Goal: Transaction & Acquisition: Purchase product/service

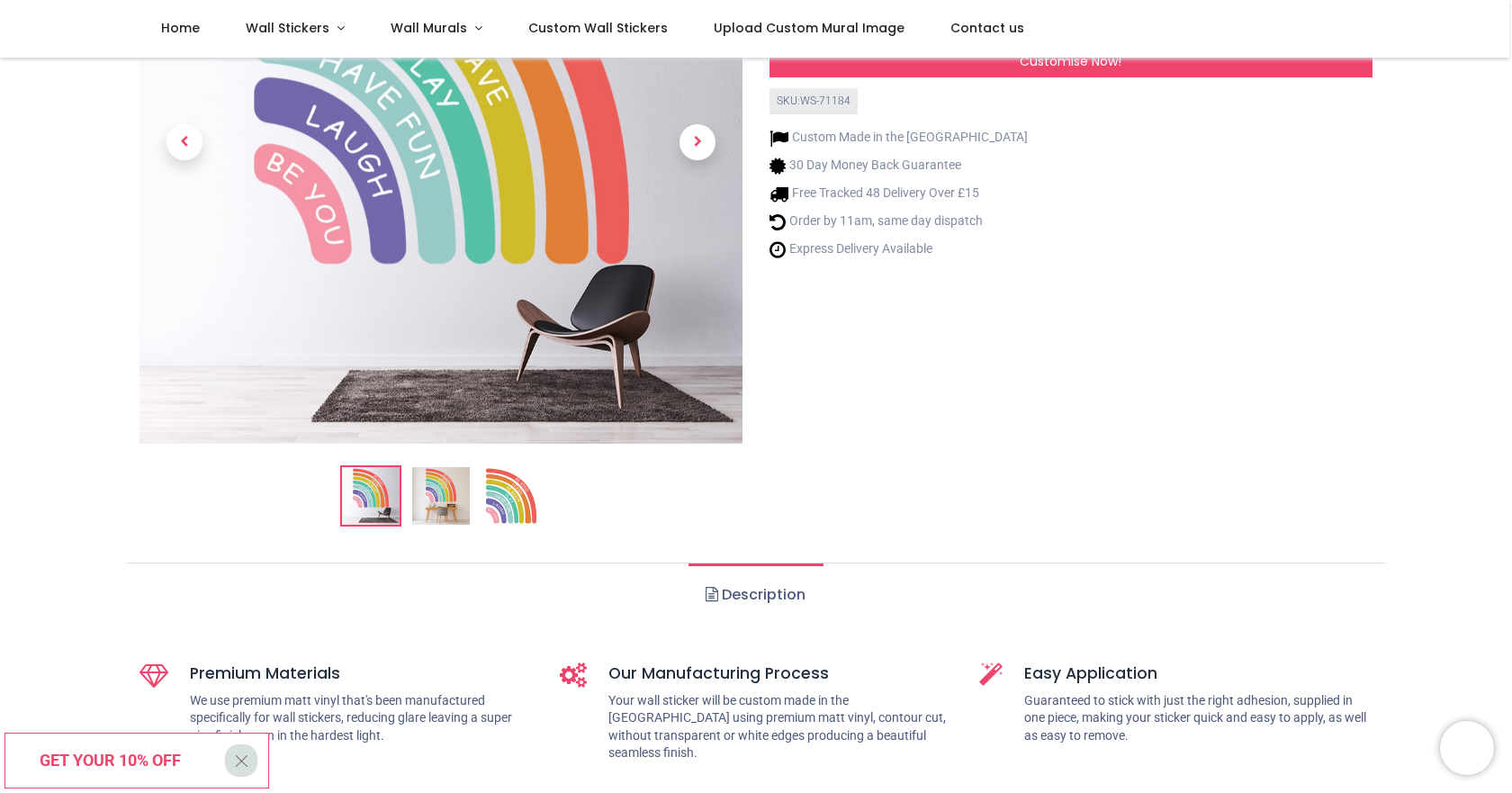
scroll to position [270, 0]
click at [316, 26] on span "Wall Stickers" at bounding box center [288, 27] width 83 height 18
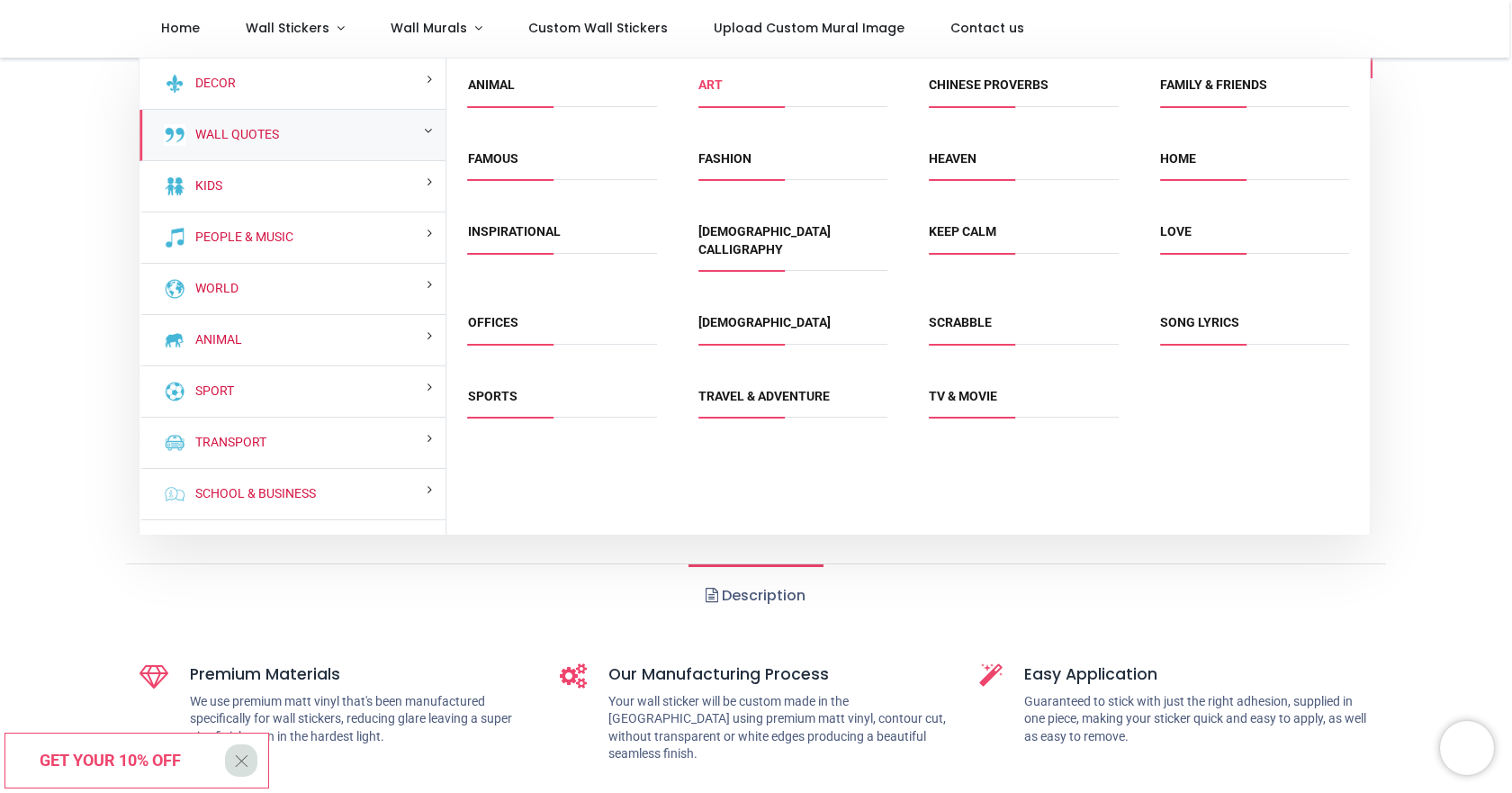
click at [717, 86] on link "Art" at bounding box center [711, 85] width 24 height 15
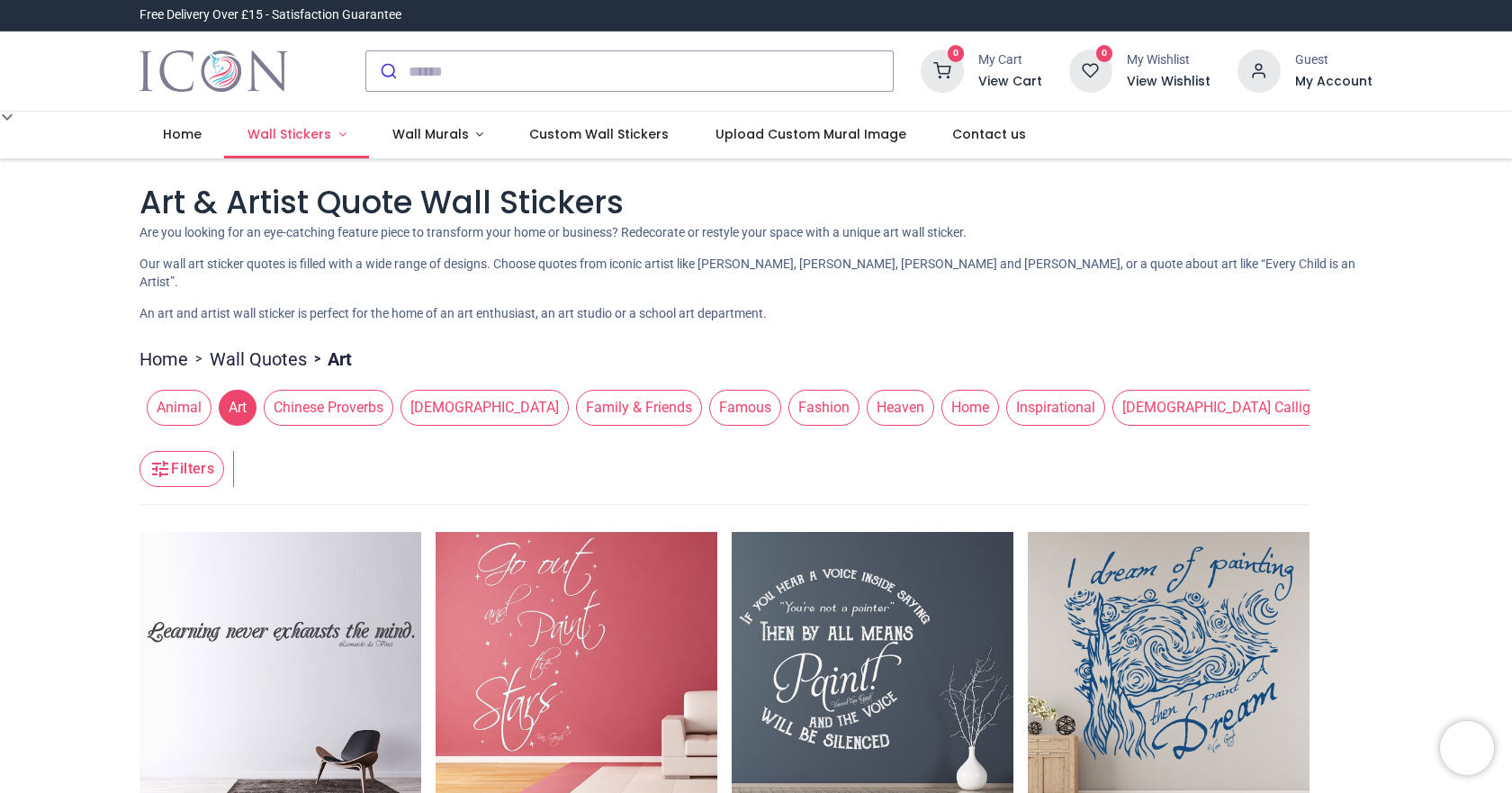
click at [262, 142] on span "Wall Stickers" at bounding box center [290, 133] width 83 height 18
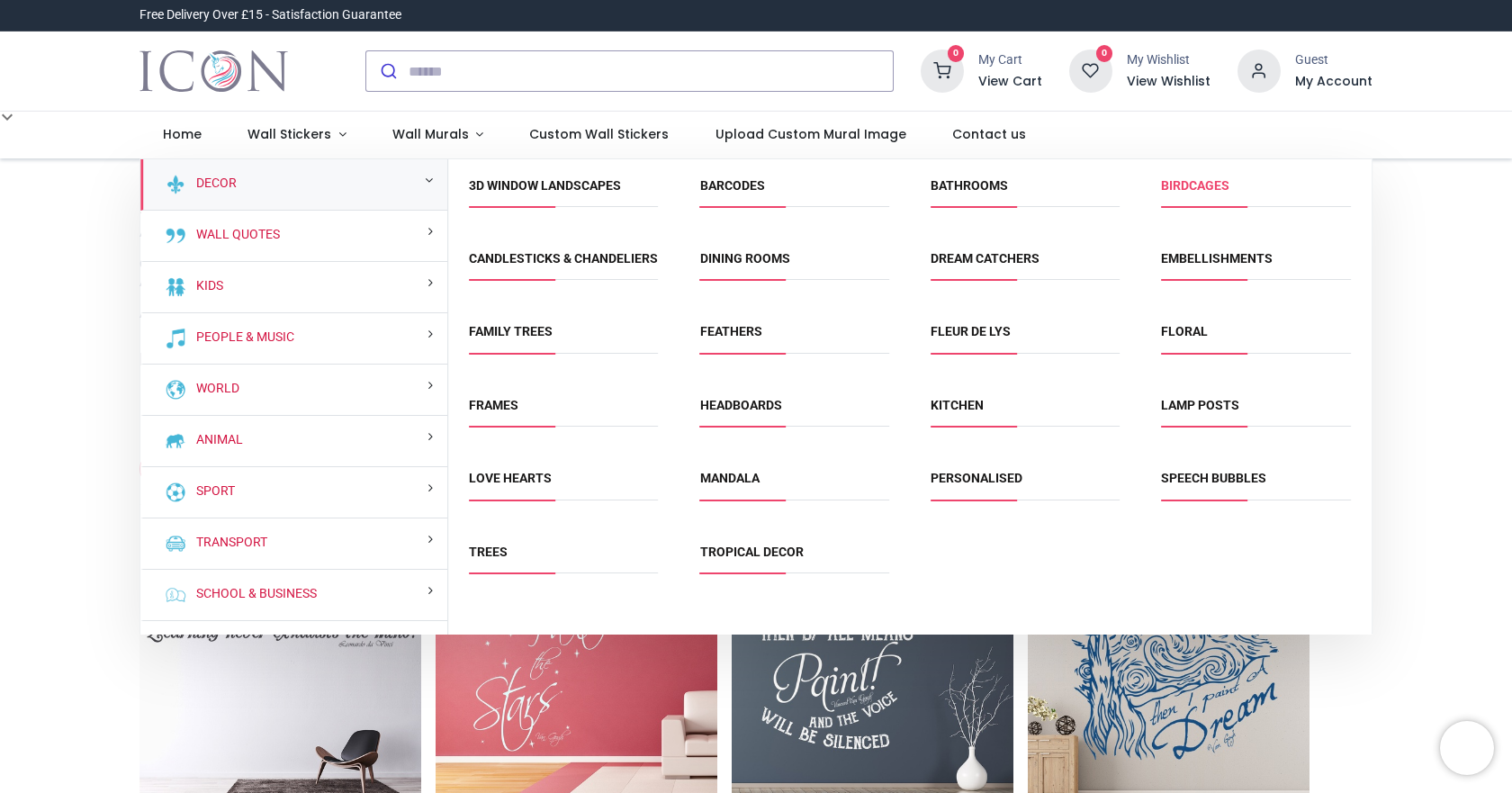
click at [1178, 185] on link "Birdcages" at bounding box center [1196, 186] width 68 height 15
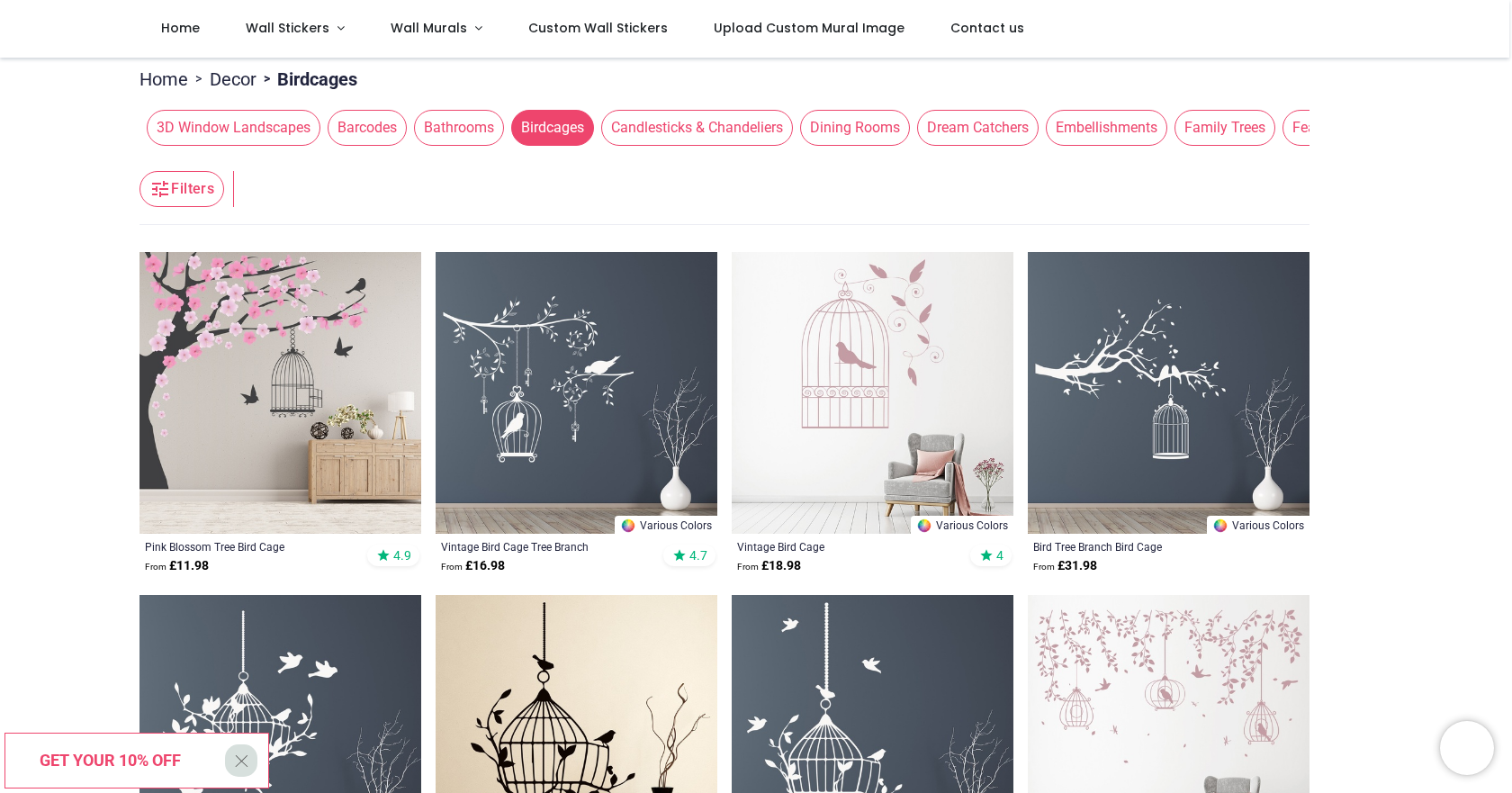
scroll to position [90, 0]
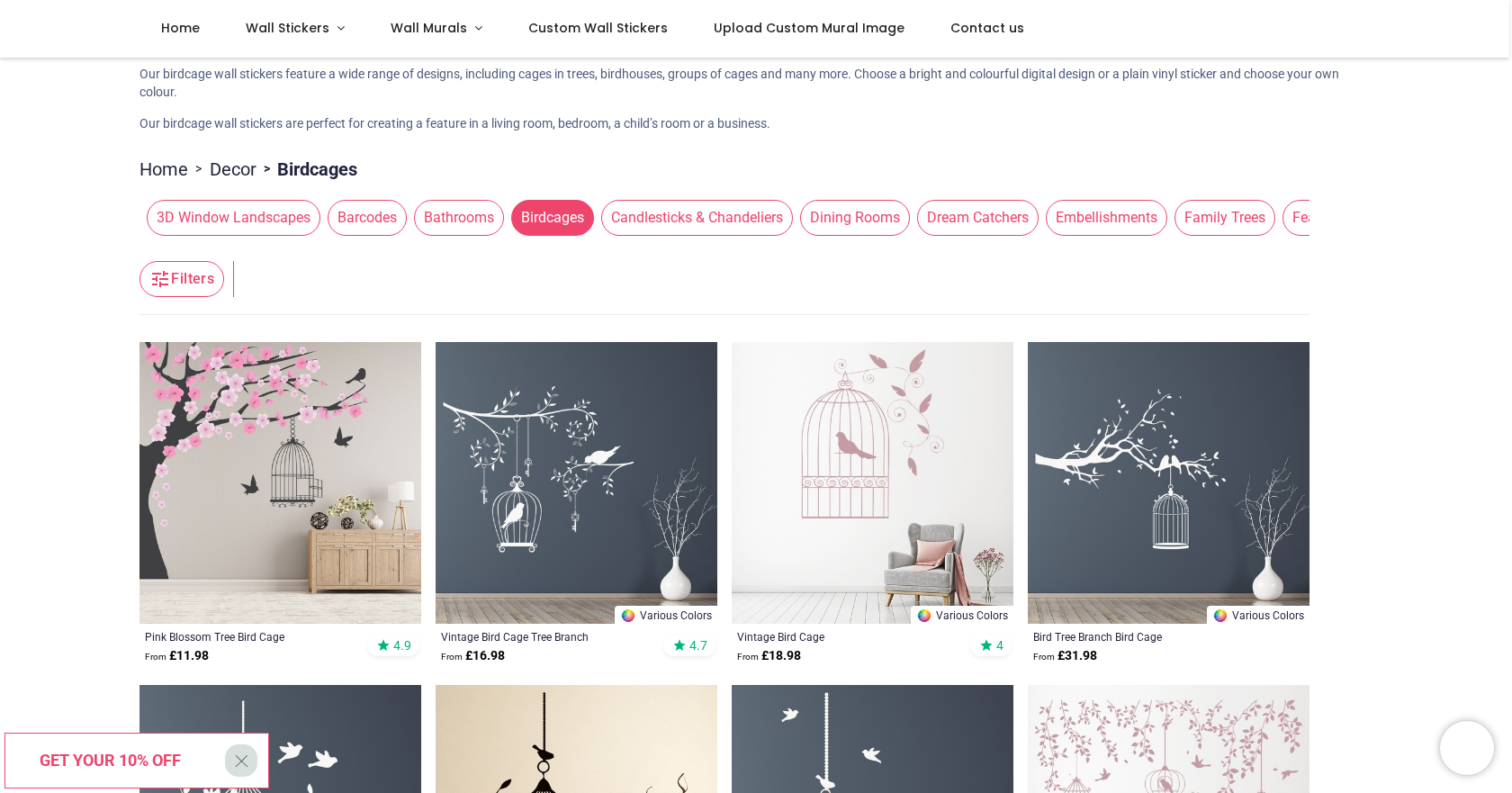
click at [705, 217] on span "Candlesticks & Chandeliers" at bounding box center [697, 217] width 192 height 36
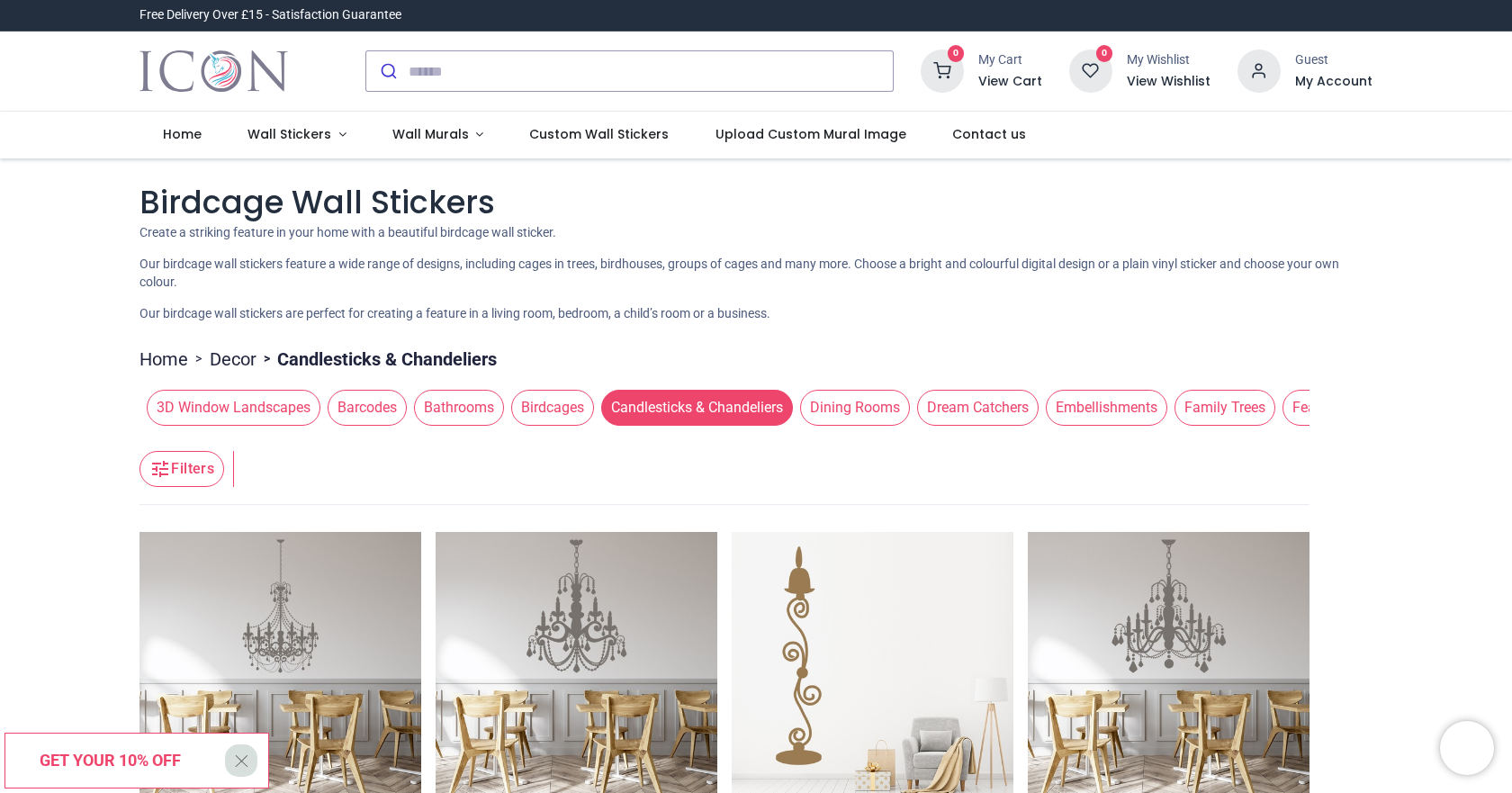
click at [910, 412] on button "Dream Catchers" at bounding box center [973, 407] width 129 height 36
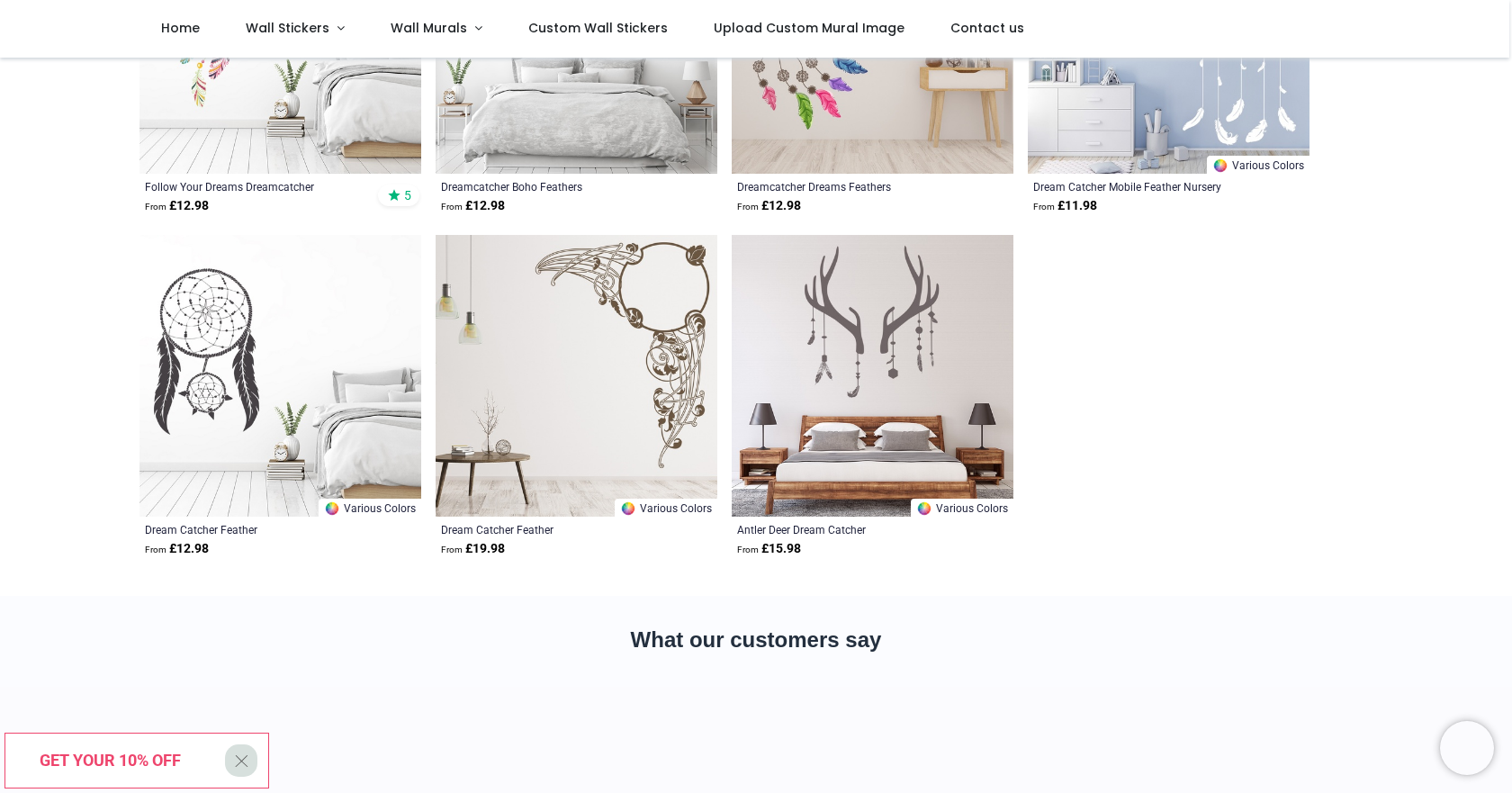
scroll to position [180, 0]
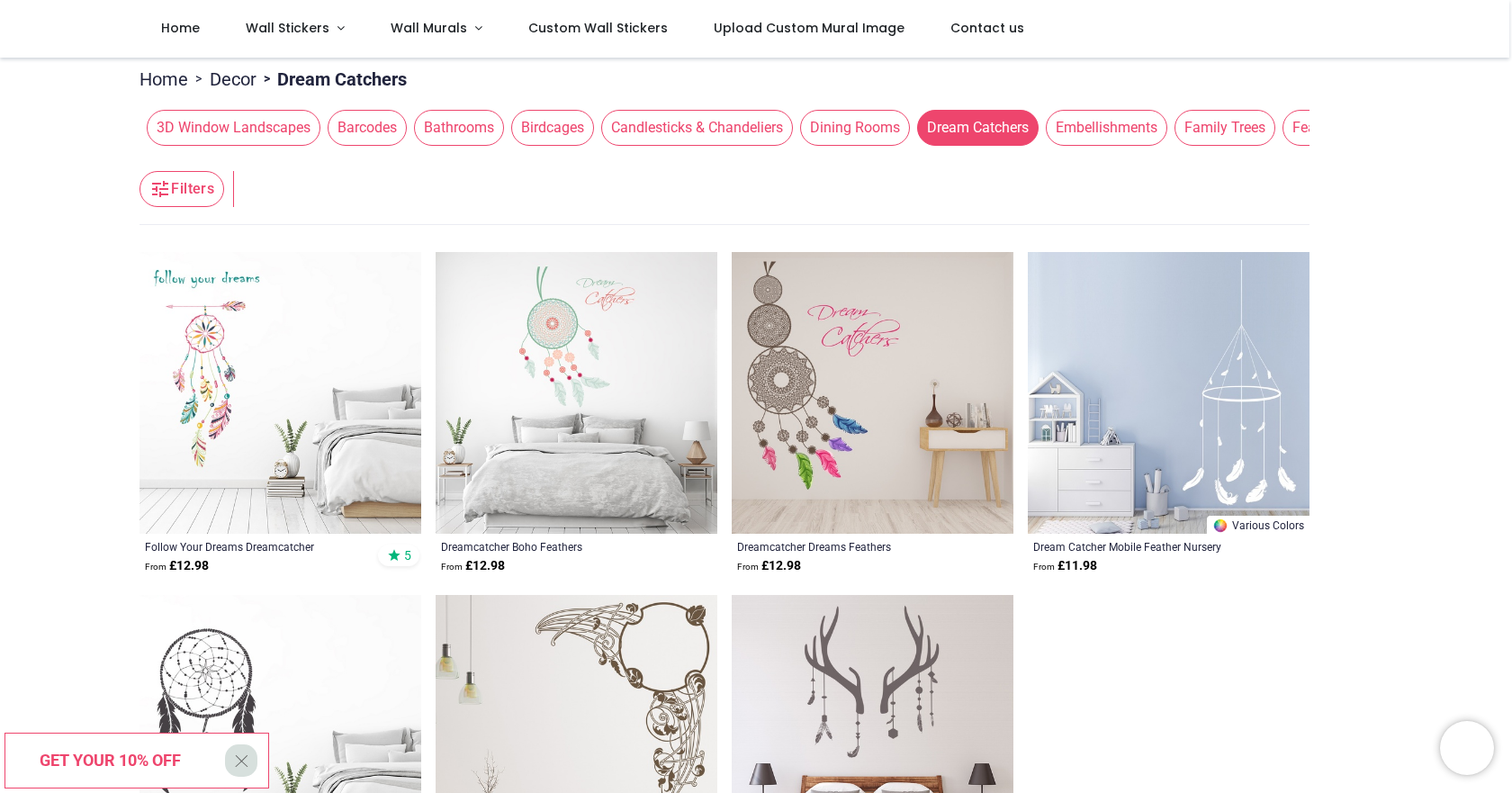
click at [205, 354] on img at bounding box center [280, 392] width 281 height 281
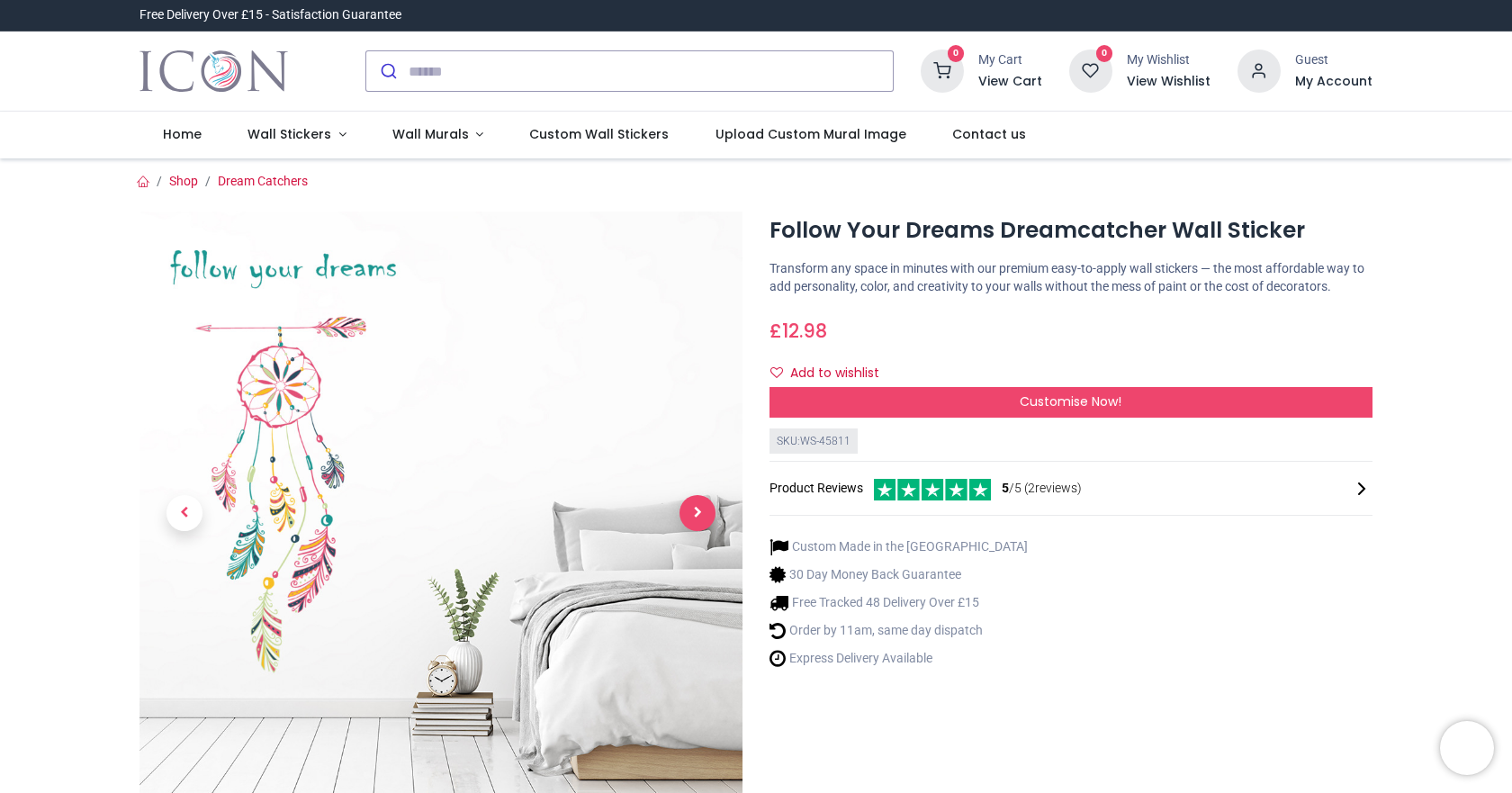
click at [689, 506] on span "Next" at bounding box center [697, 513] width 36 height 36
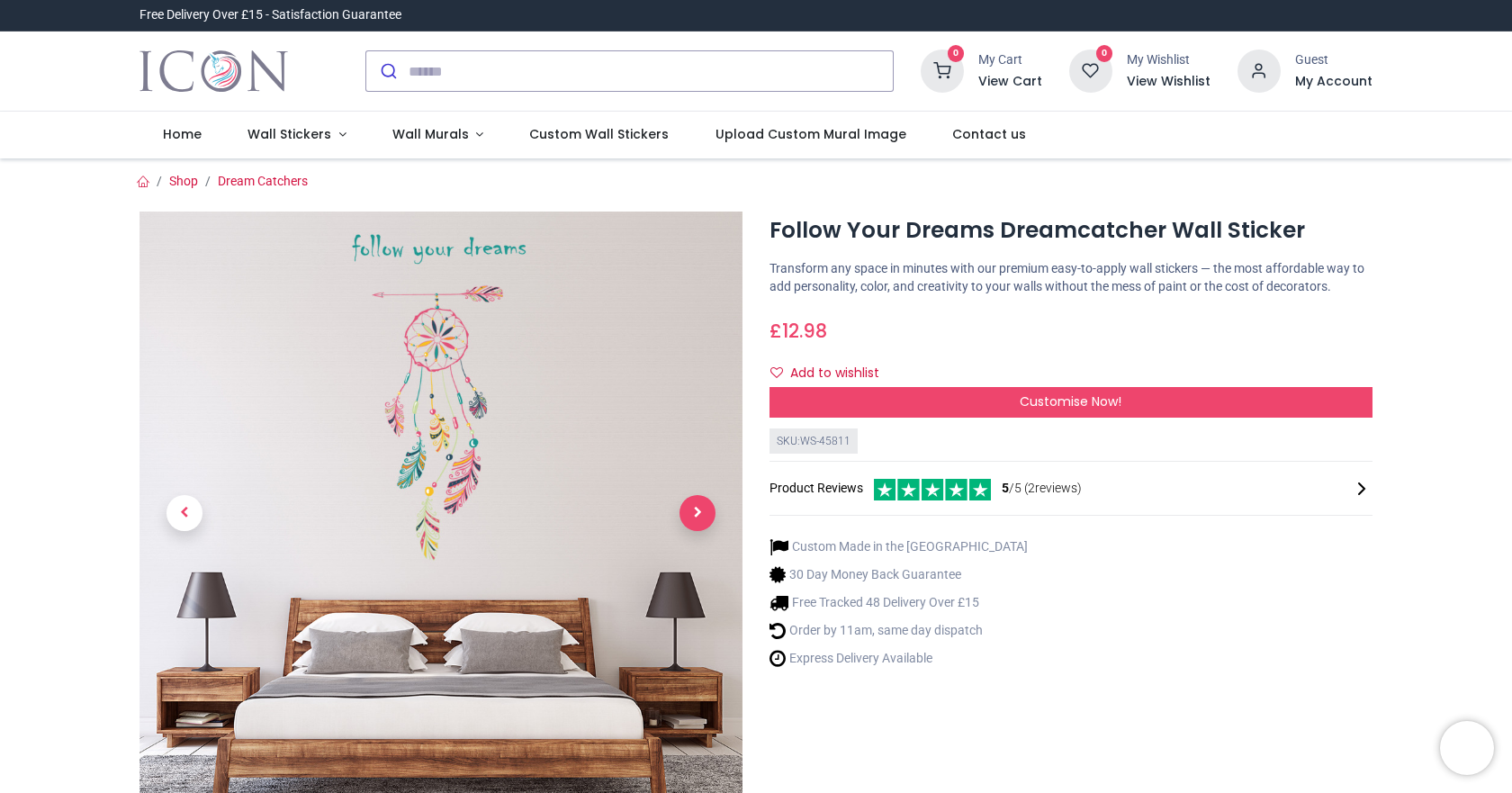
click at [689, 506] on span "Next" at bounding box center [697, 513] width 36 height 36
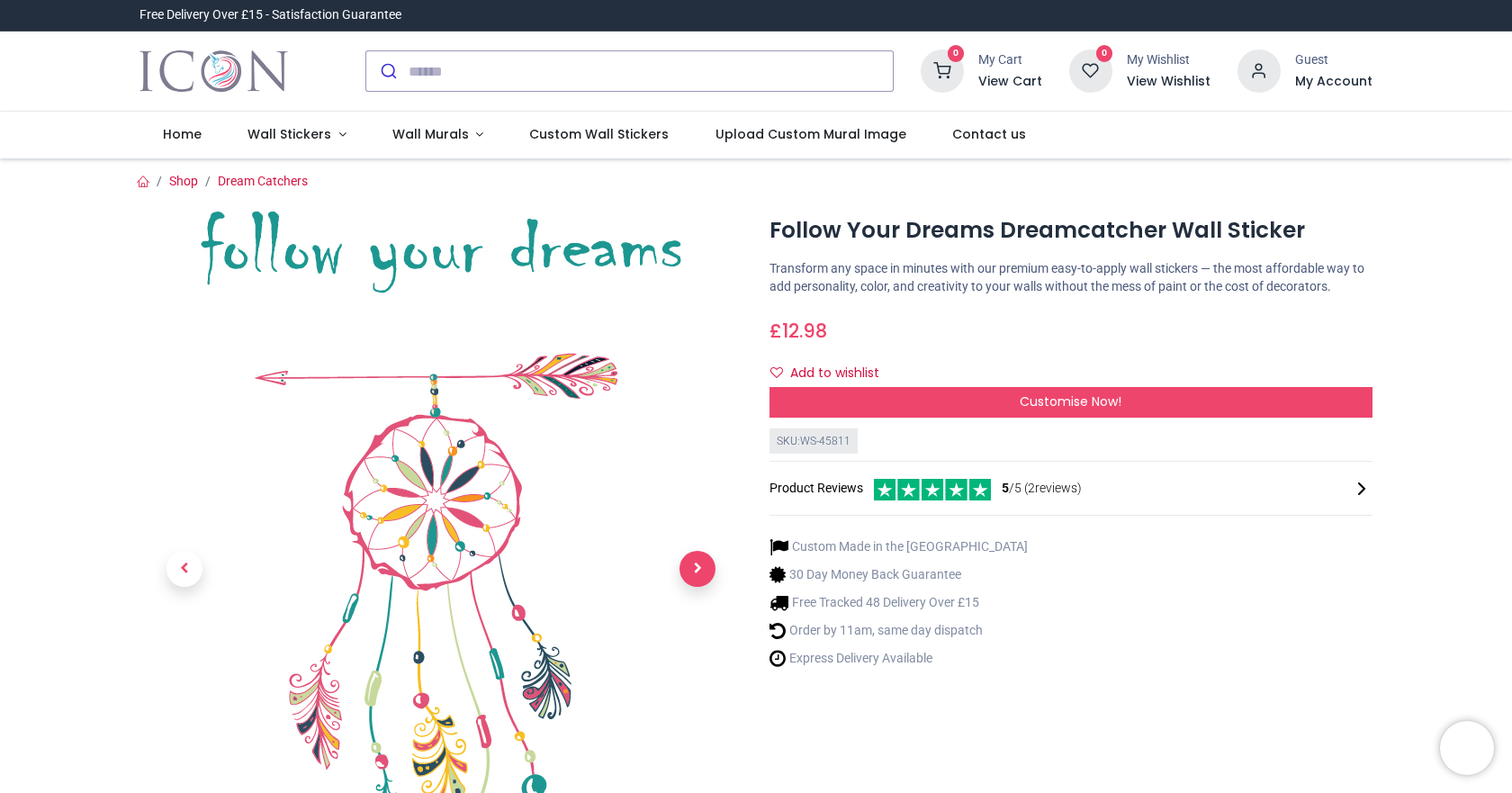
click at [689, 506] on link at bounding box center [697, 568] width 90 height 500
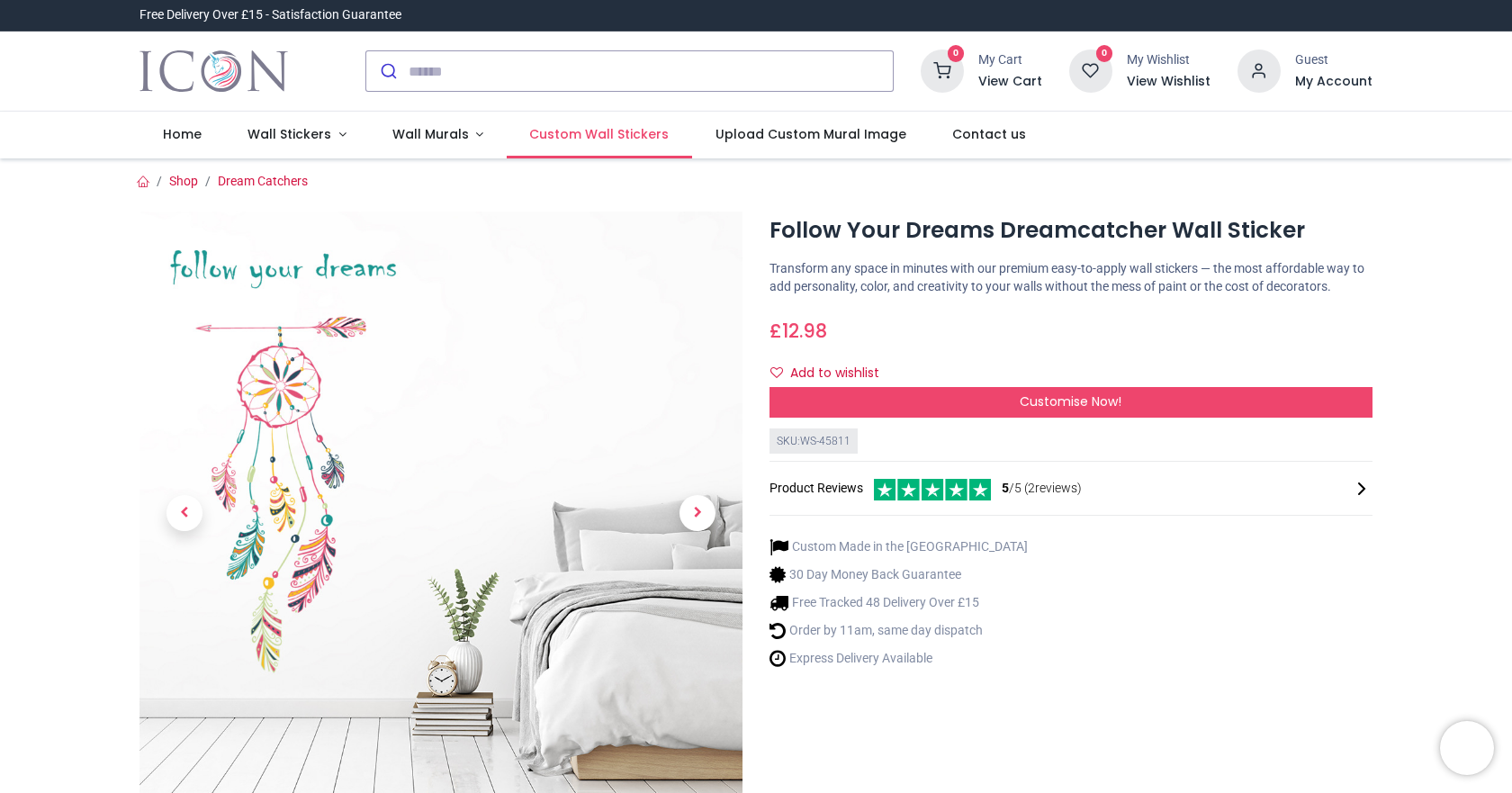
click at [626, 131] on span "Custom Wall Stickers" at bounding box center [599, 133] width 140 height 18
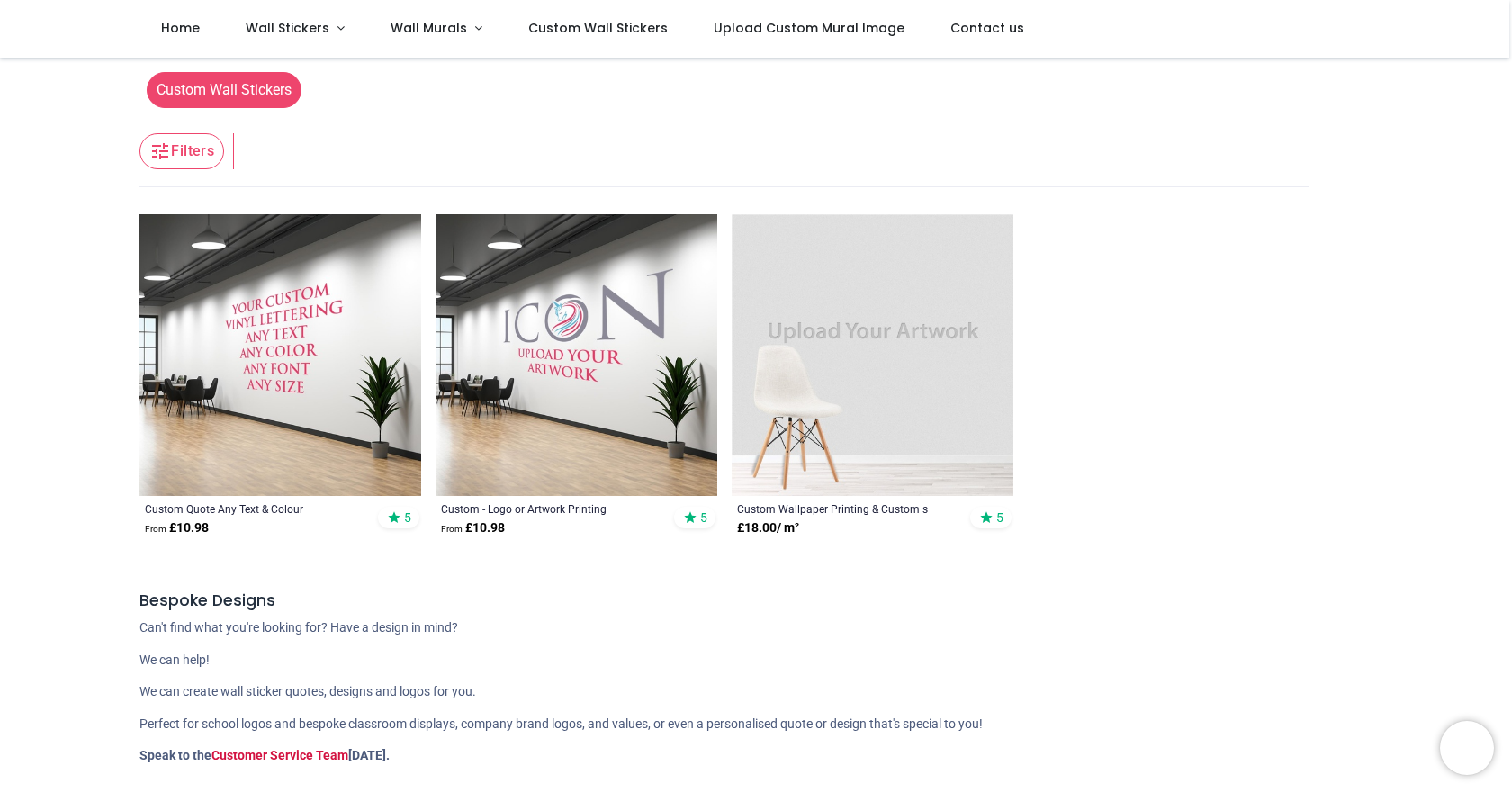
scroll to position [270, 0]
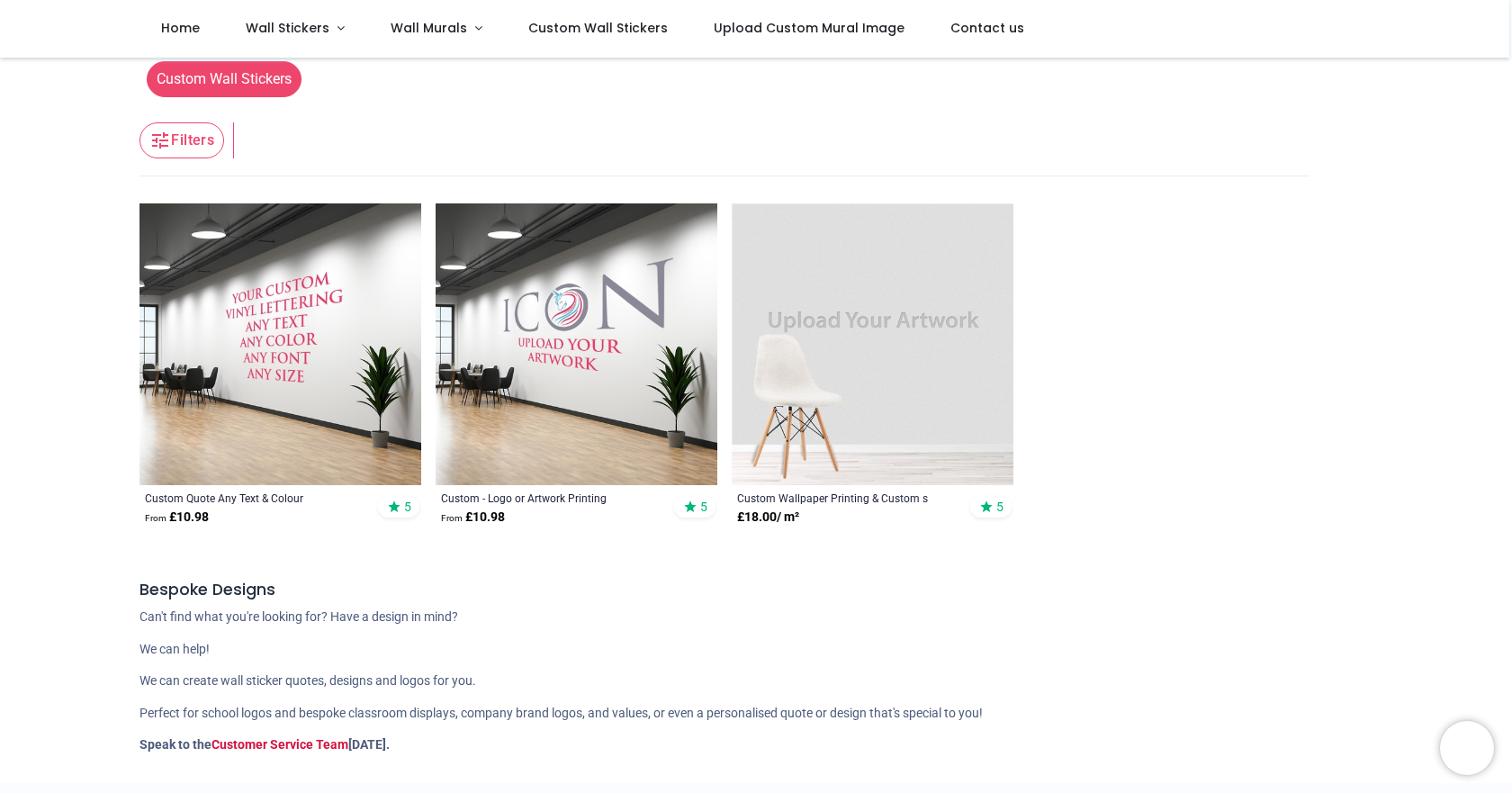
click at [343, 356] on img at bounding box center [280, 344] width 281 height 281
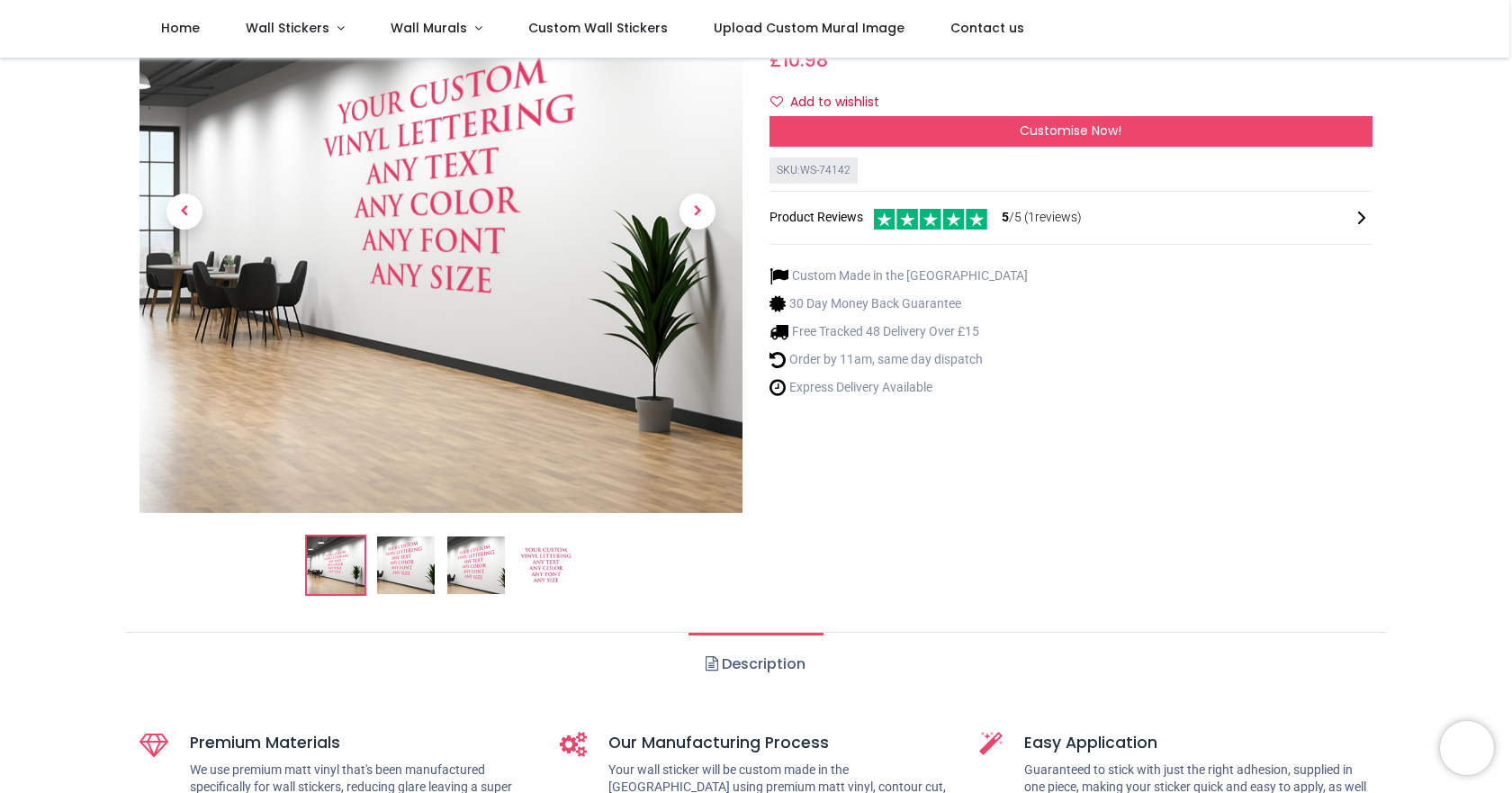
scroll to position [90, 0]
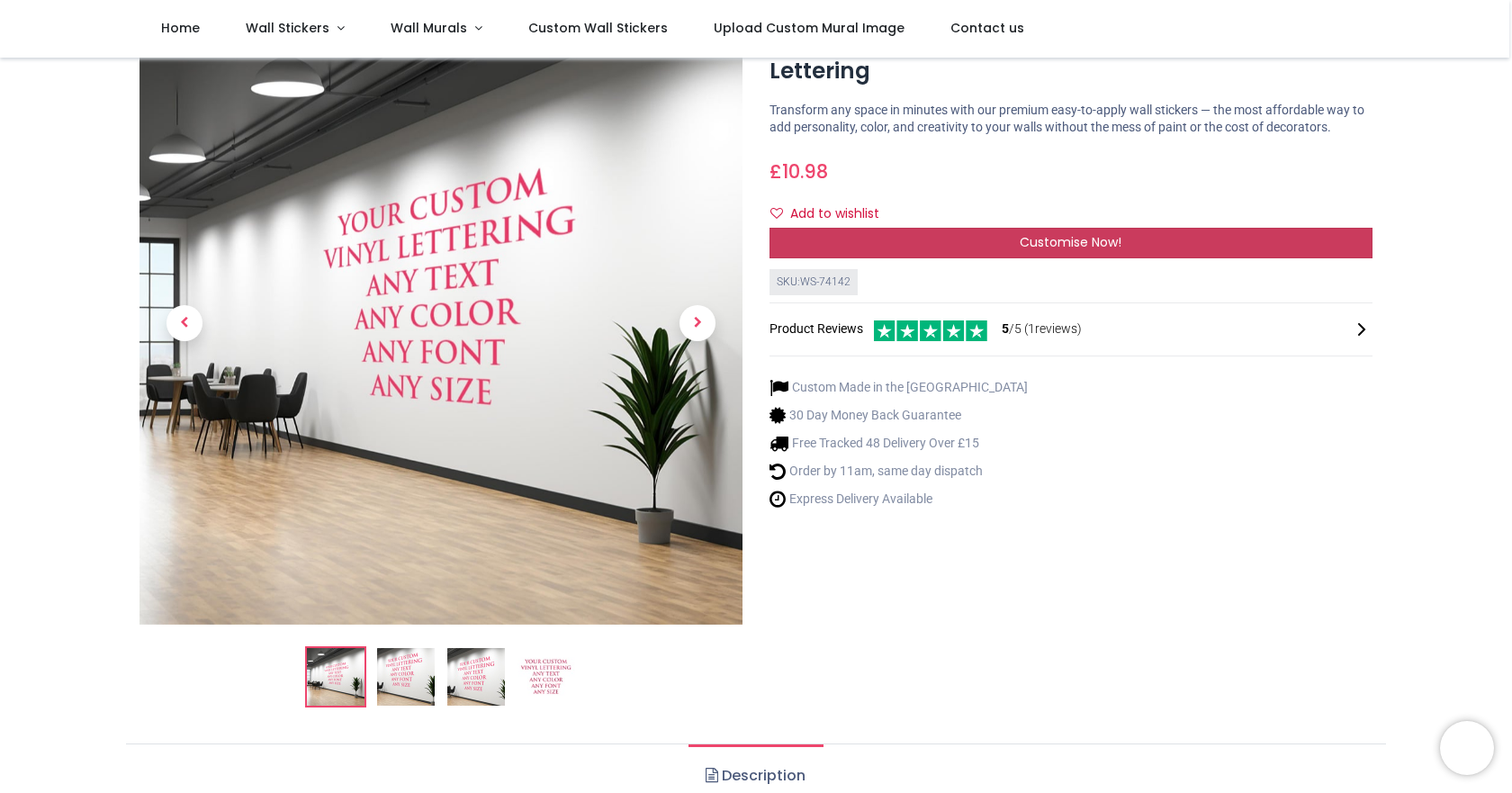
click at [1008, 240] on div "Customise Now!" at bounding box center [1072, 242] width 603 height 31
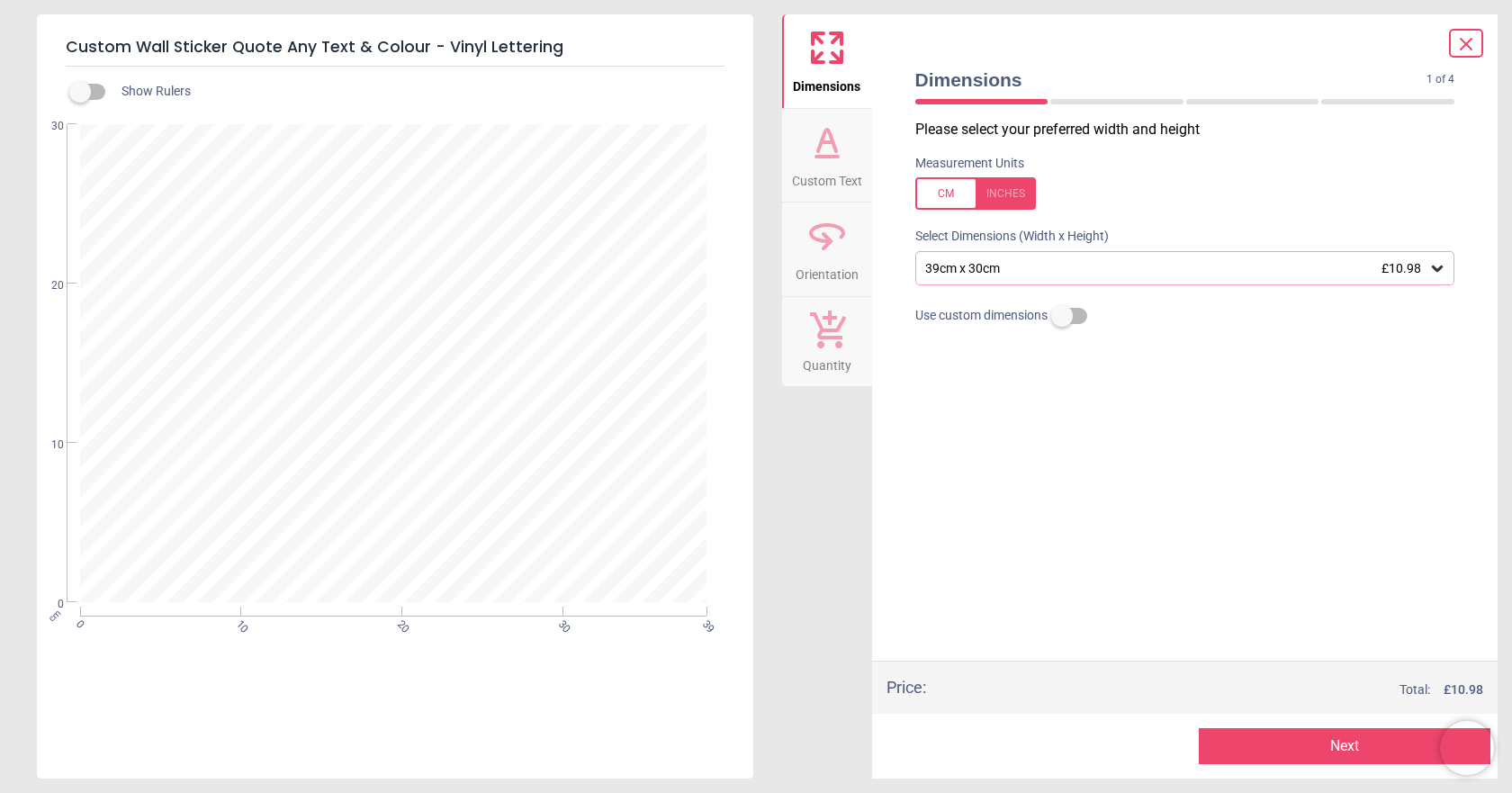
drag, startPoint x: 323, startPoint y: 369, endPoint x: 531, endPoint y: 336, distance: 210.6
click at [531, 336] on div at bounding box center [392, 363] width 621 height 474
click at [1439, 272] on icon at bounding box center [1438, 268] width 11 height 6
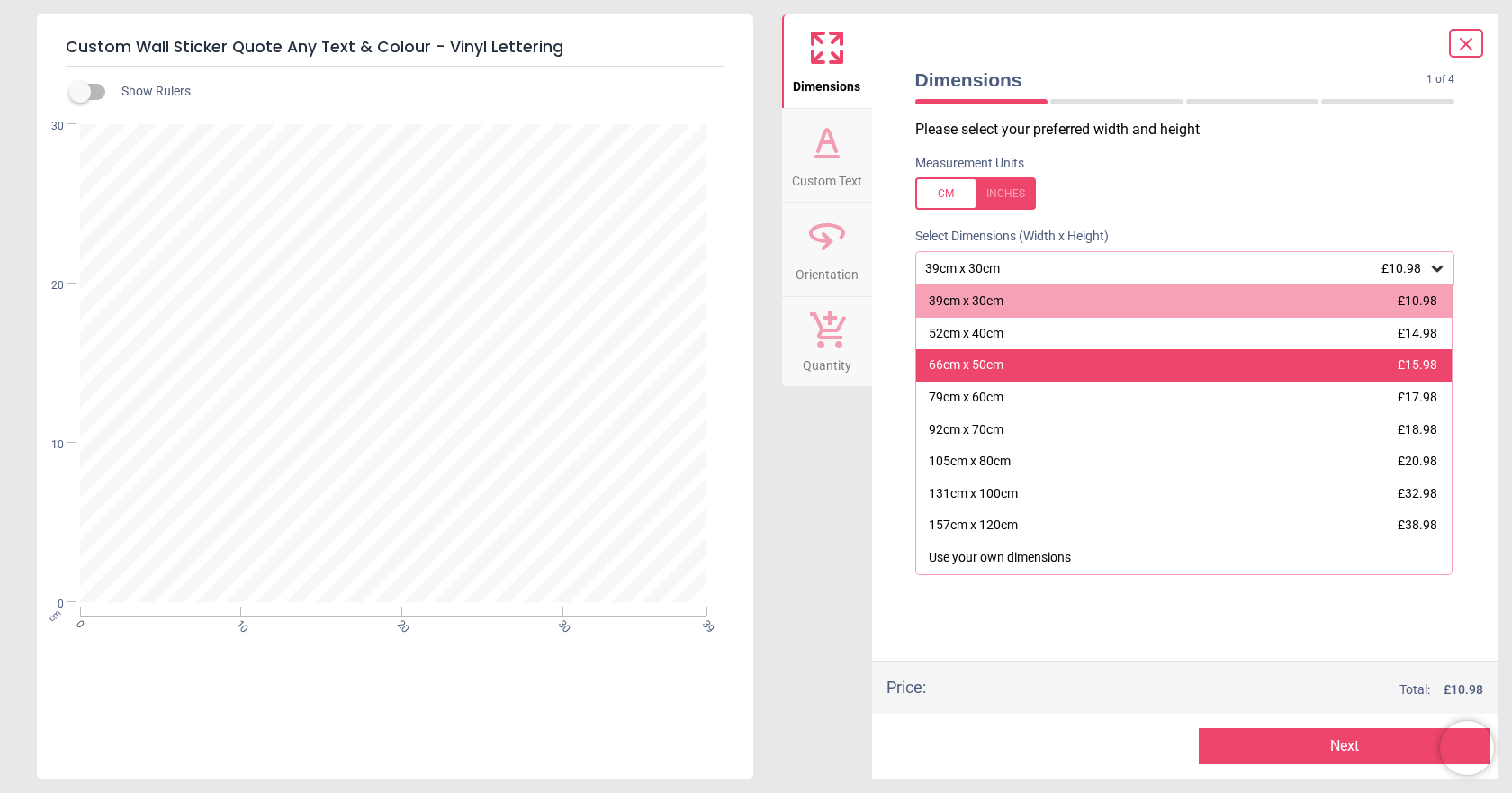
click at [1429, 363] on span "£15.98" at bounding box center [1418, 365] width 40 height 15
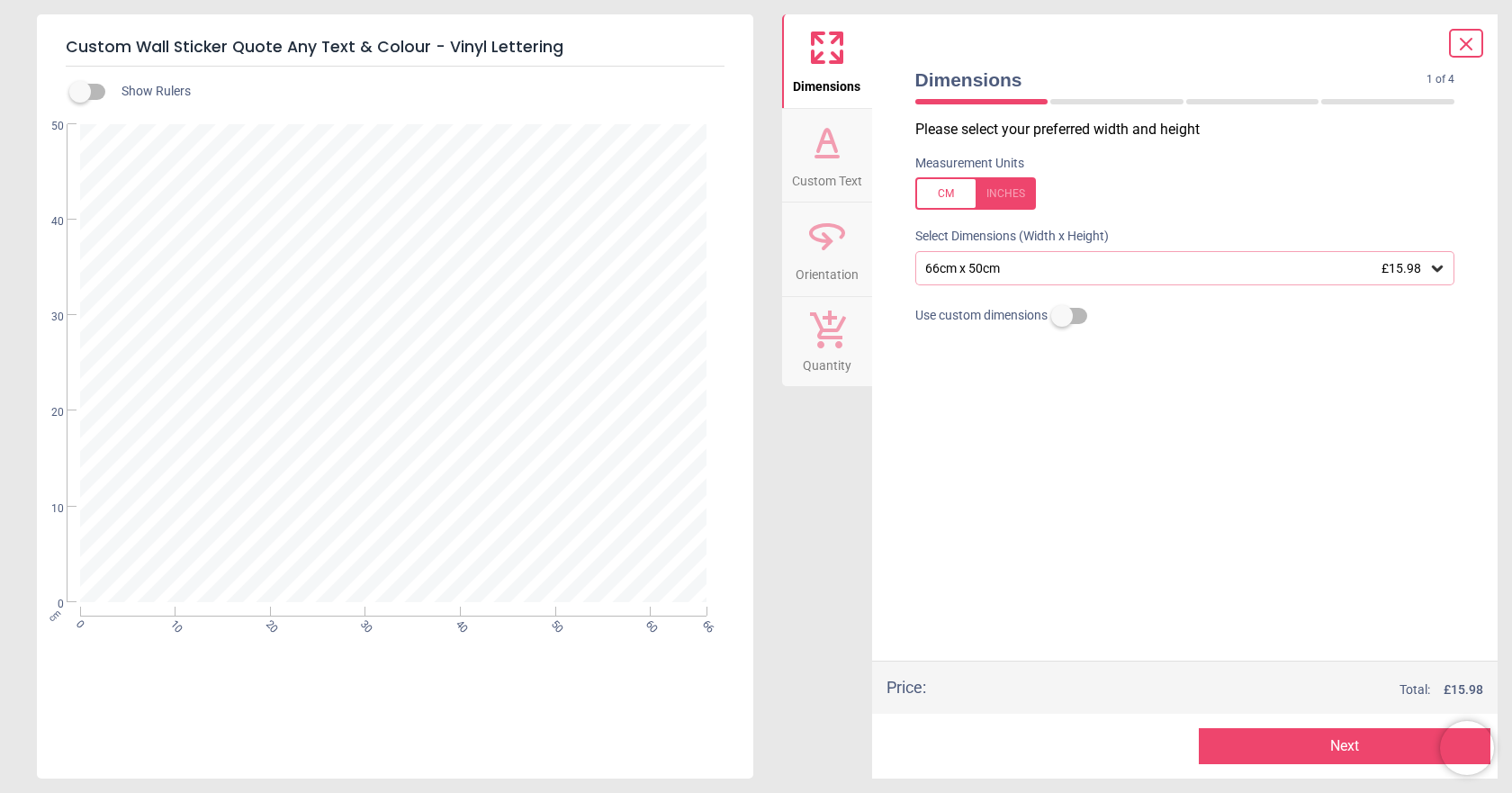
click at [81, 92] on label at bounding box center [81, 92] width 0 height 0
click at [865, 175] on button "Custom Text" at bounding box center [826, 155] width 90 height 93
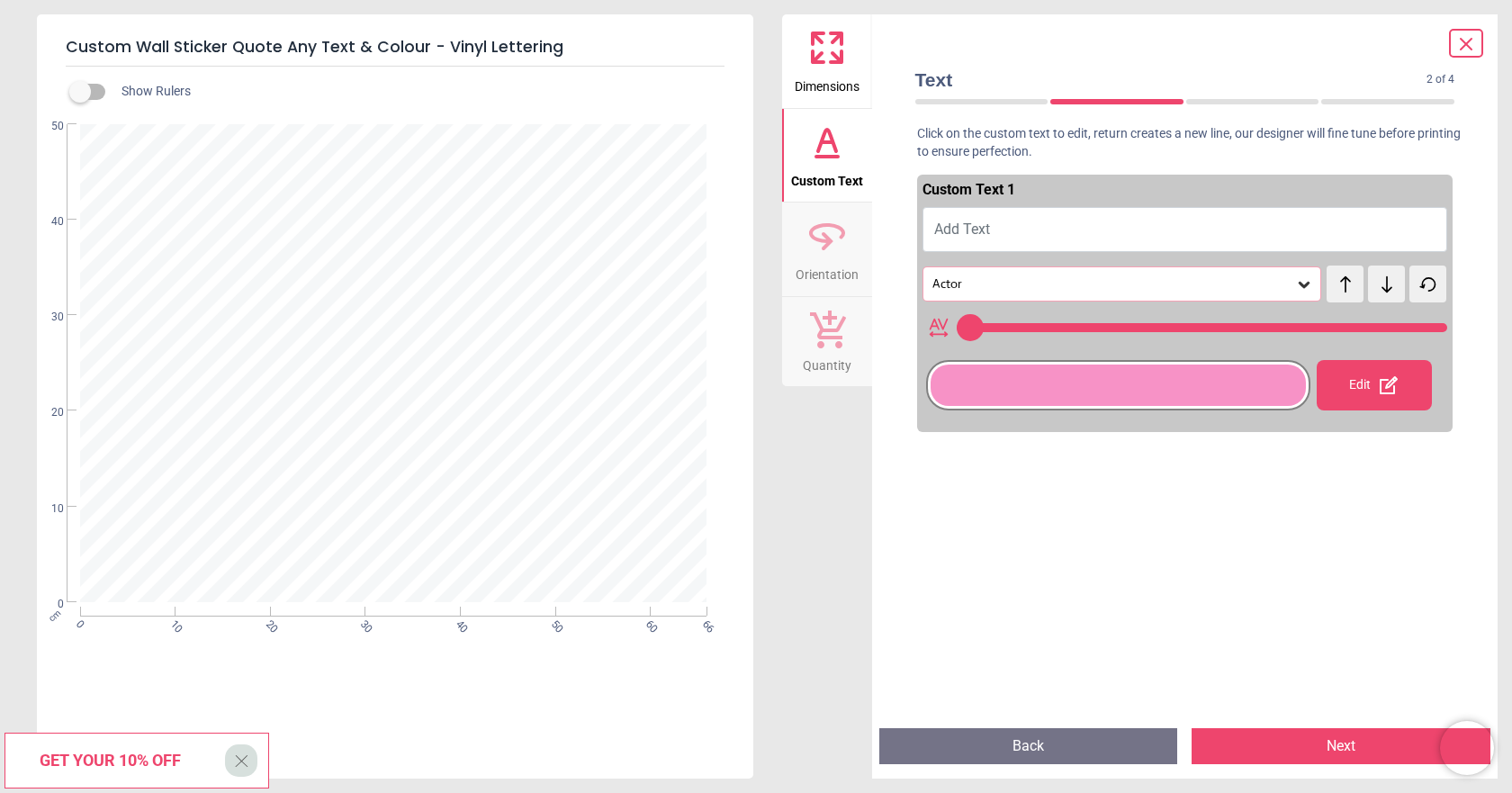
type input "**"
click at [997, 227] on button "Add Text" at bounding box center [1185, 229] width 526 height 45
type textarea "**"
type input "***"
type textarea "***"
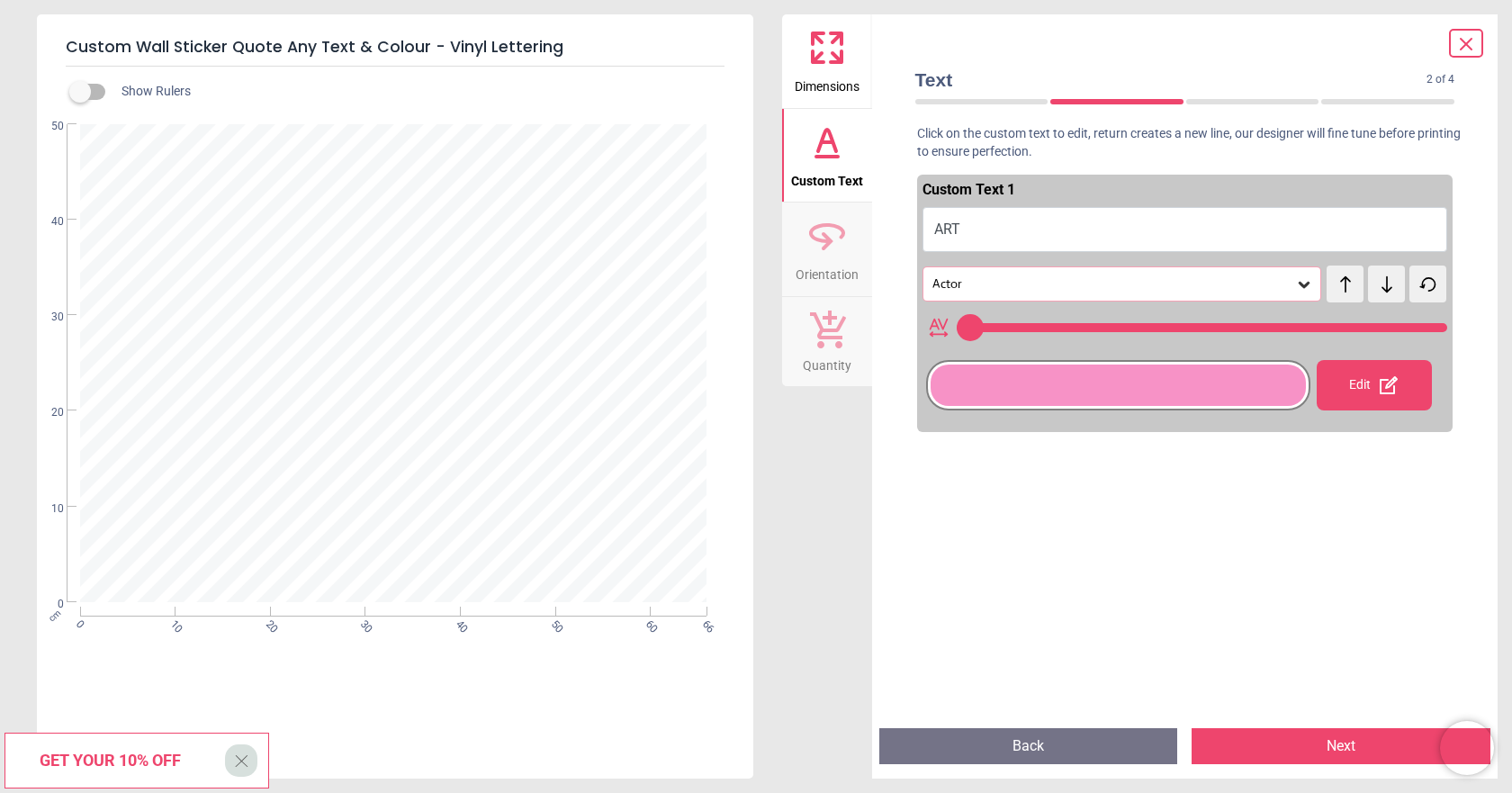
type input "***"
type textarea "***"
click at [1351, 390] on div "Edit" at bounding box center [1374, 385] width 116 height 50
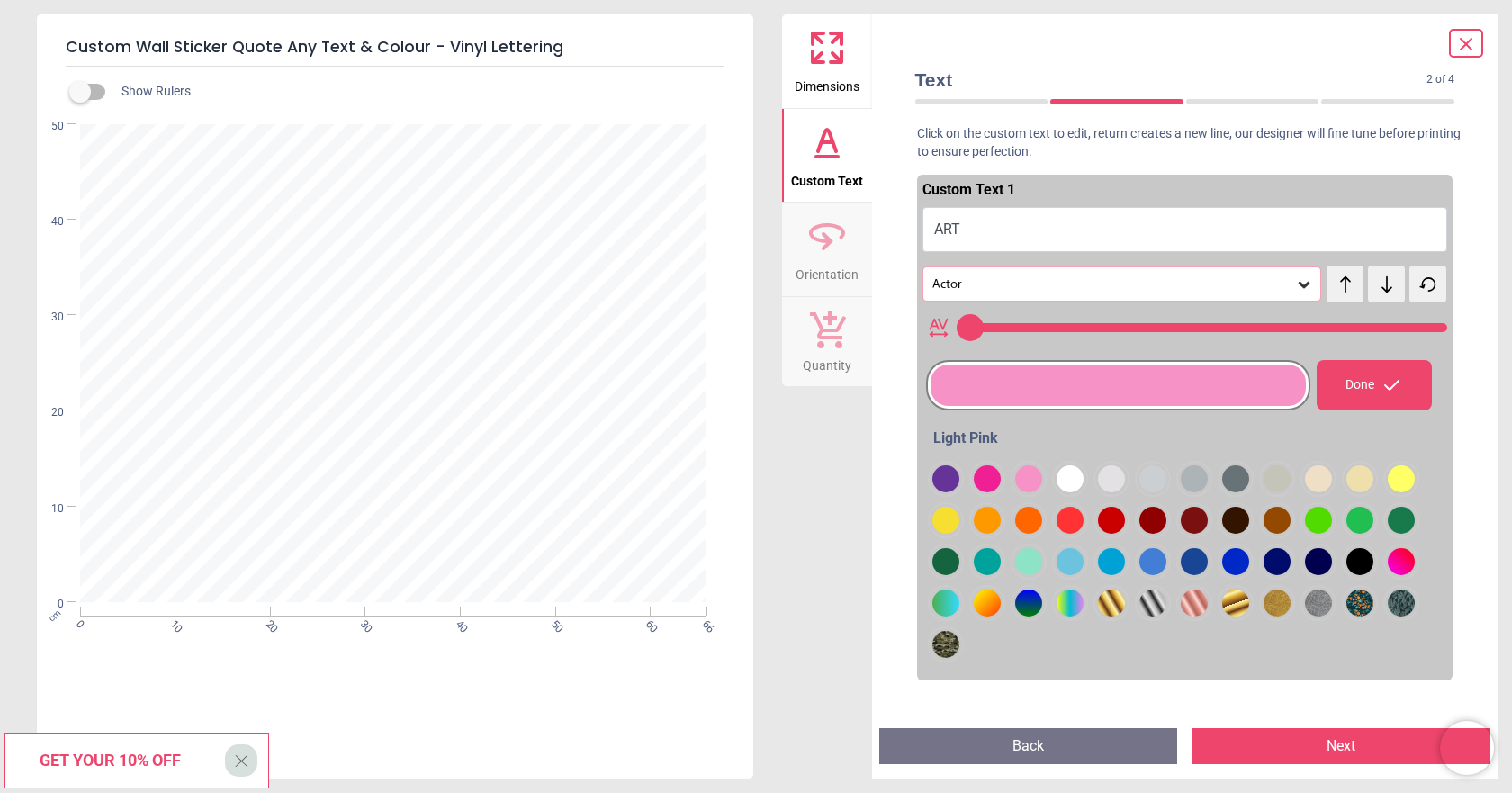
click at [960, 492] on div at bounding box center [946, 478] width 27 height 27
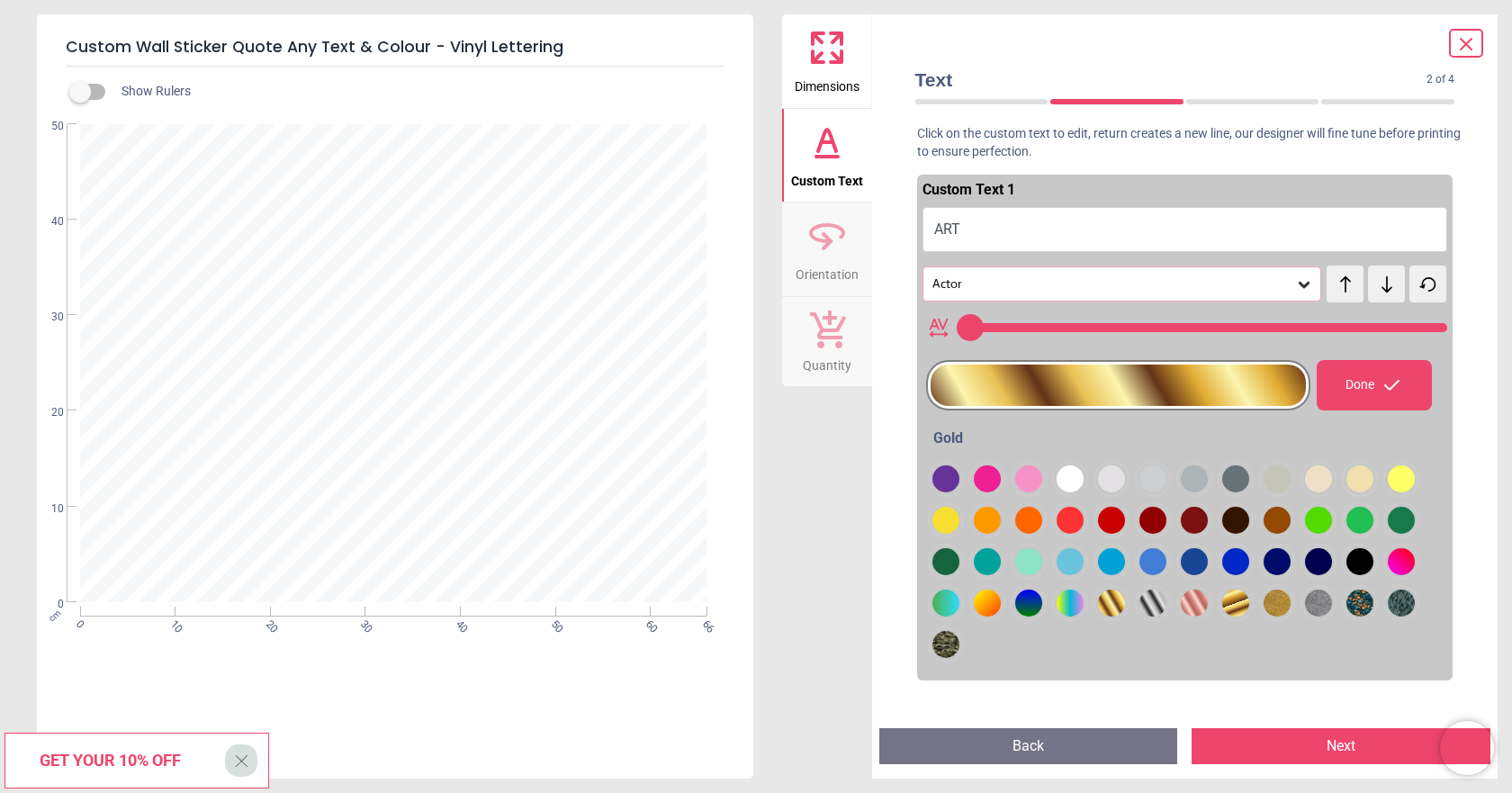
click at [960, 492] on div at bounding box center [946, 478] width 27 height 27
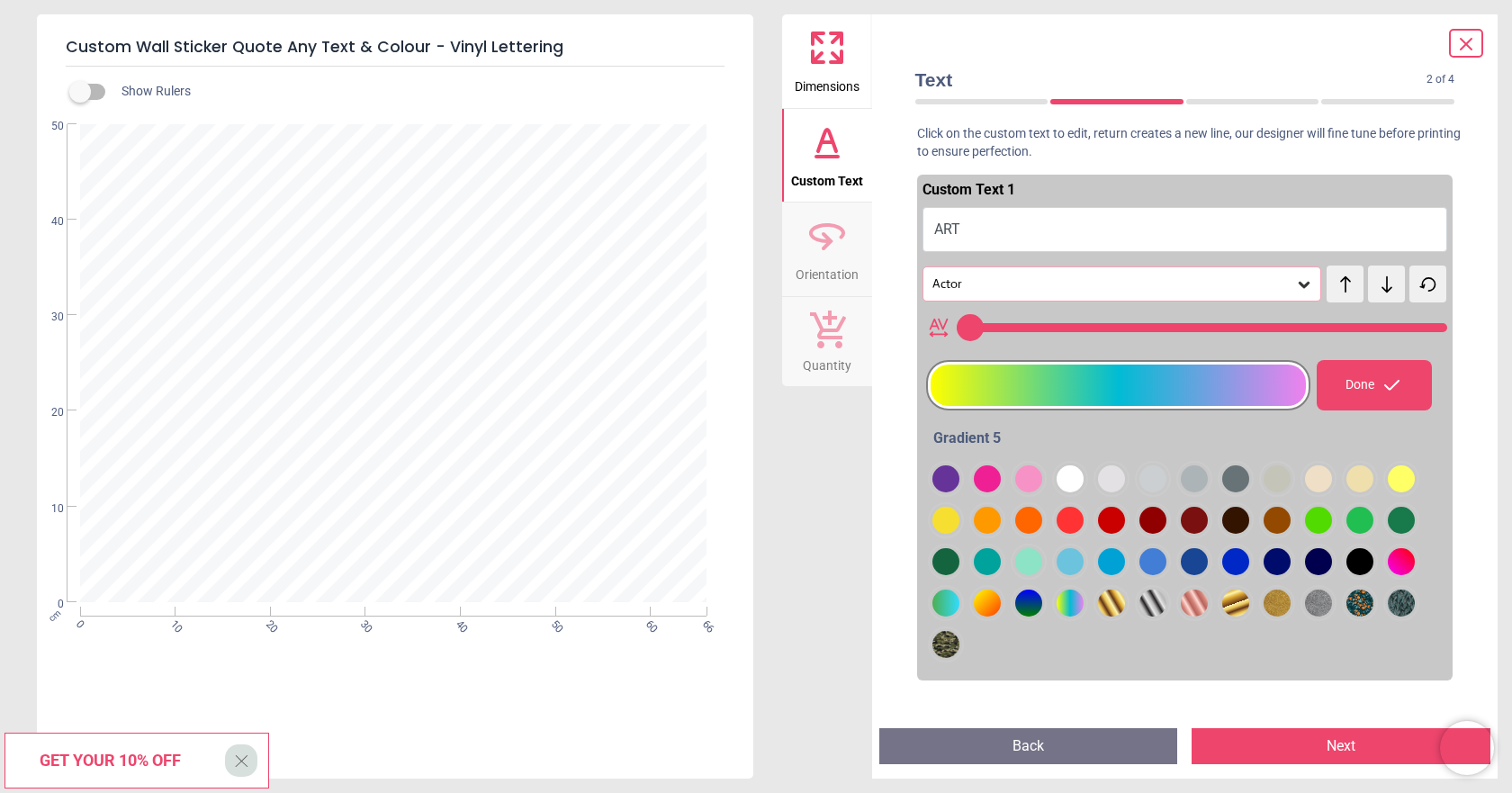
click at [960, 492] on div at bounding box center [946, 478] width 27 height 27
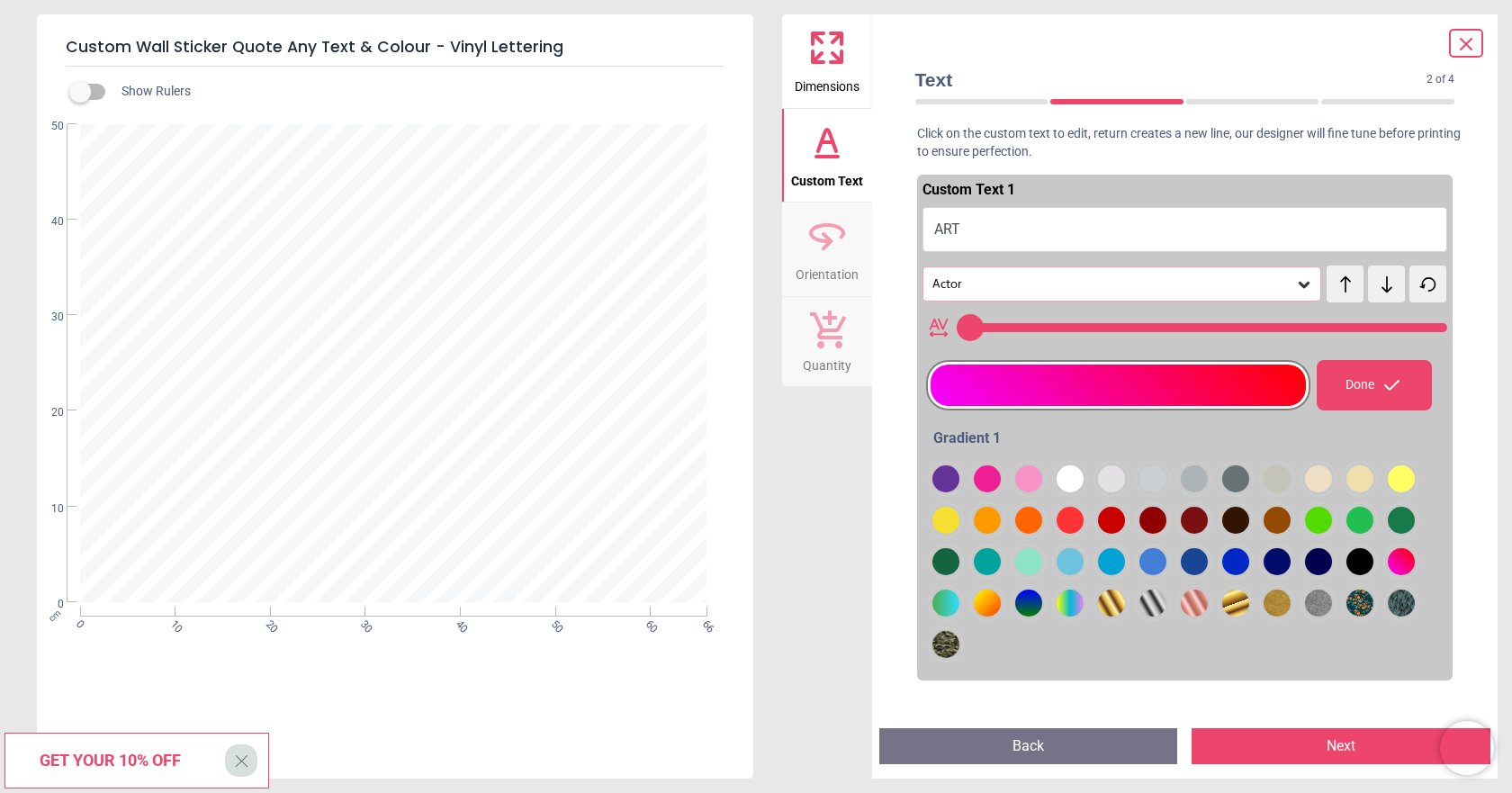
click at [960, 492] on div at bounding box center [946, 478] width 27 height 27
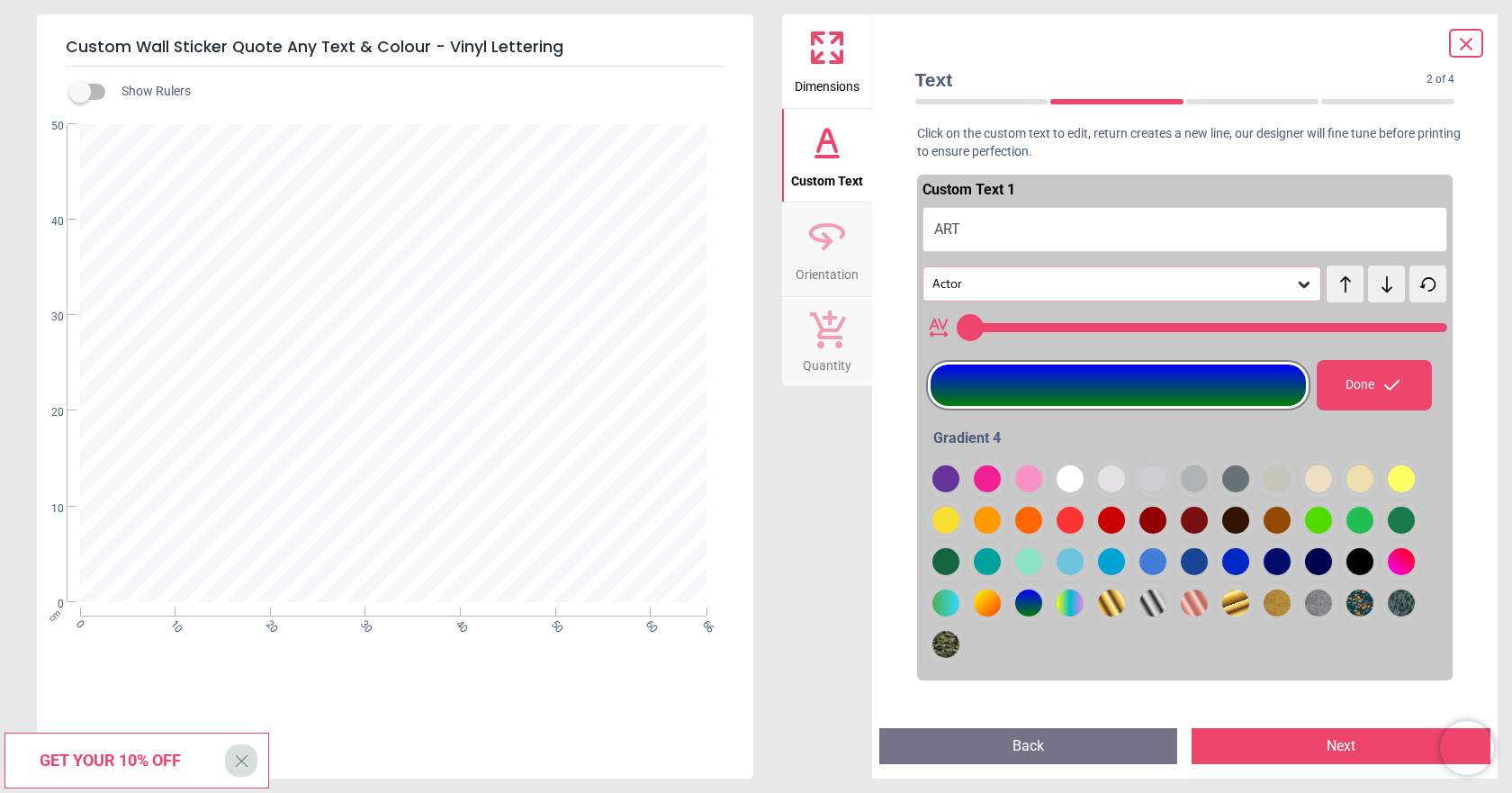
click at [960, 492] on div at bounding box center [946, 478] width 27 height 27
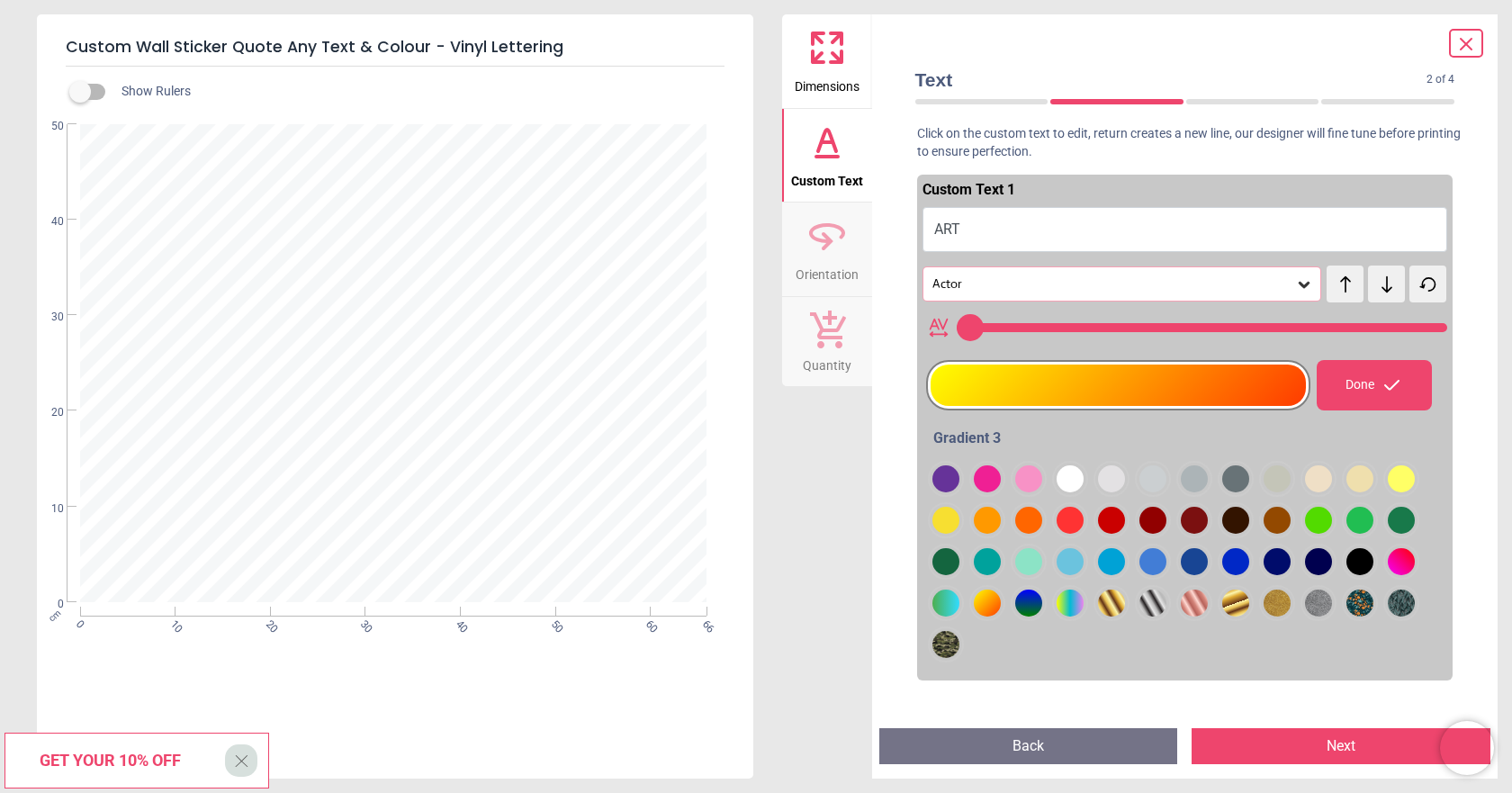
click at [940, 492] on div at bounding box center [946, 478] width 27 height 27
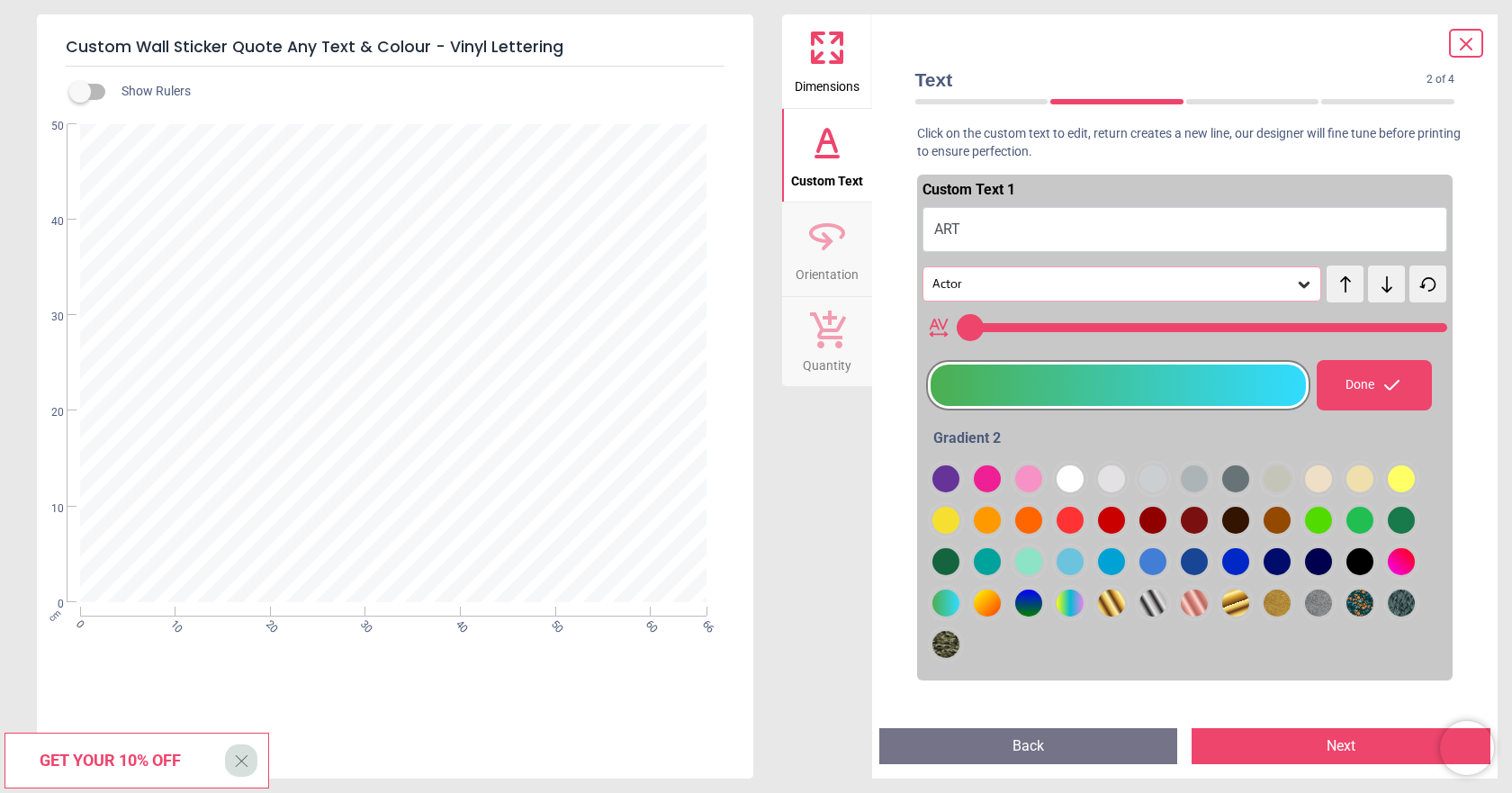
click at [1295, 282] on icon at bounding box center [1304, 284] width 18 height 18
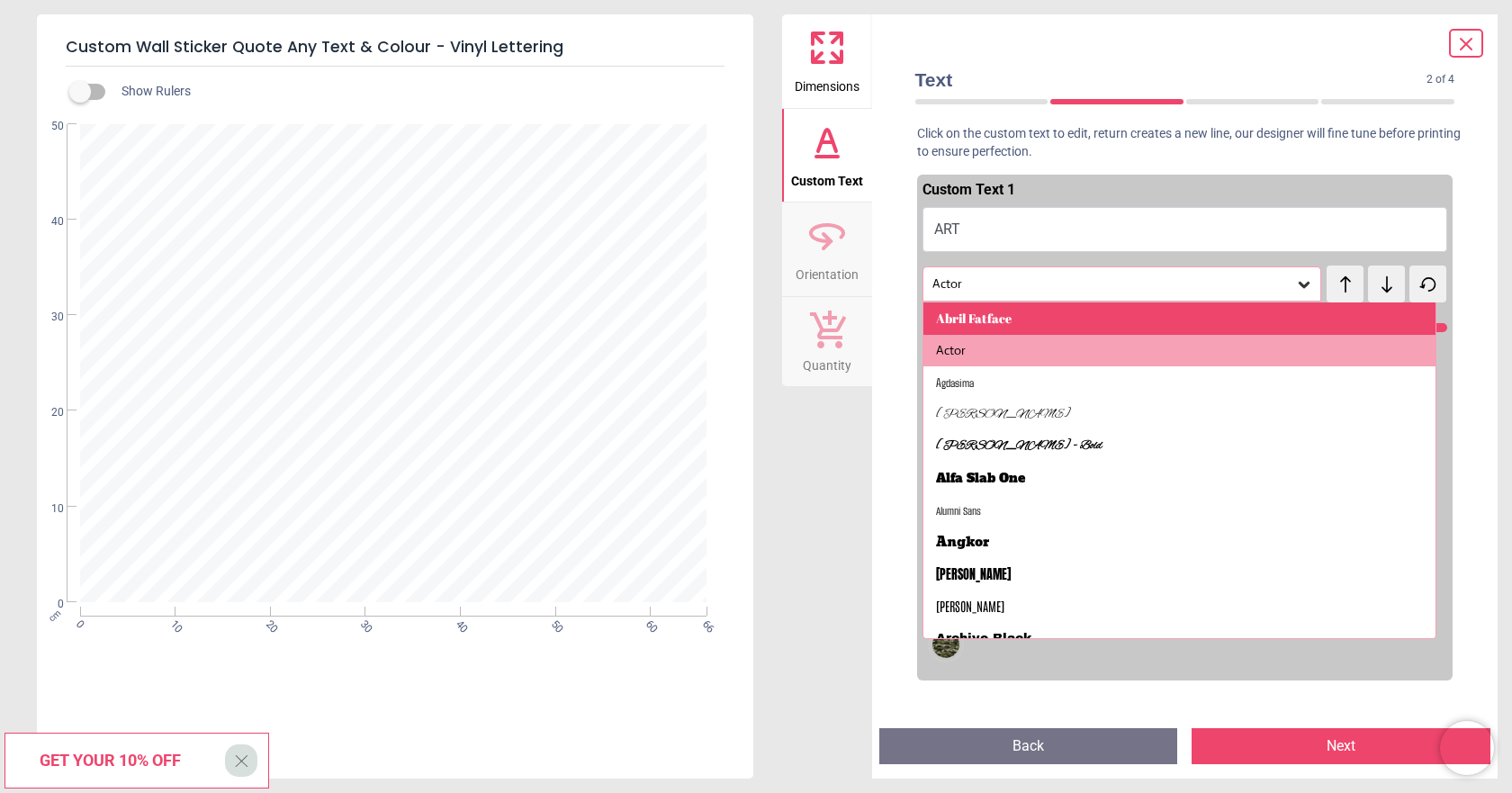
click at [972, 330] on div "Abril Fatface" at bounding box center [1180, 318] width 513 height 32
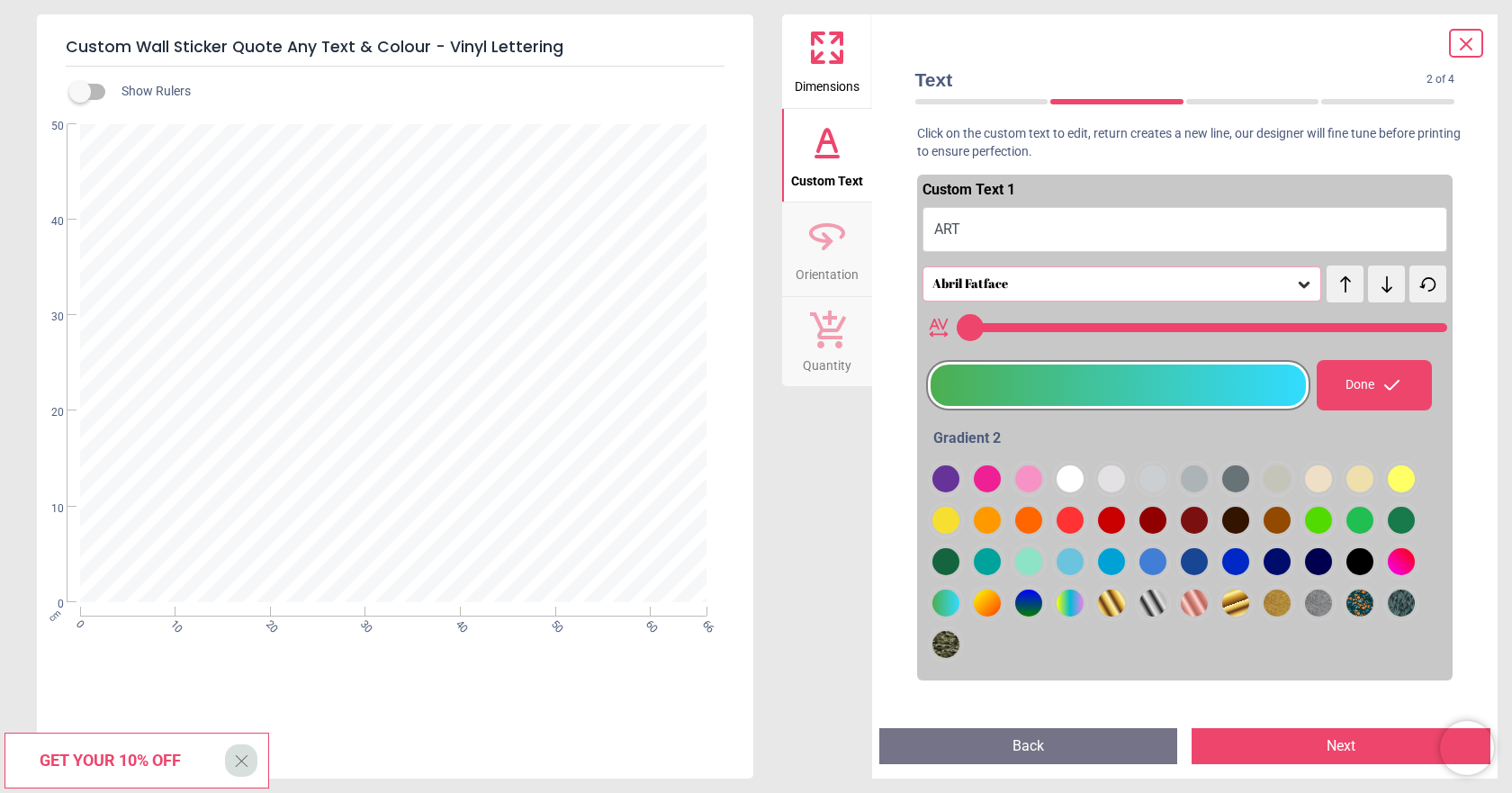
click at [1300, 285] on icon at bounding box center [1304, 284] width 18 height 18
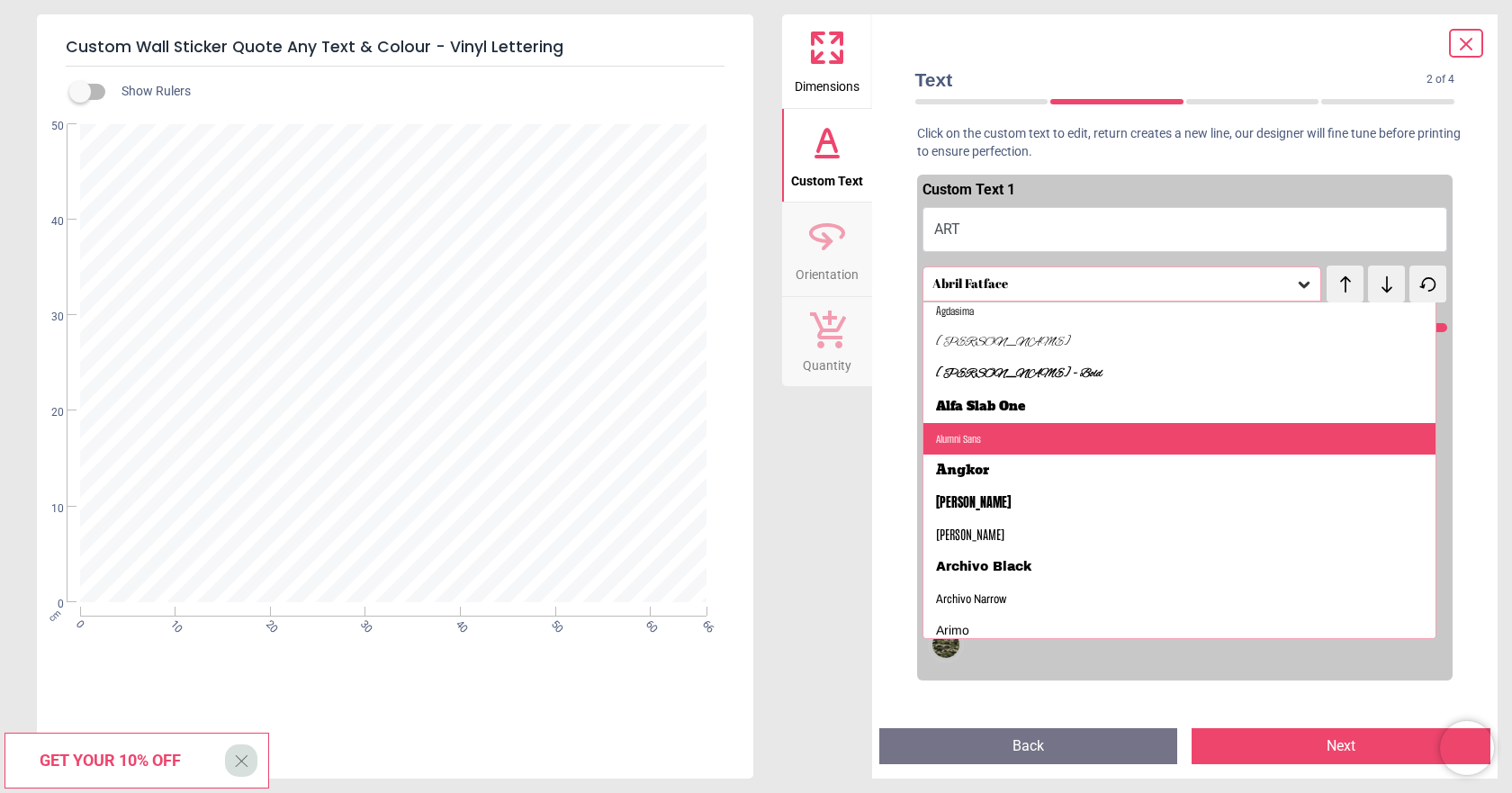
scroll to position [90, 0]
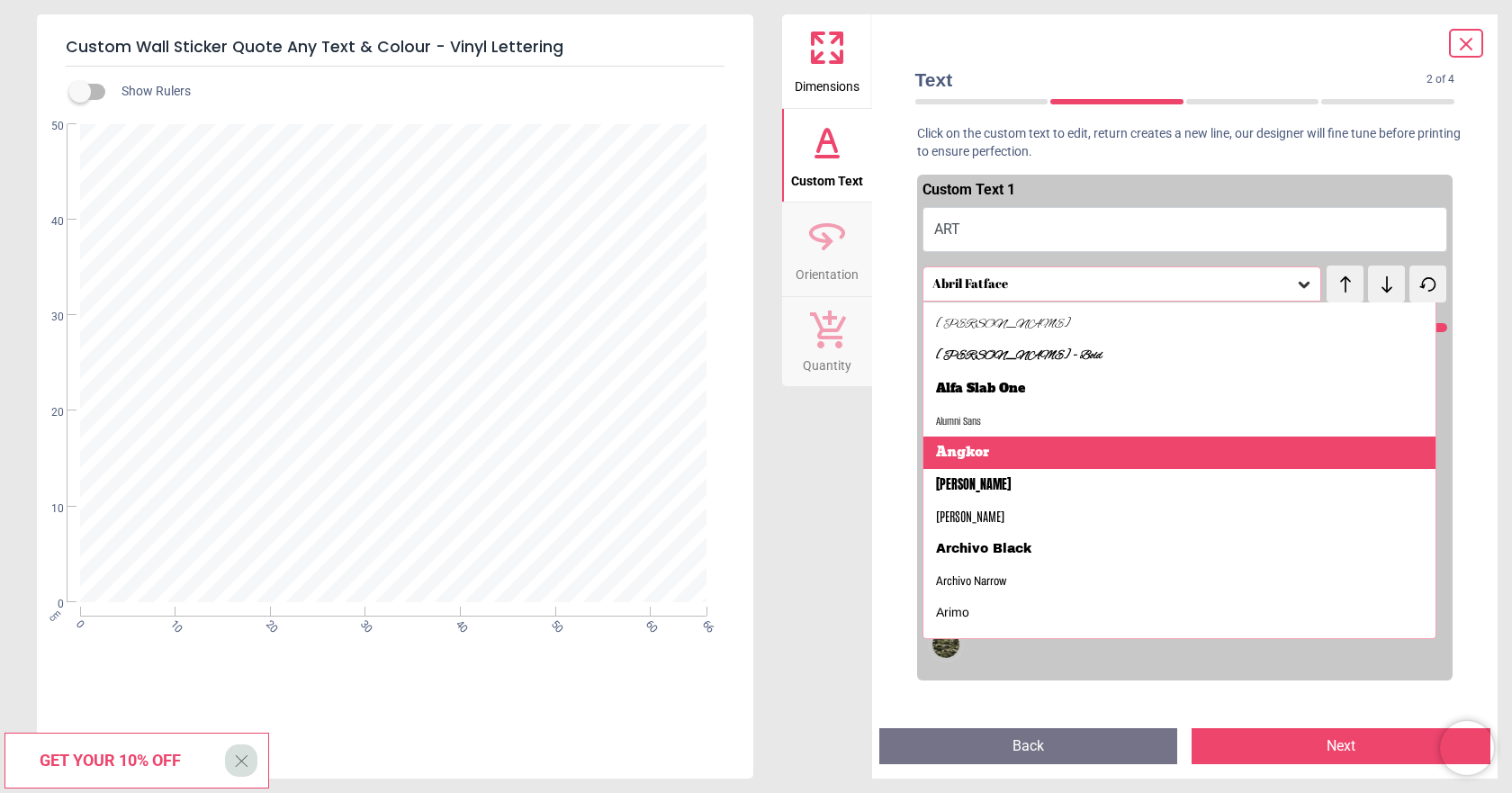
click at [1035, 456] on div "Angkor" at bounding box center [1180, 452] width 513 height 32
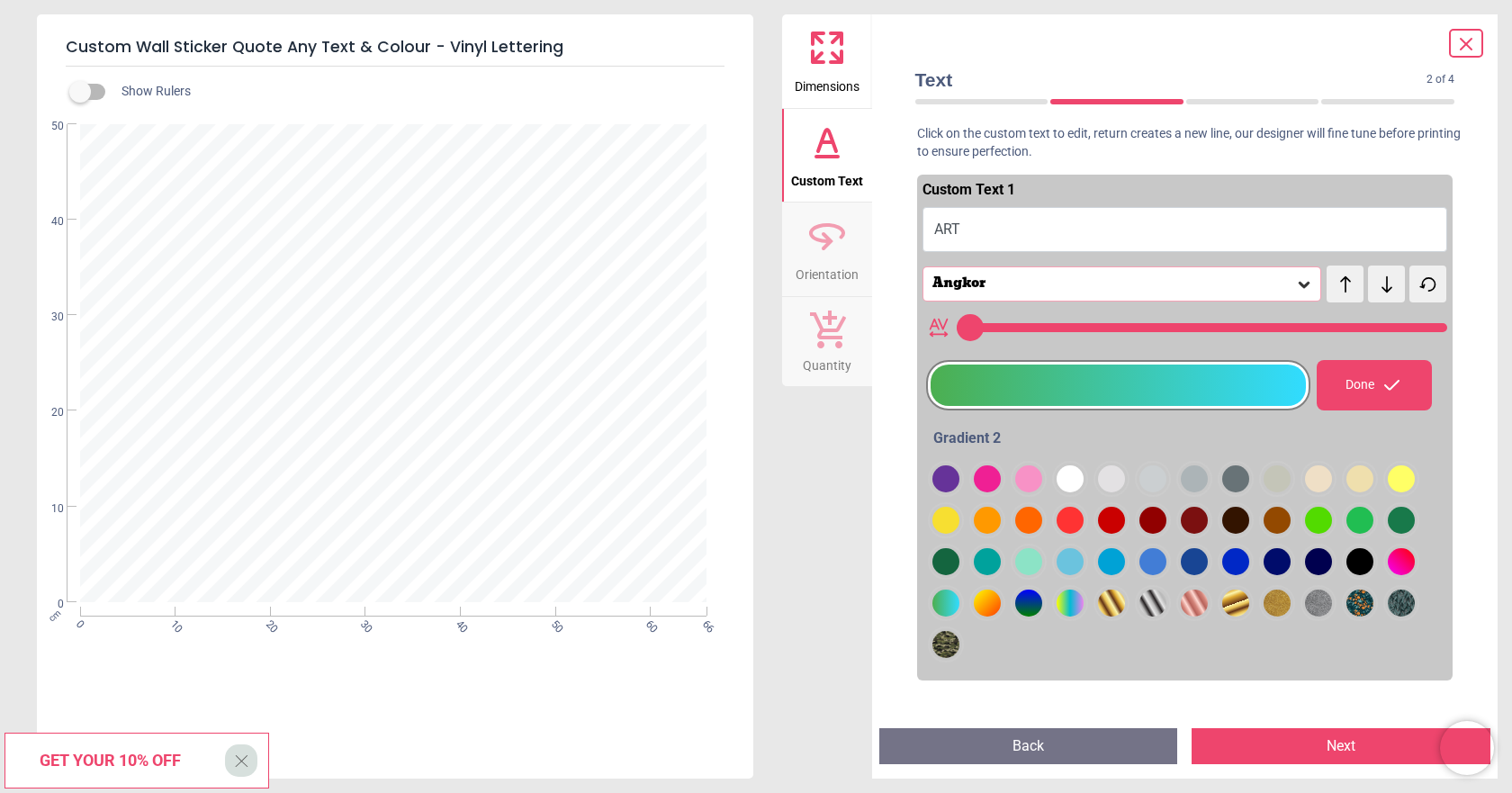
click at [1295, 277] on icon at bounding box center [1304, 284] width 18 height 18
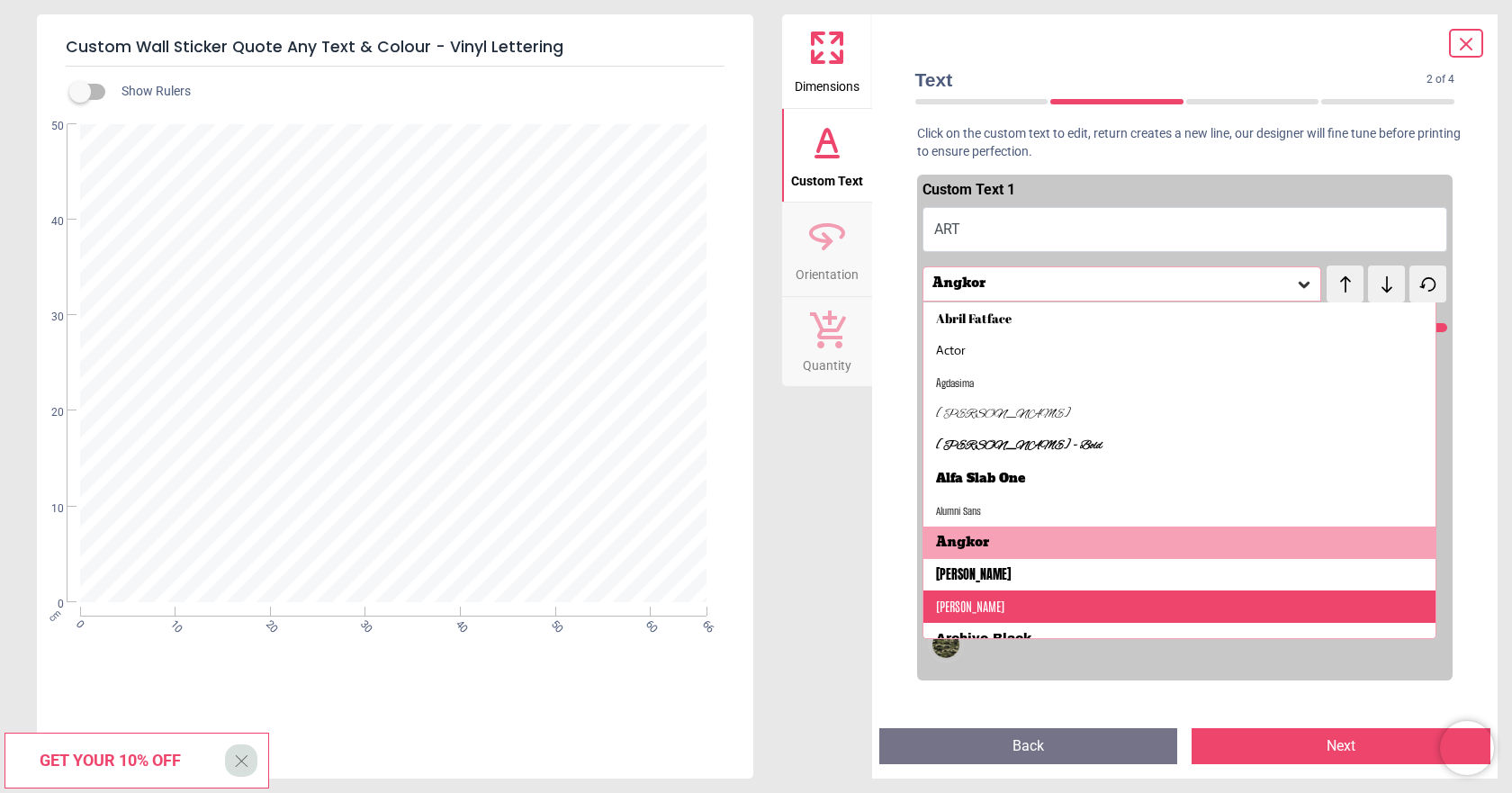
click at [1136, 596] on div "Antonio" at bounding box center [1180, 606] width 513 height 32
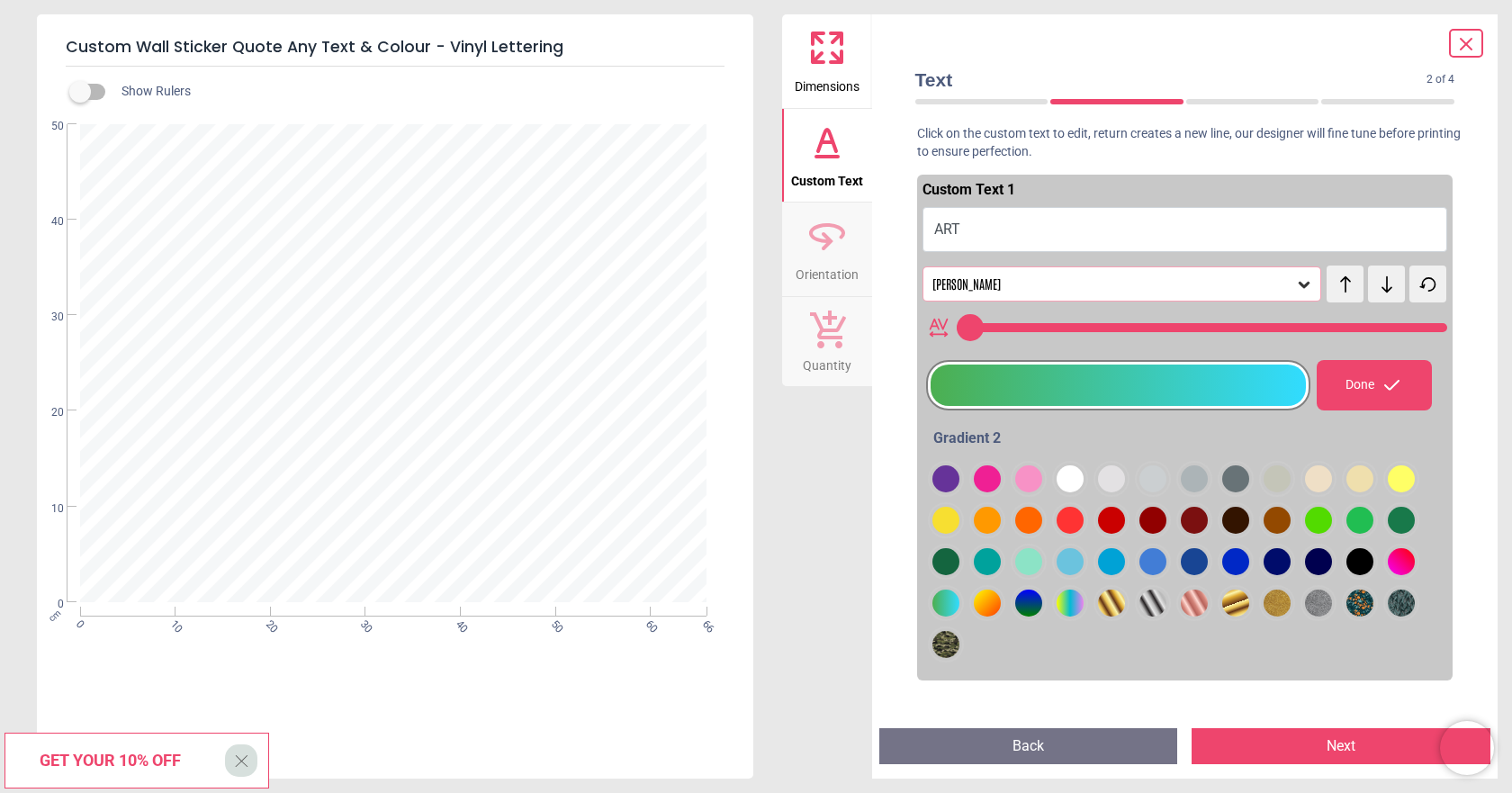
click at [1295, 287] on icon at bounding box center [1304, 284] width 18 height 18
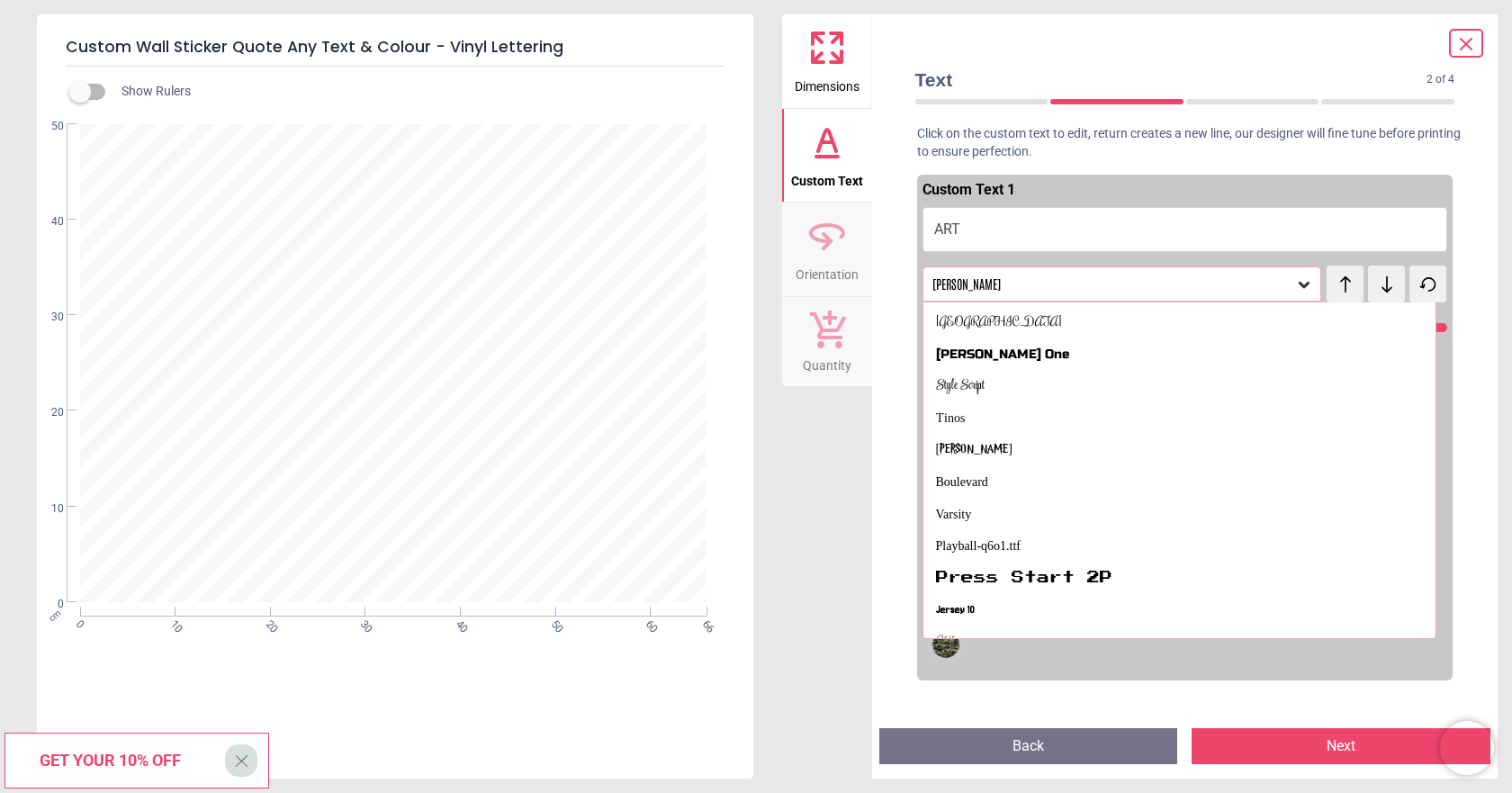
scroll to position [900, 0]
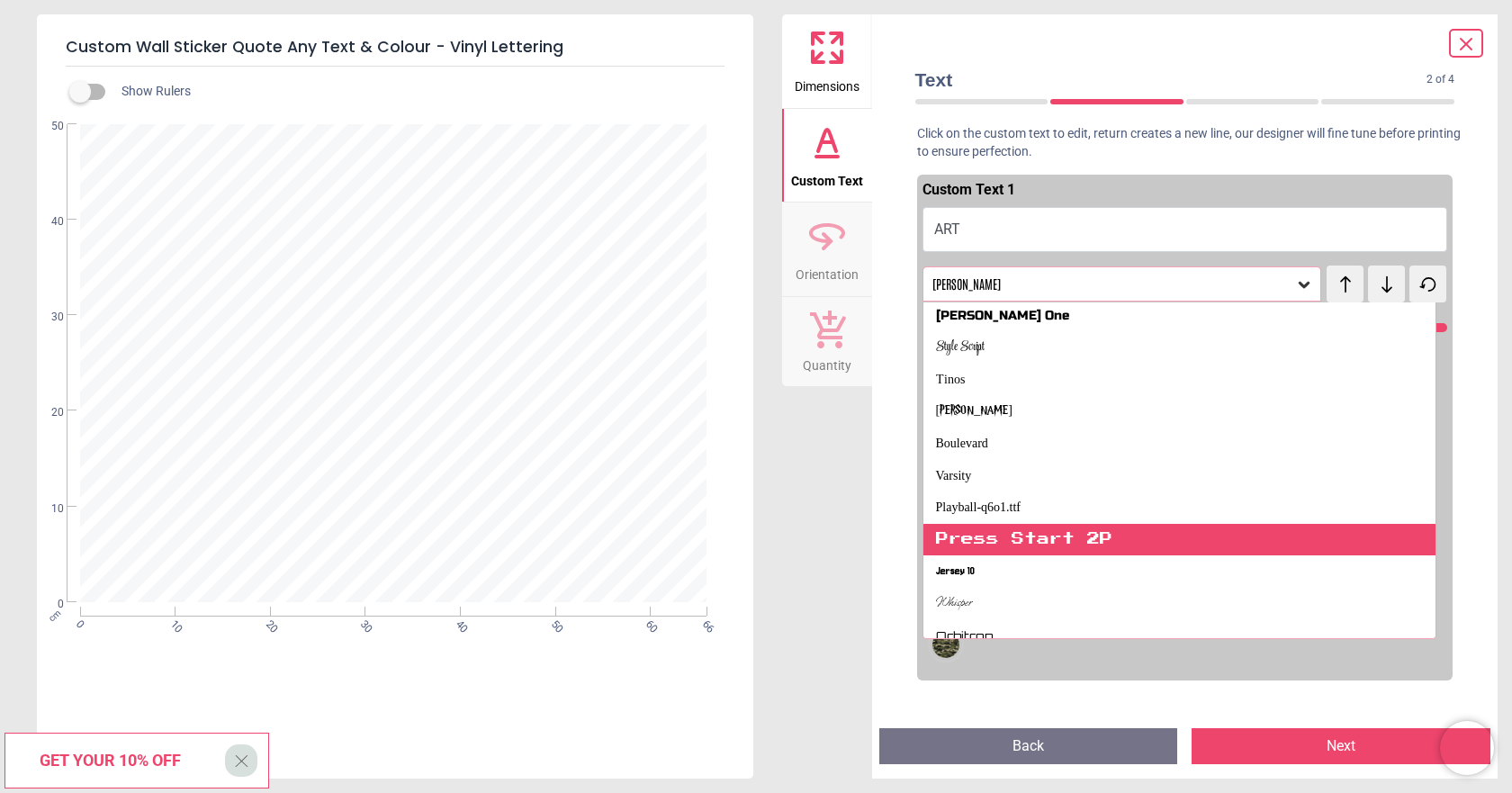
click at [1110, 539] on div "Press Start 2P" at bounding box center [1024, 539] width 177 height 18
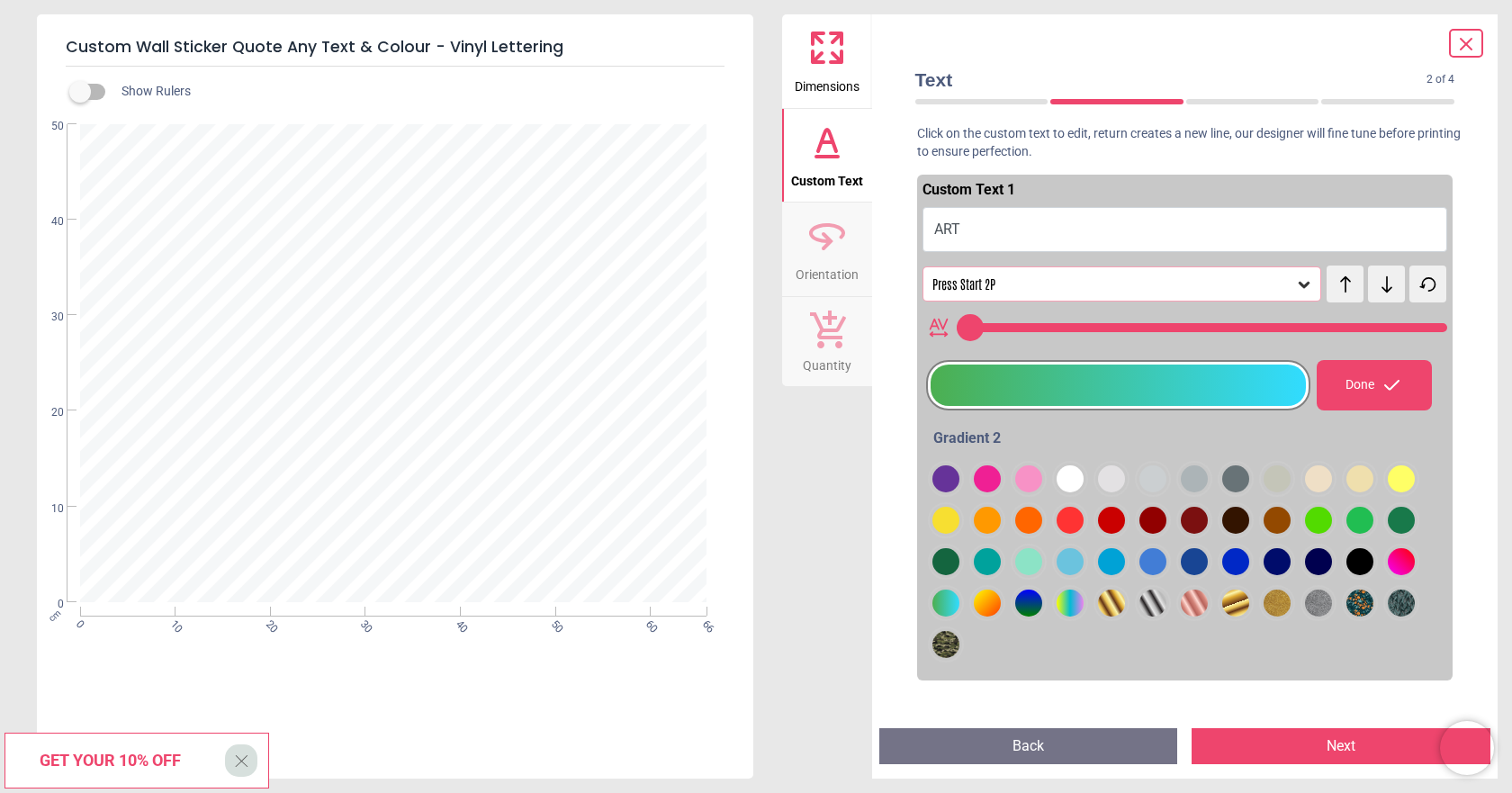
click at [1299, 284] on icon at bounding box center [1305, 284] width 11 height 6
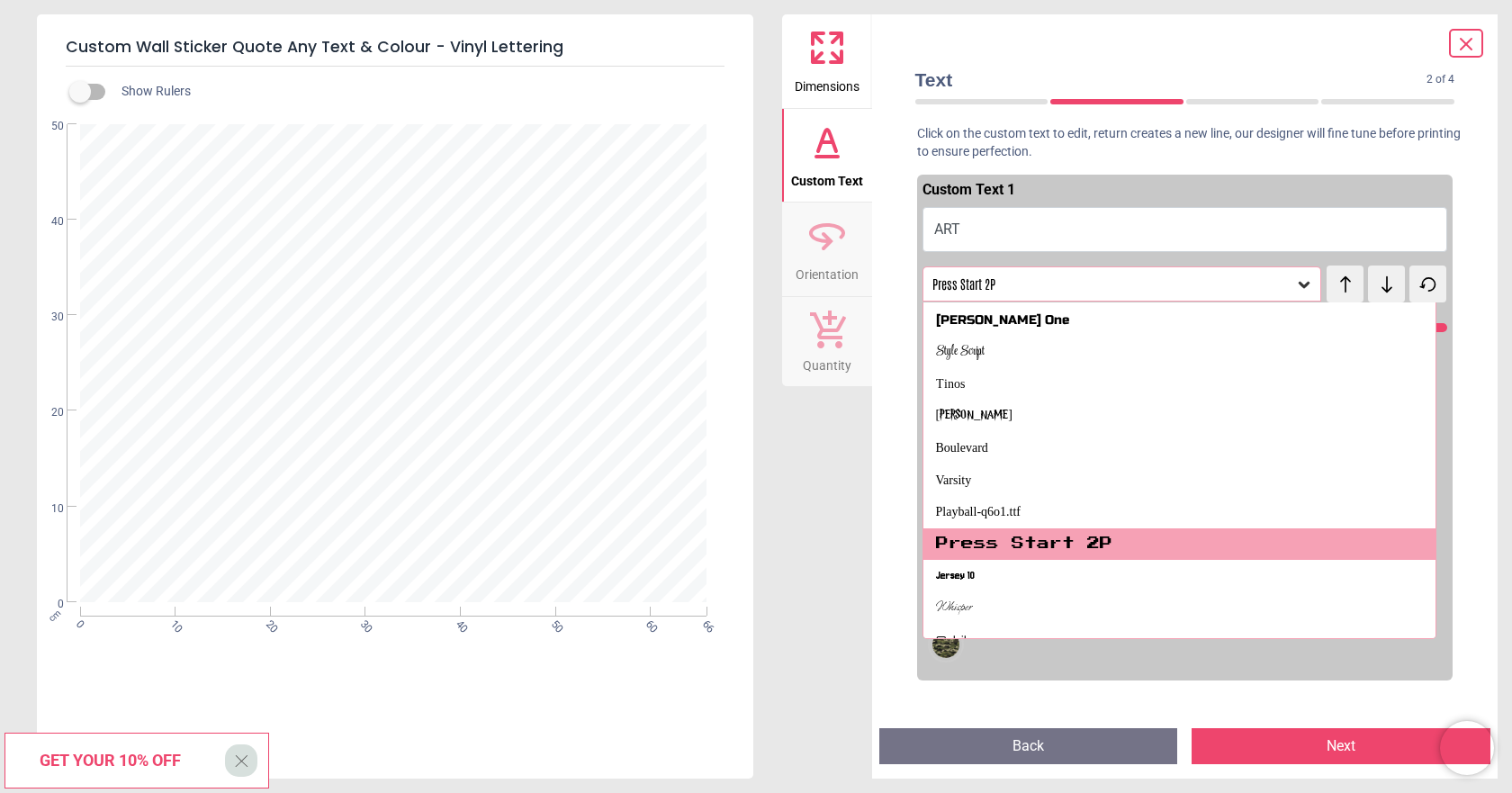
scroll to position [992, 0]
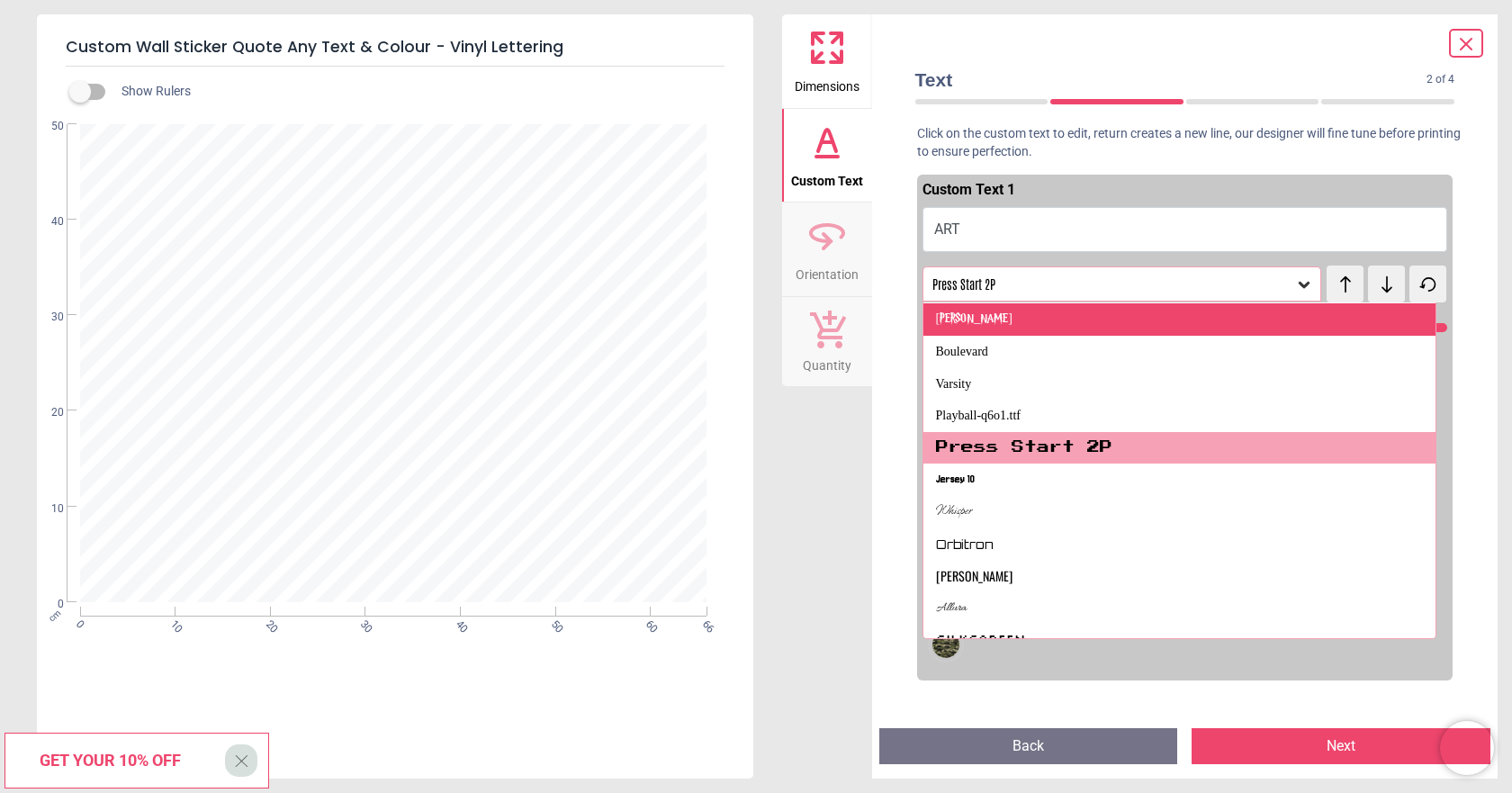
click at [1047, 318] on div "Harry Potter" at bounding box center [1180, 319] width 513 height 32
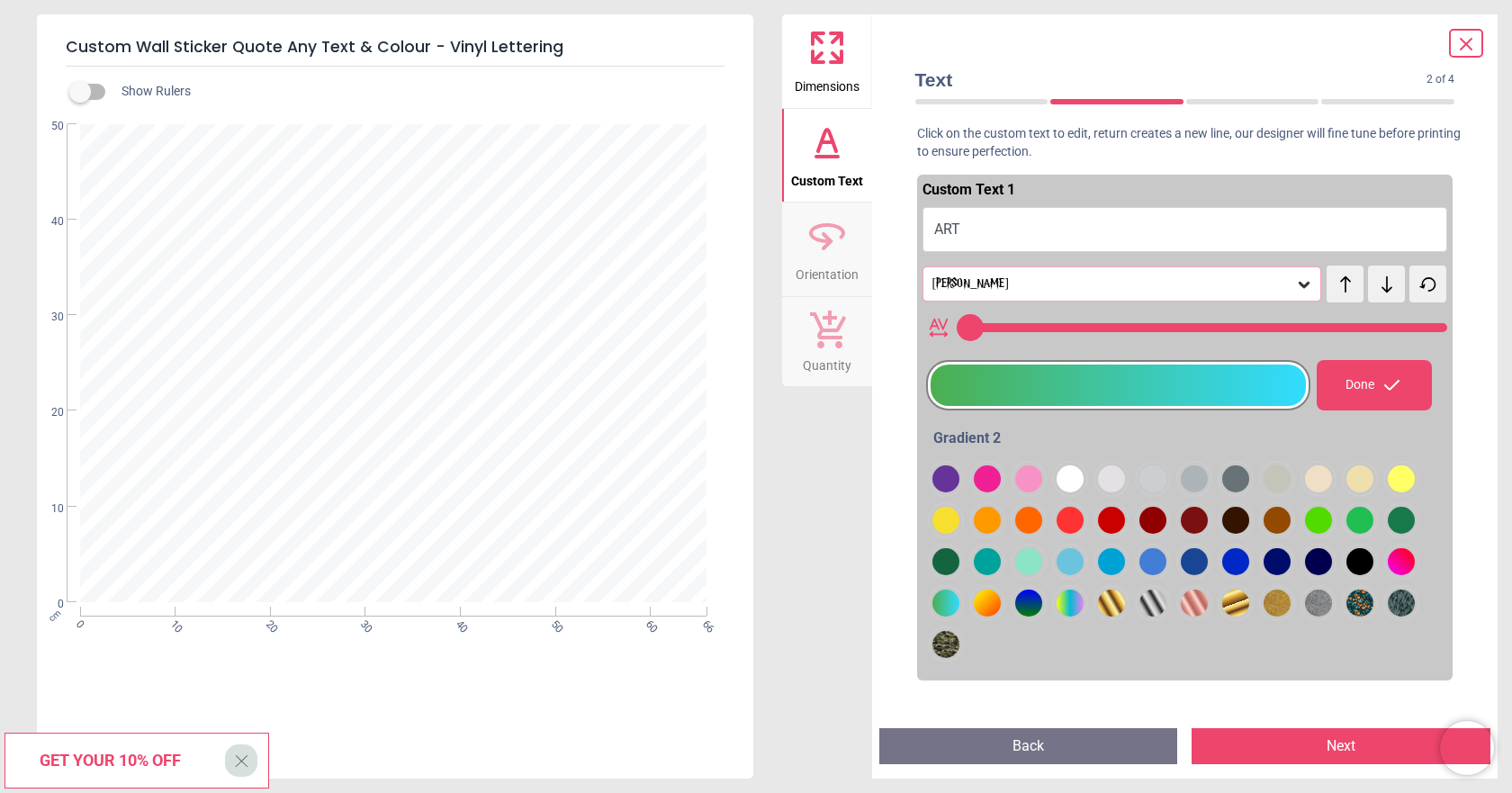
click at [1295, 281] on icon at bounding box center [1304, 284] width 18 height 18
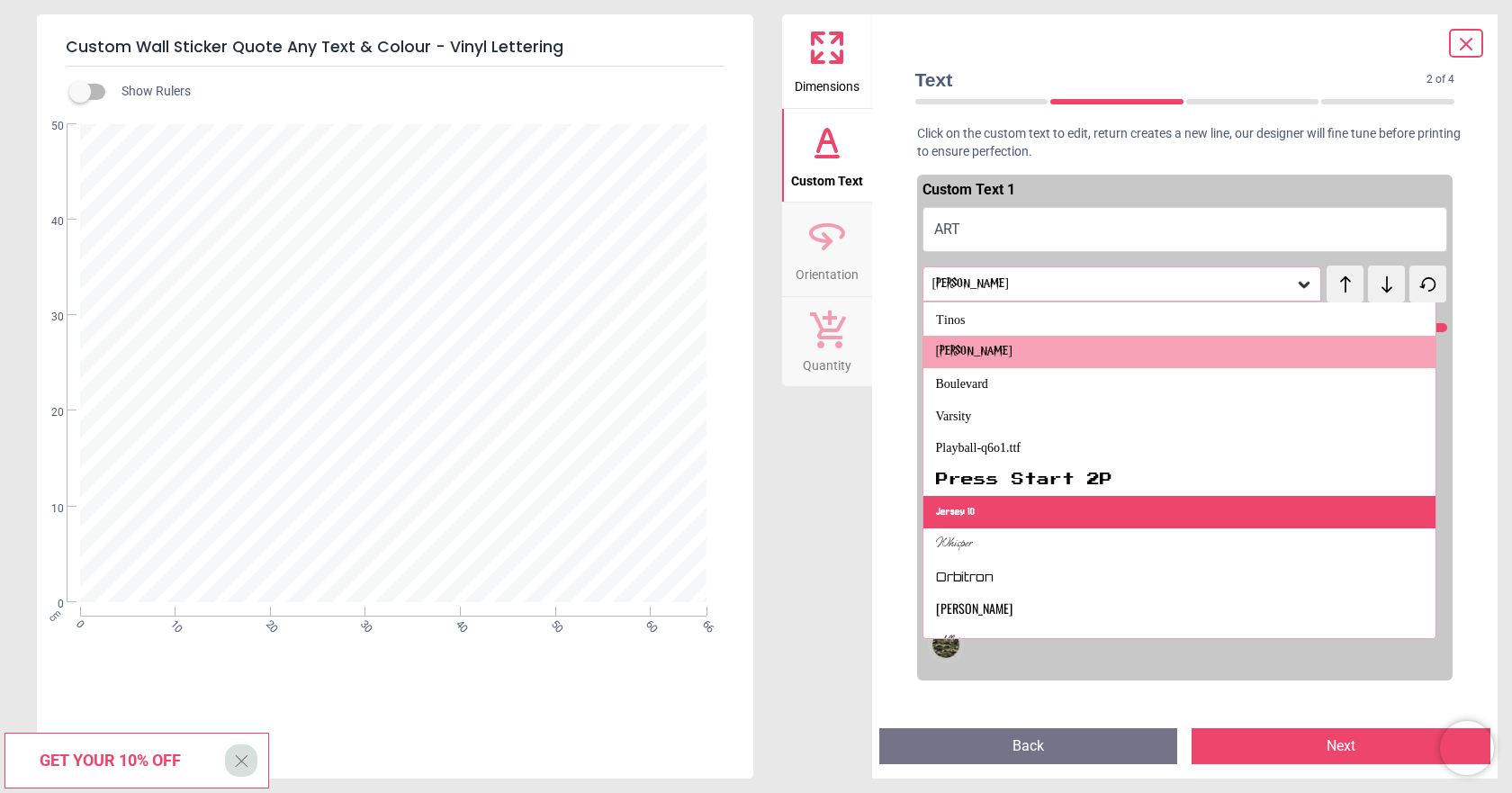
scroll to position [1139, 0]
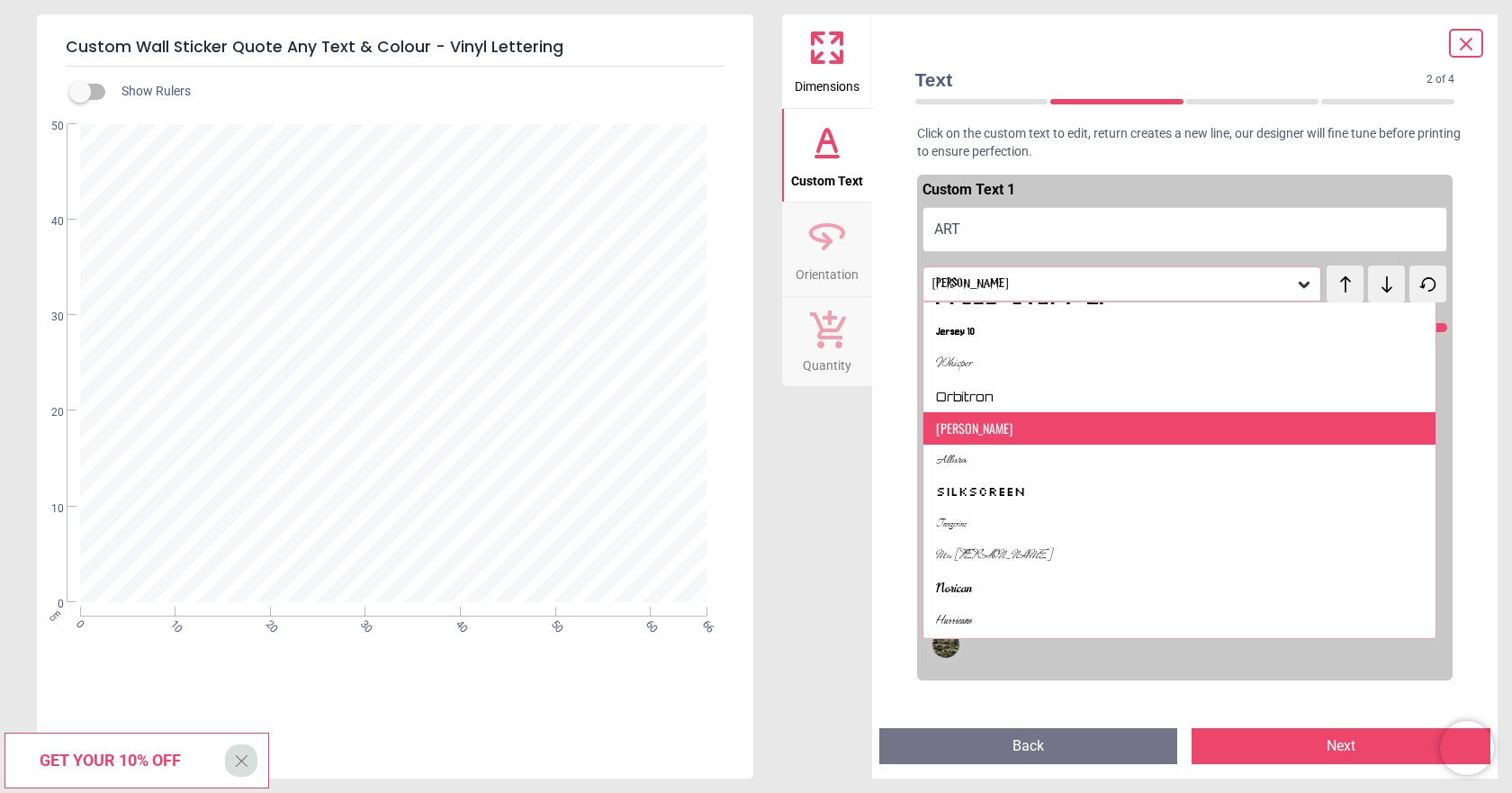
click at [1057, 432] on div "Oswald" at bounding box center [1180, 428] width 513 height 32
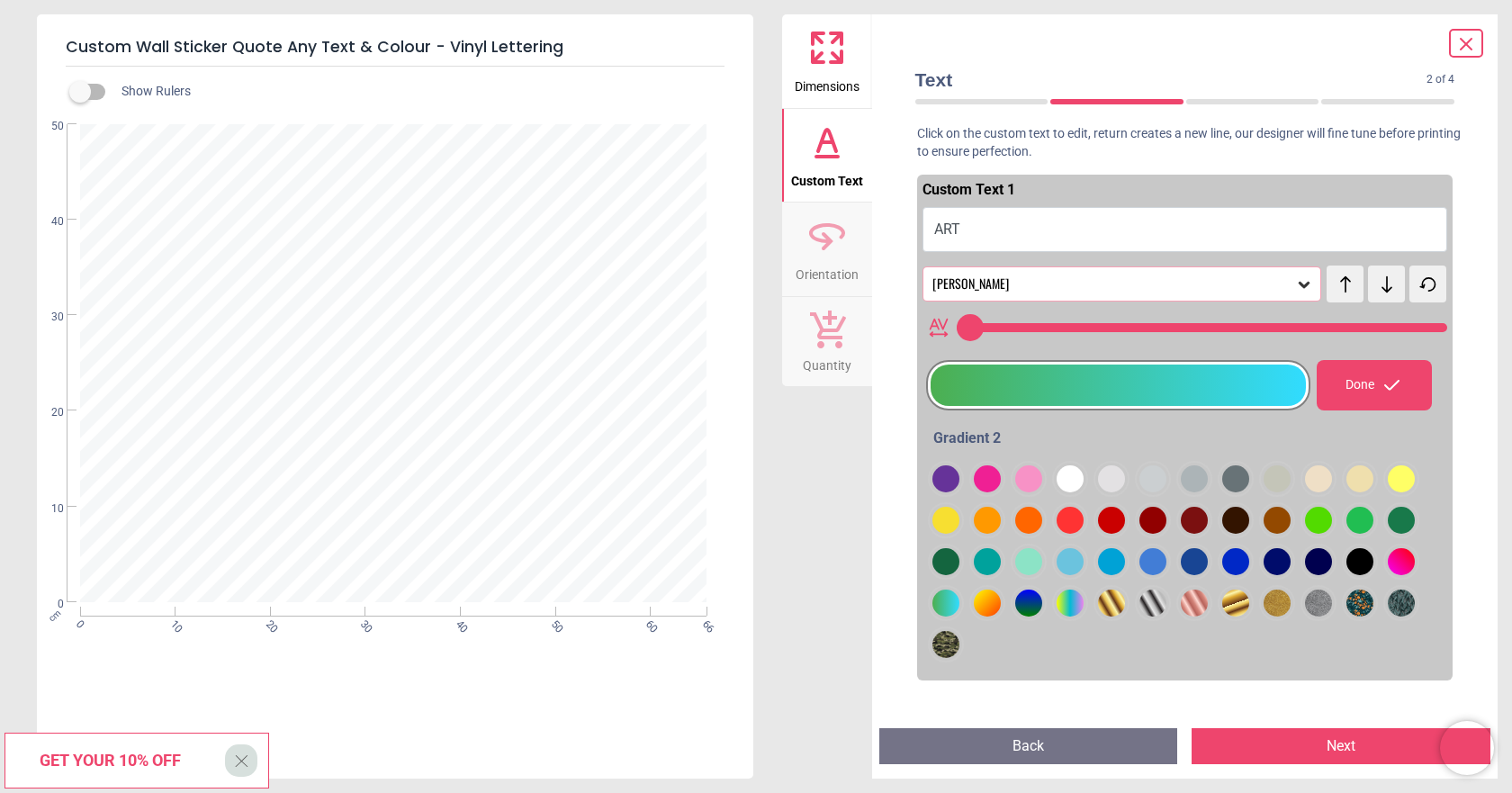
click at [1299, 283] on icon at bounding box center [1305, 284] width 11 height 6
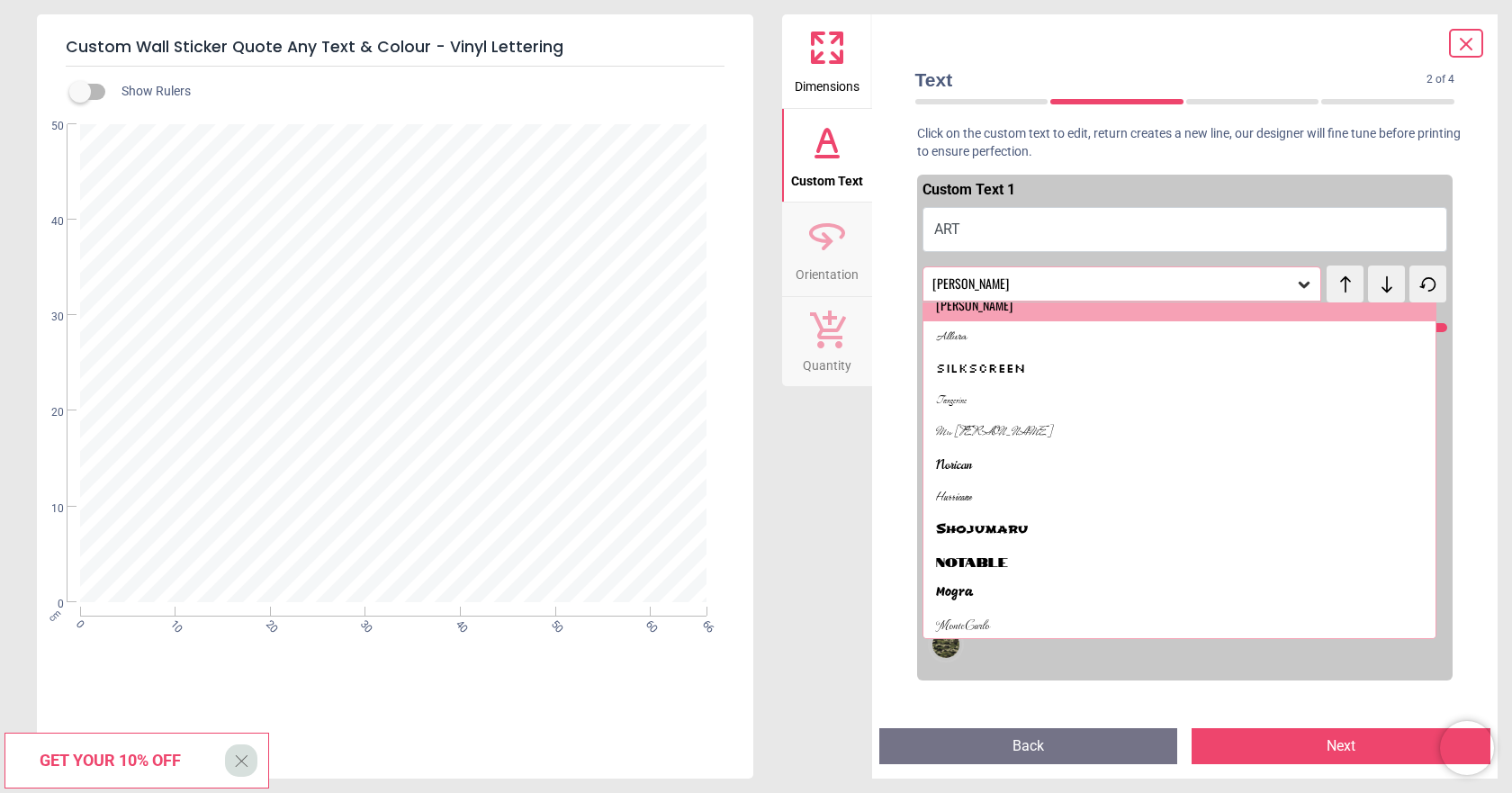
scroll to position [1306, 0]
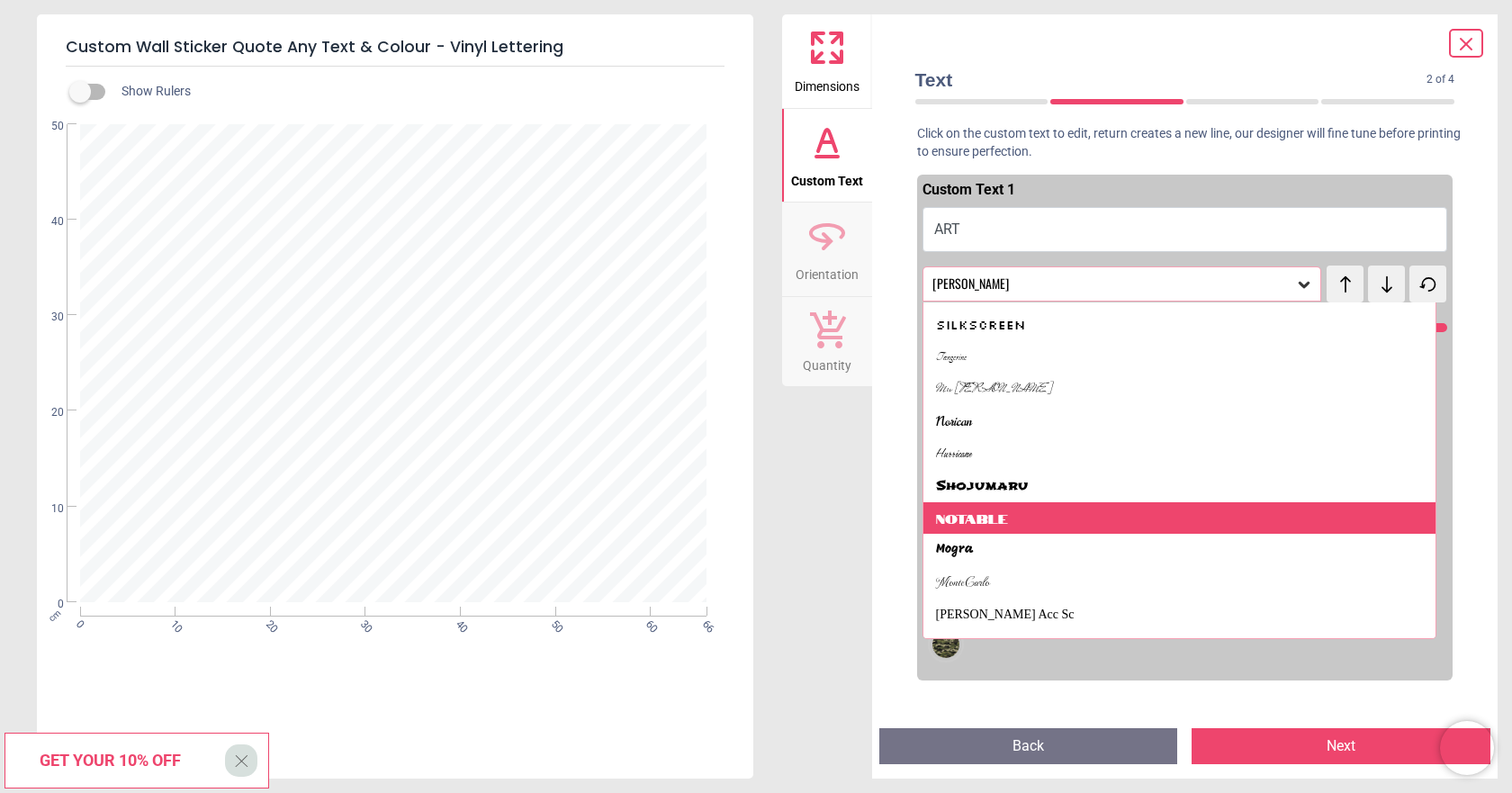
click at [1029, 518] on div "Notable" at bounding box center [1180, 518] width 513 height 32
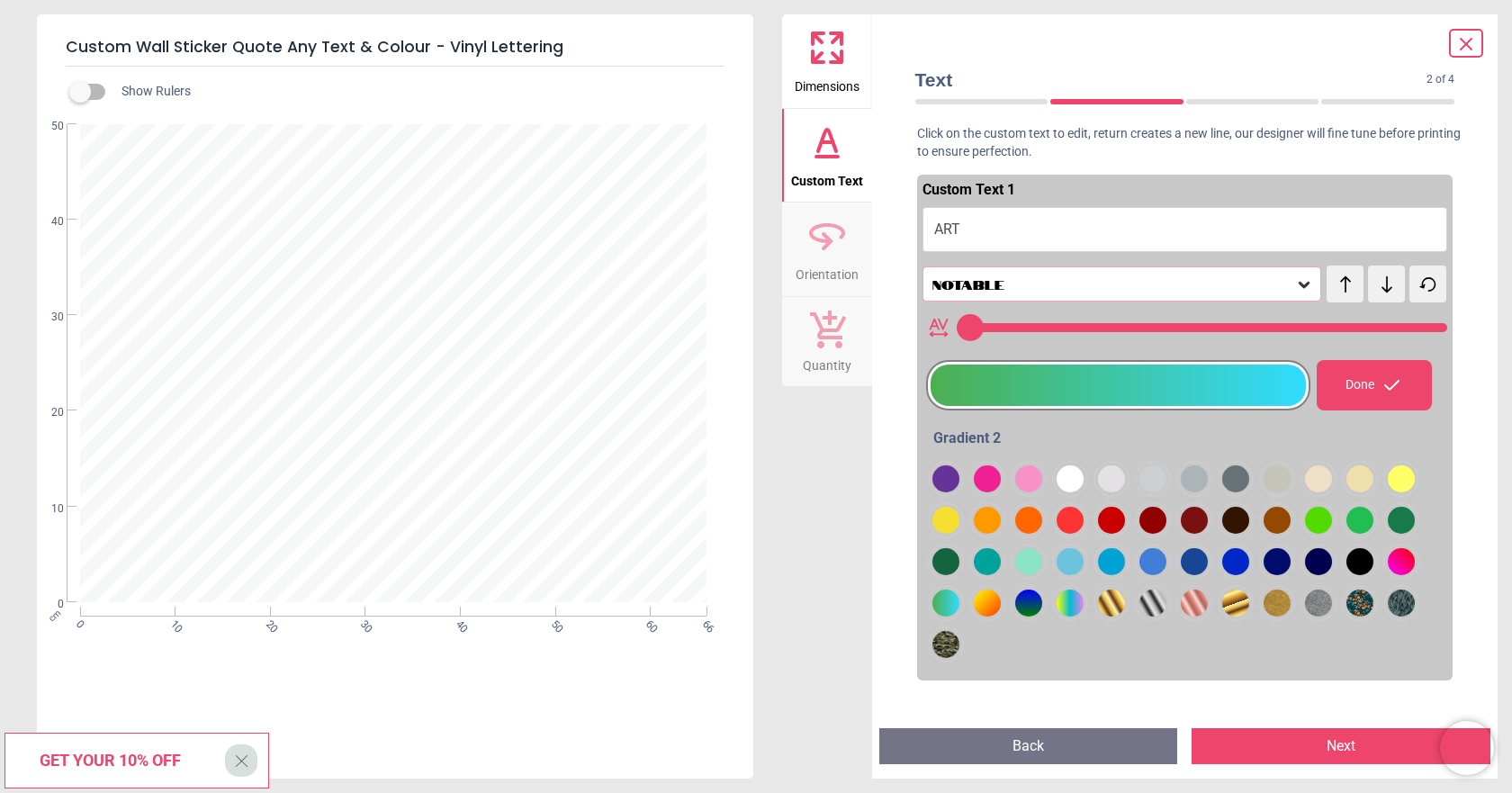
click at [1299, 285] on icon at bounding box center [1305, 284] width 11 height 6
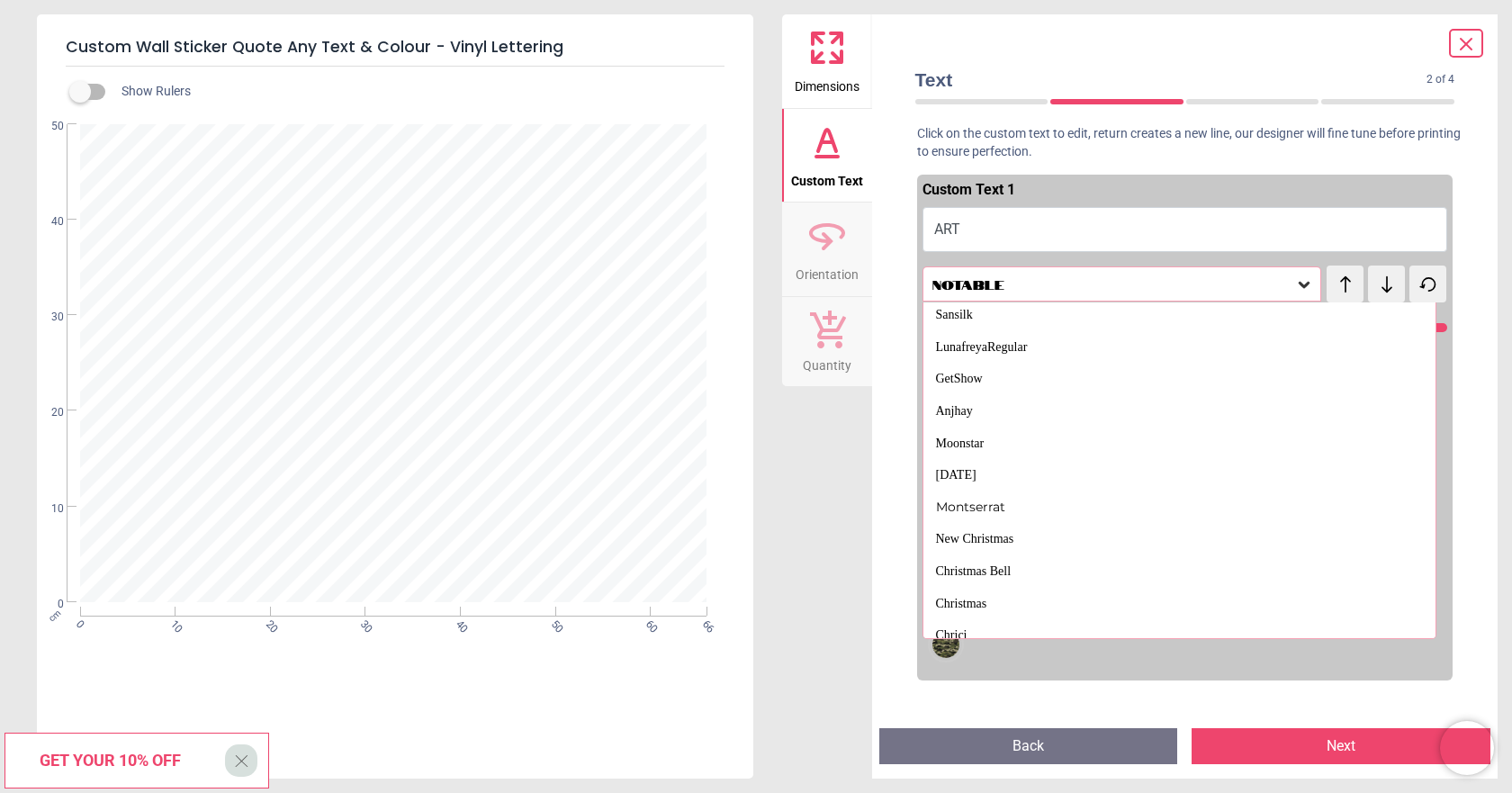
scroll to position [1811, 0]
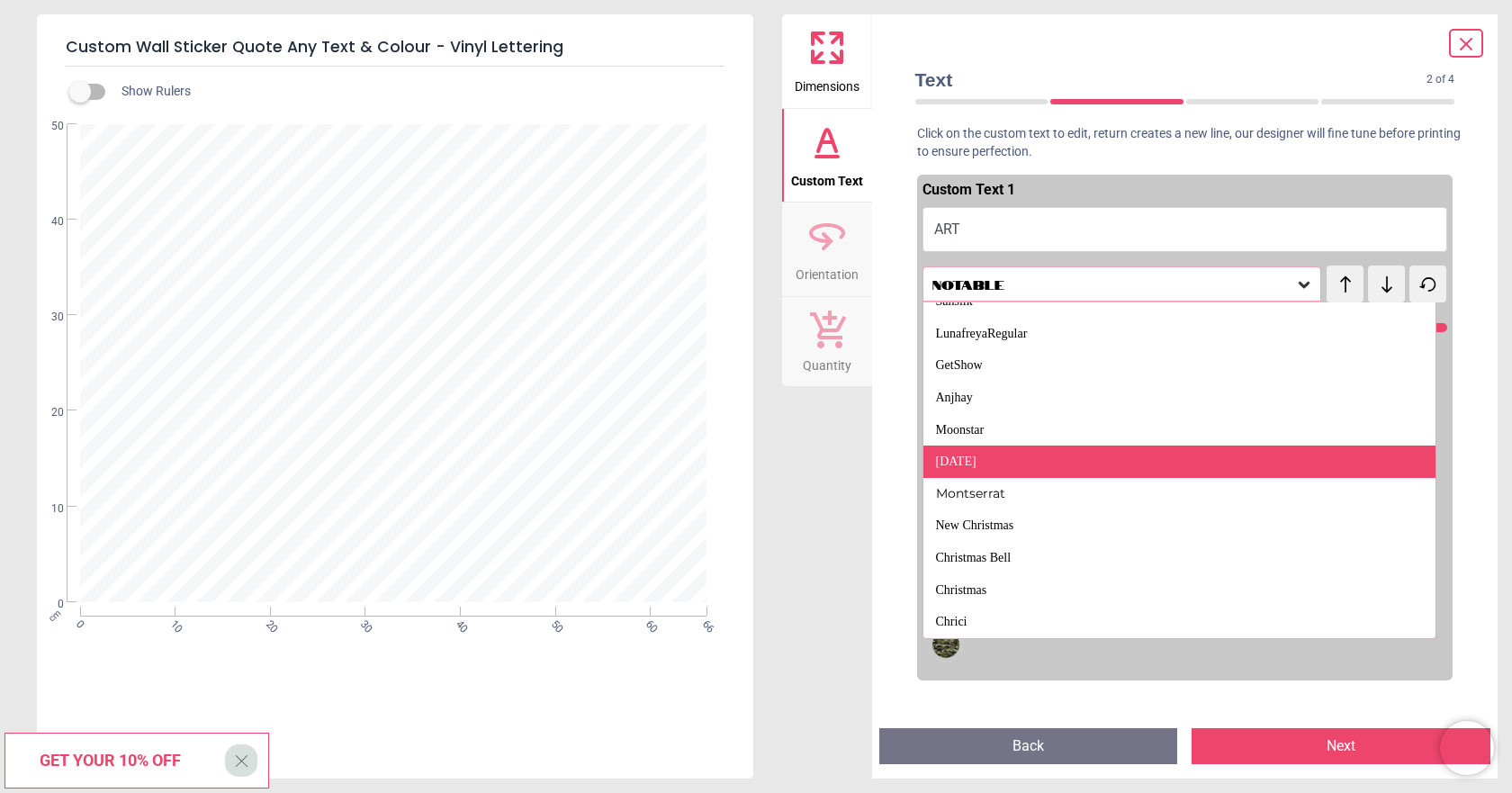
click at [1028, 465] on div "Christmas Day" at bounding box center [1180, 462] width 513 height 32
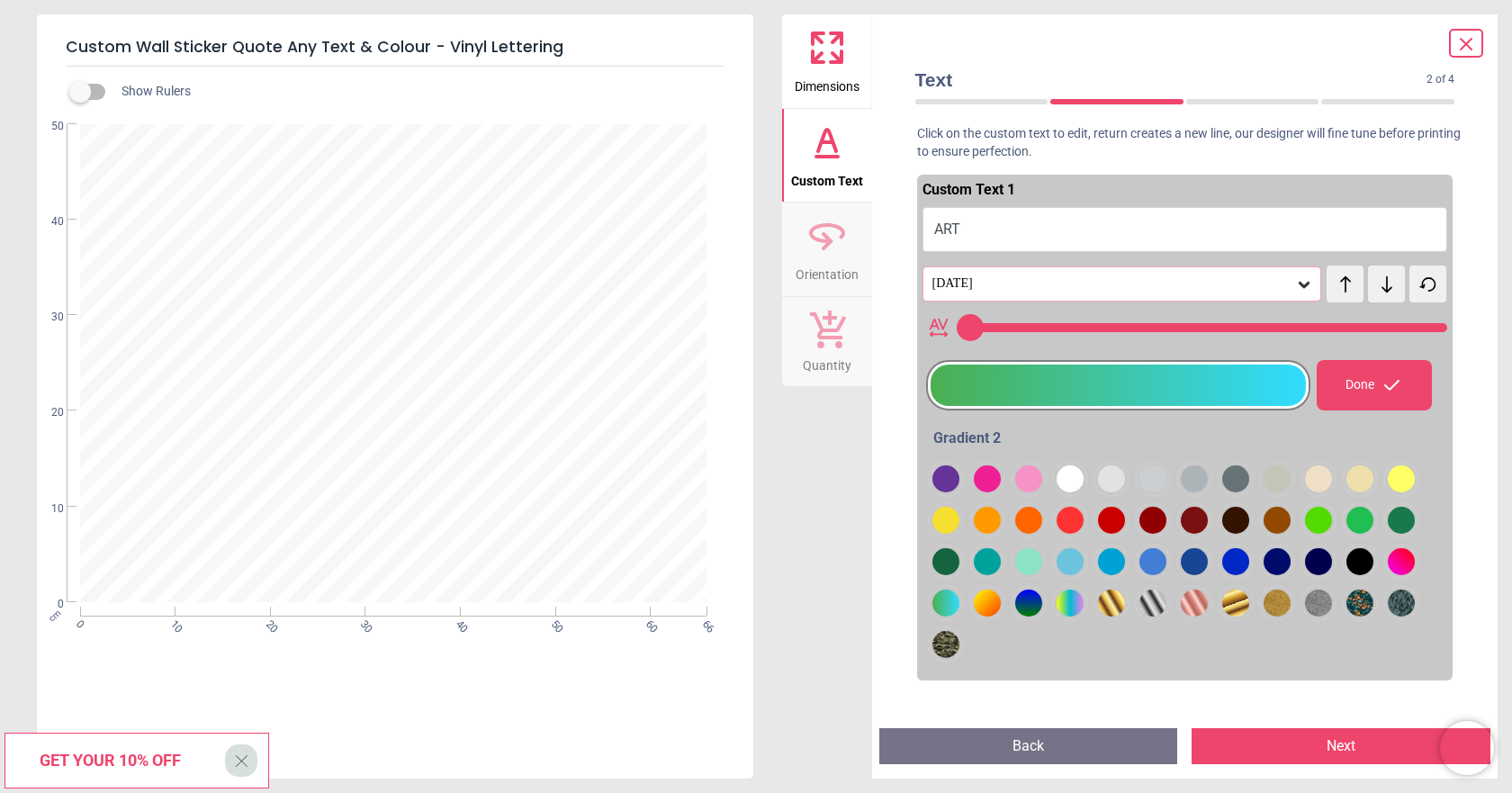
click at [1302, 284] on icon at bounding box center [1304, 284] width 18 height 18
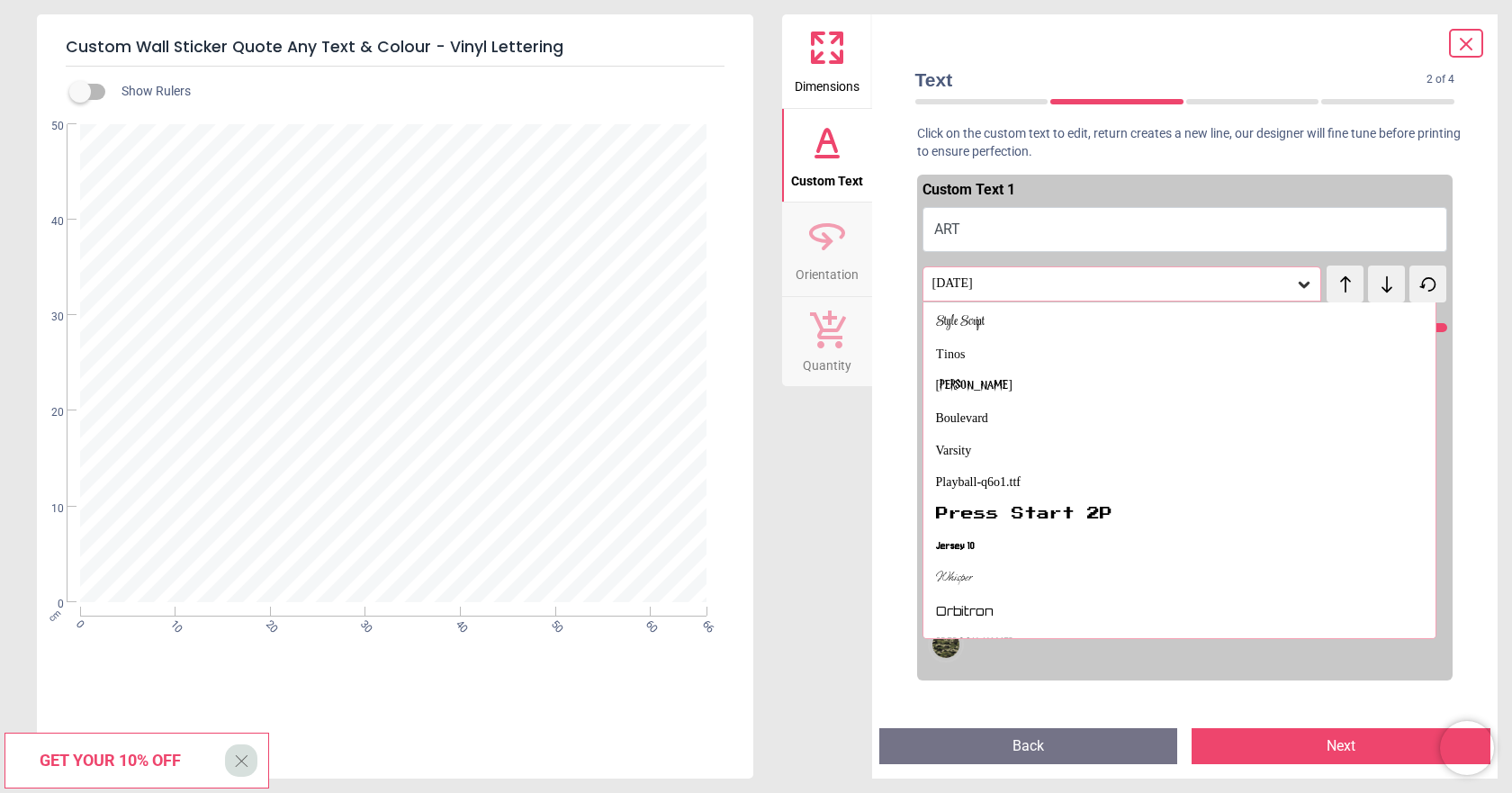
scroll to position [911, 0]
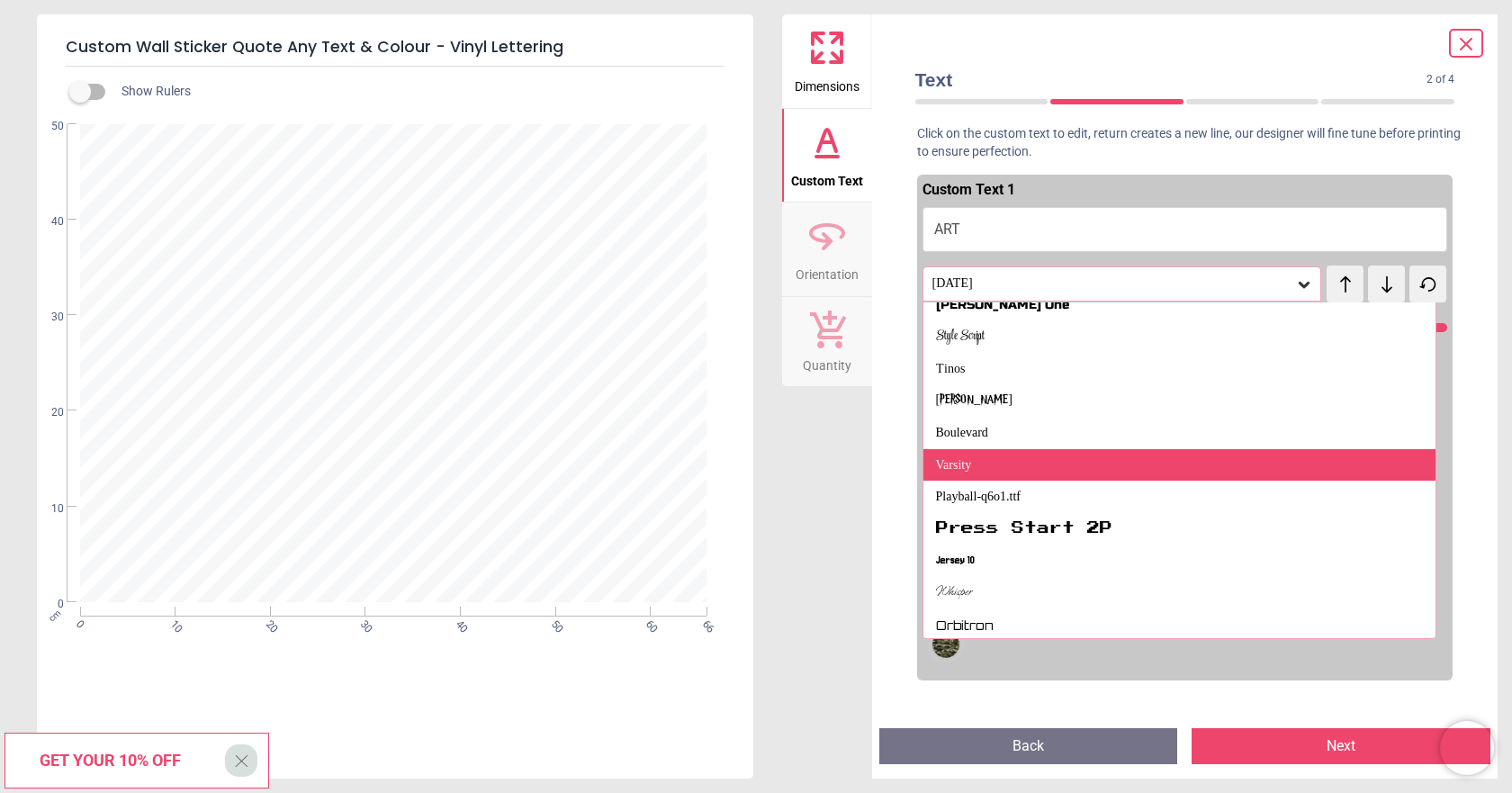
click at [1022, 457] on div "Varsity" at bounding box center [1180, 465] width 513 height 32
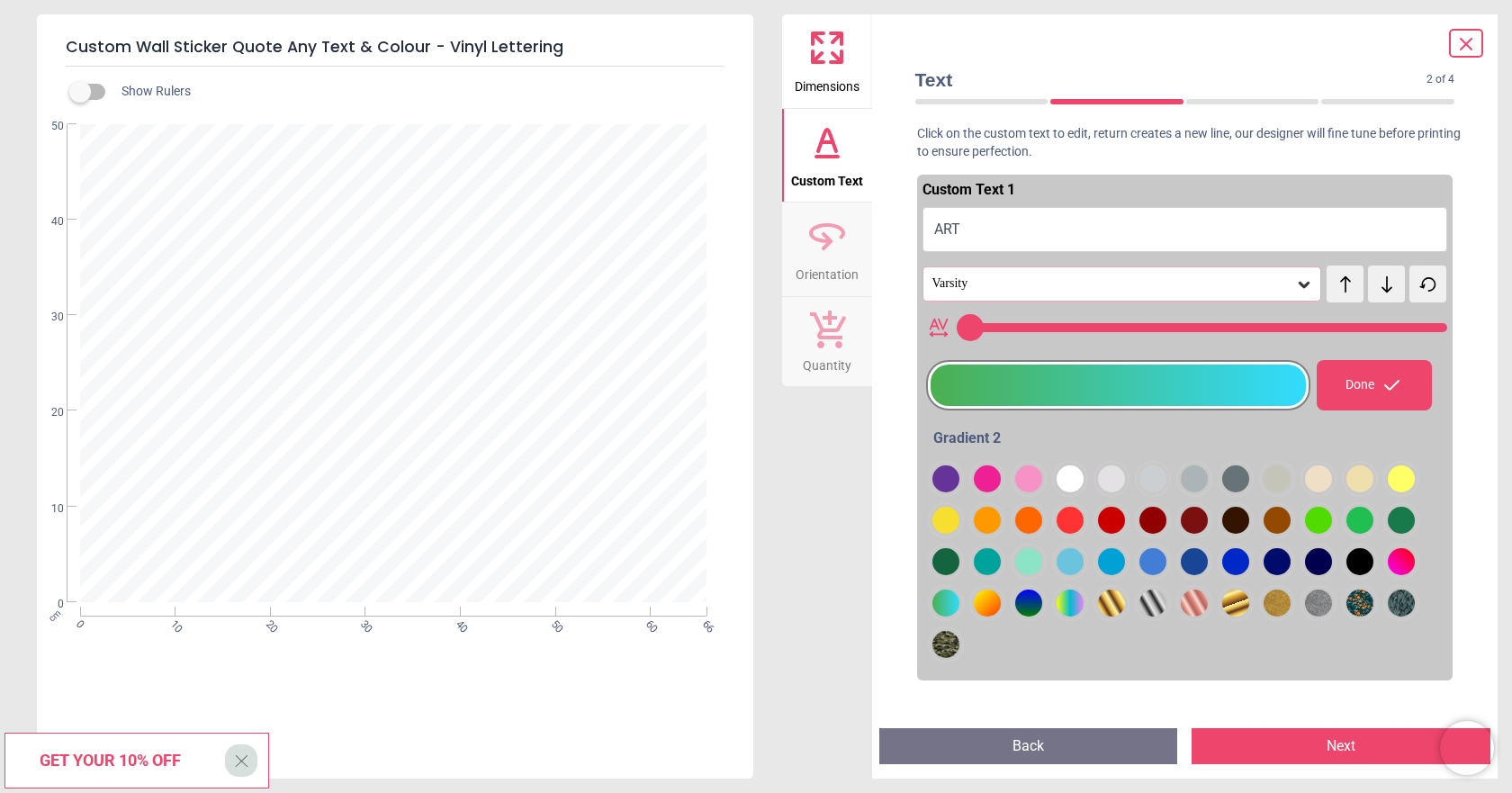
click at [960, 492] on div at bounding box center [946, 478] width 27 height 27
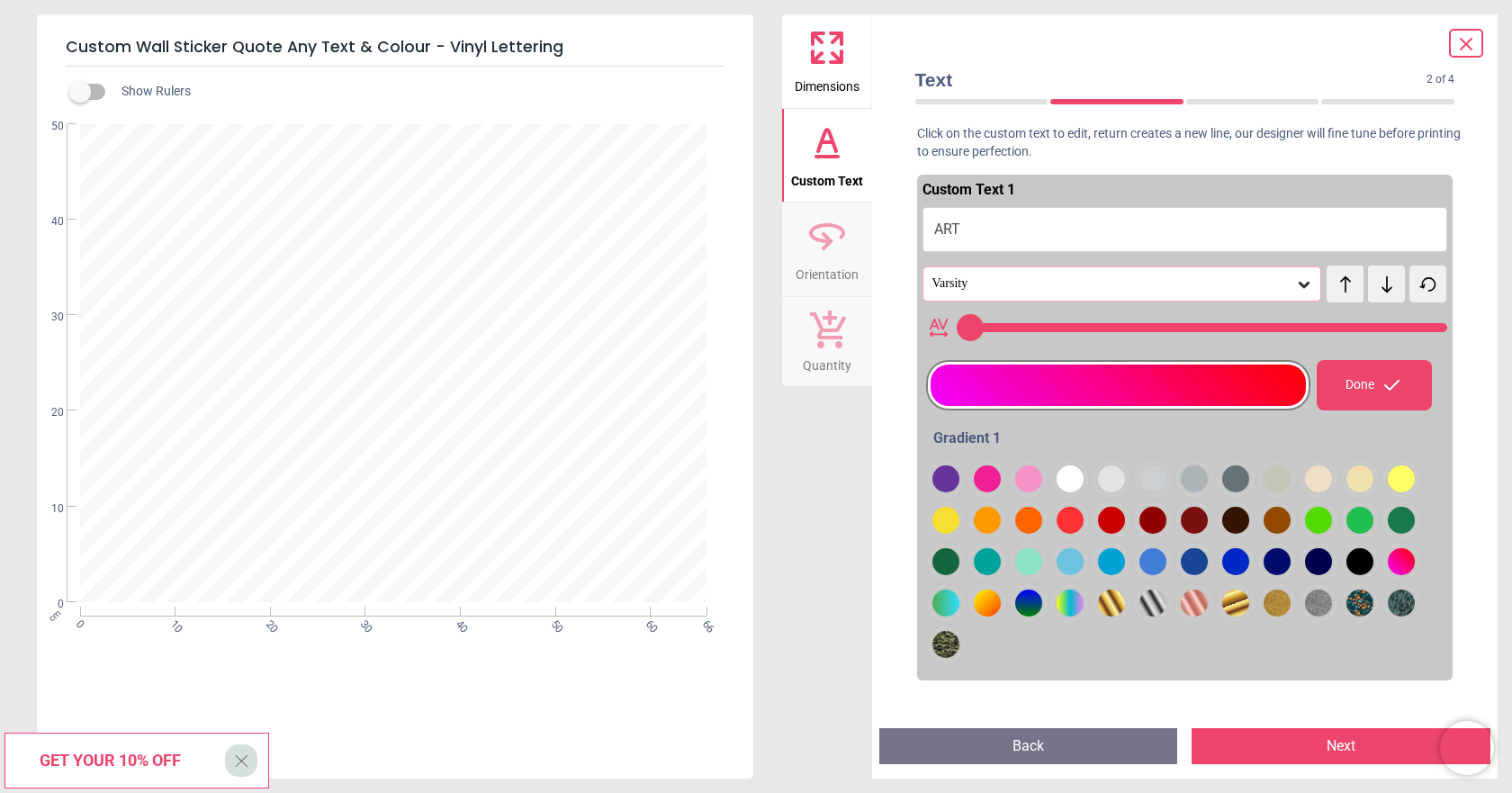
click at [960, 492] on div at bounding box center [946, 478] width 27 height 27
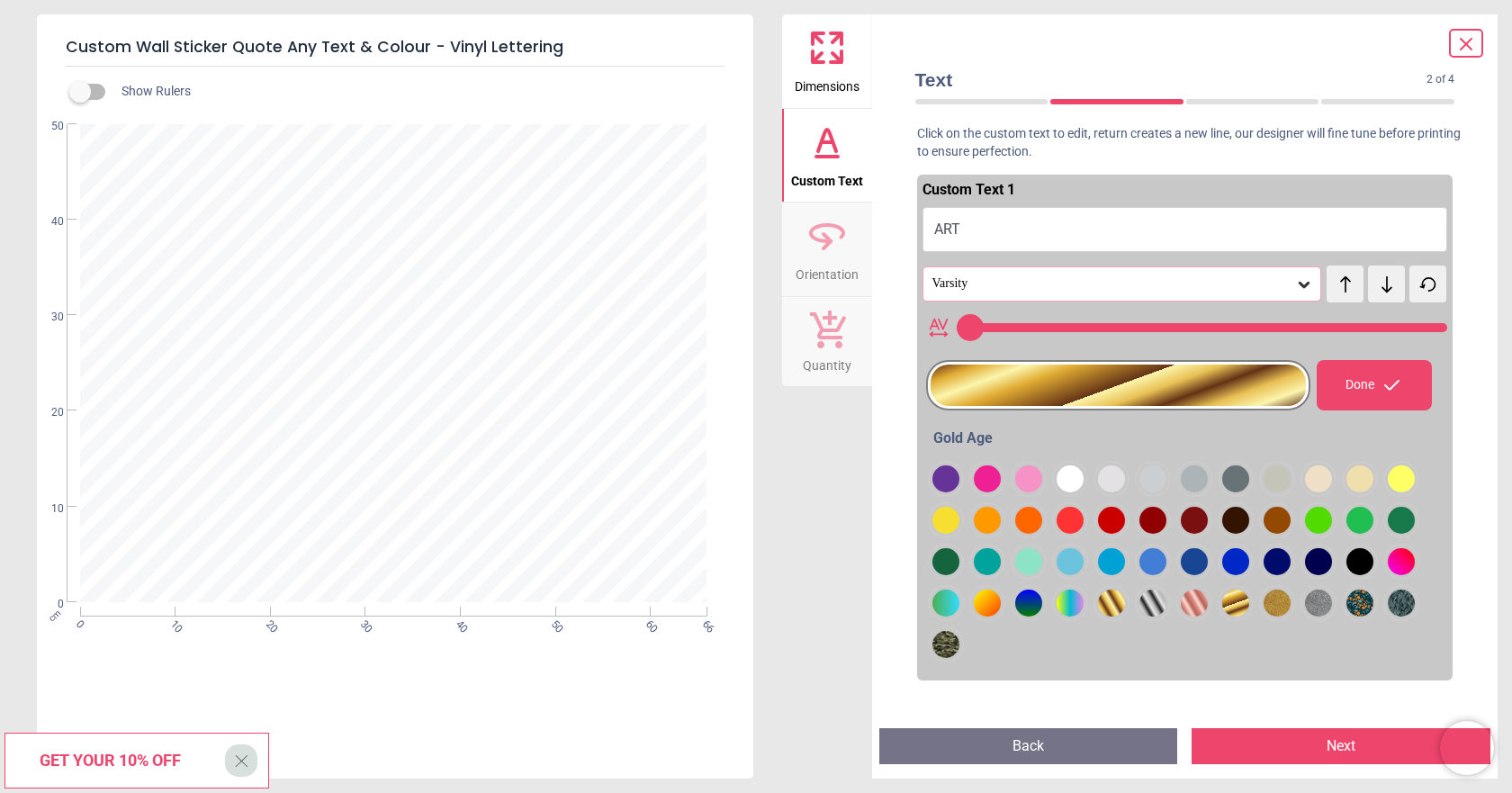
click at [960, 492] on div at bounding box center [946, 478] width 27 height 27
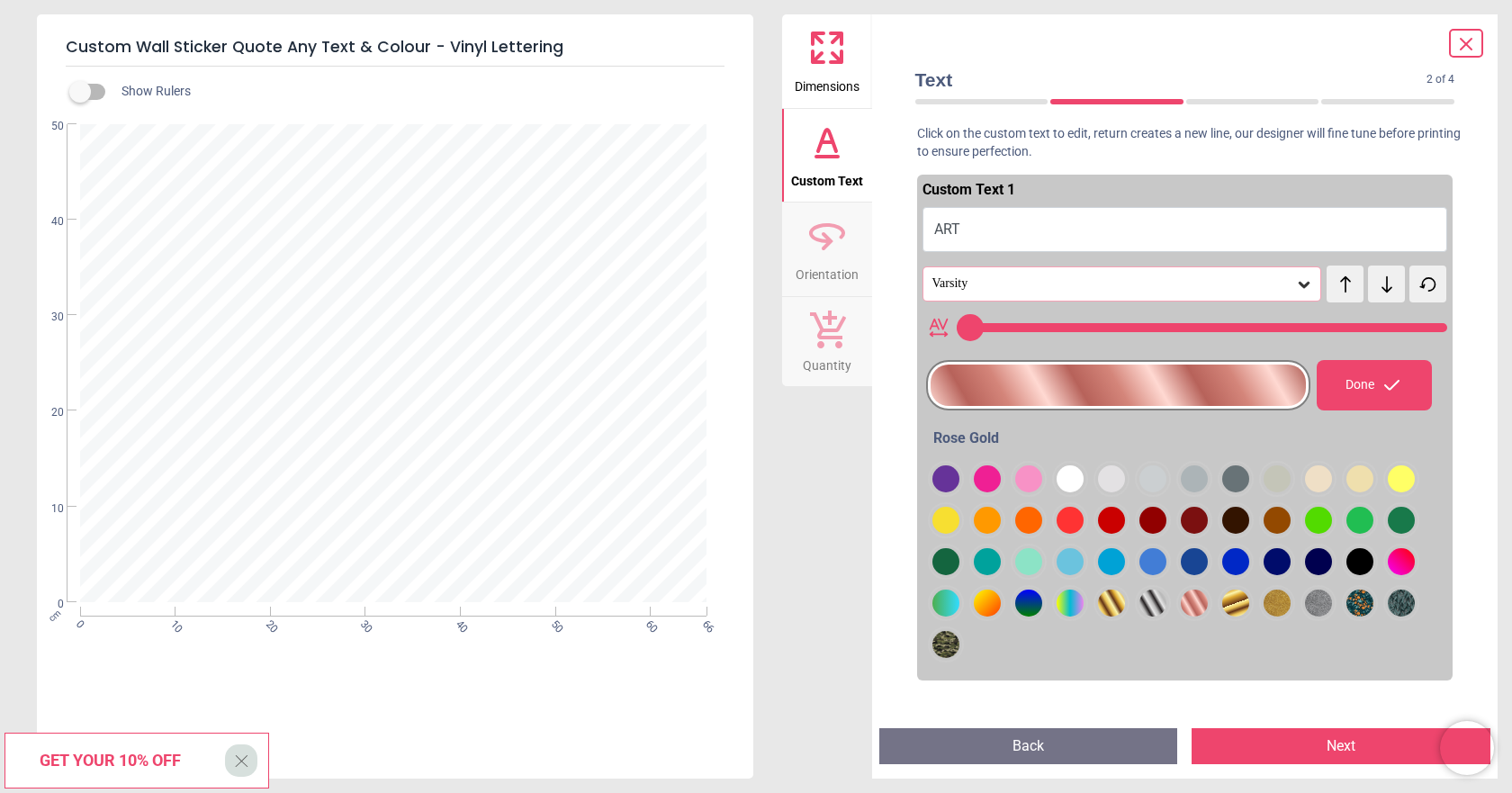
click at [960, 492] on div at bounding box center [946, 478] width 27 height 27
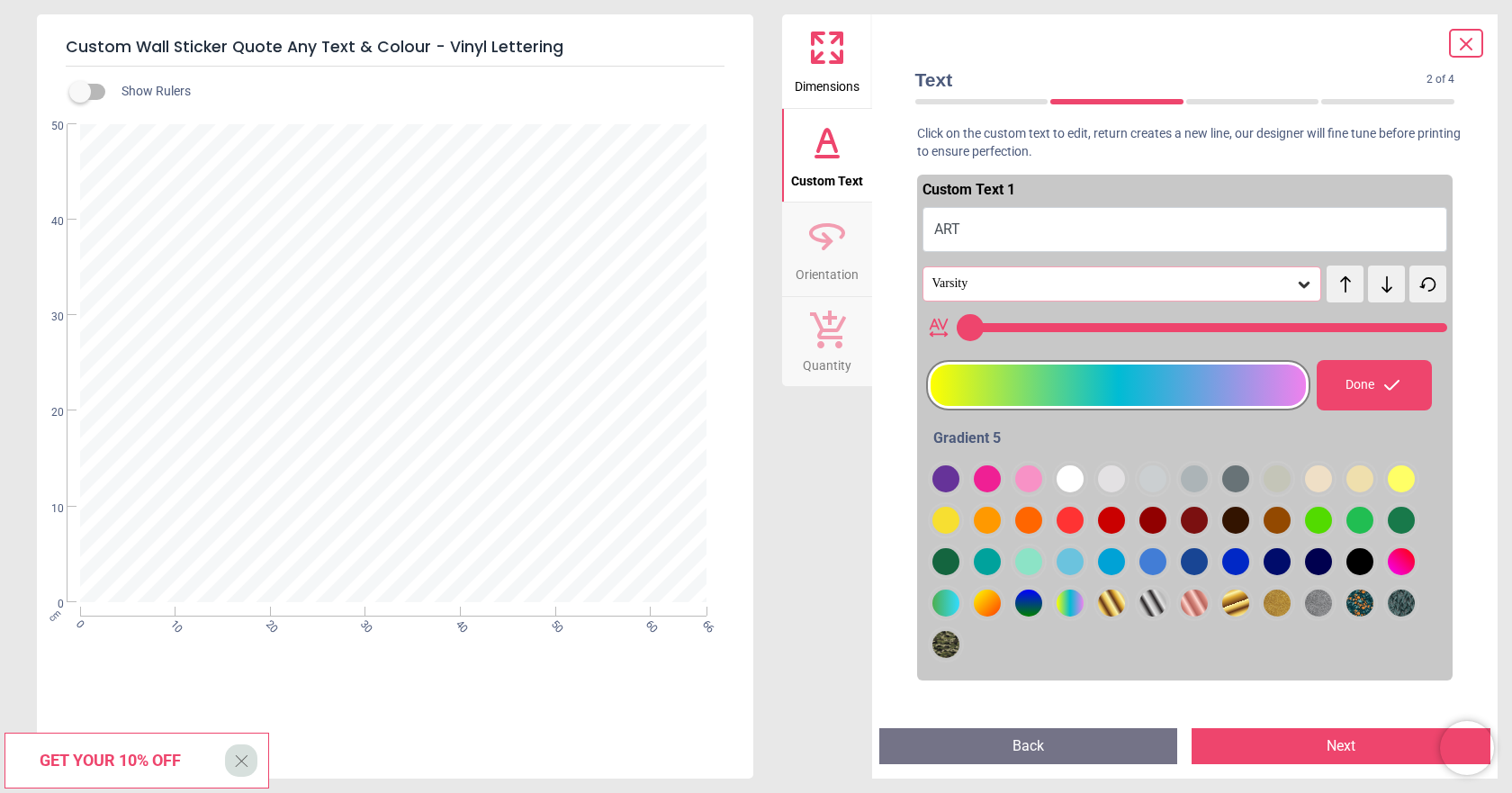
click at [941, 492] on div at bounding box center [946, 478] width 27 height 27
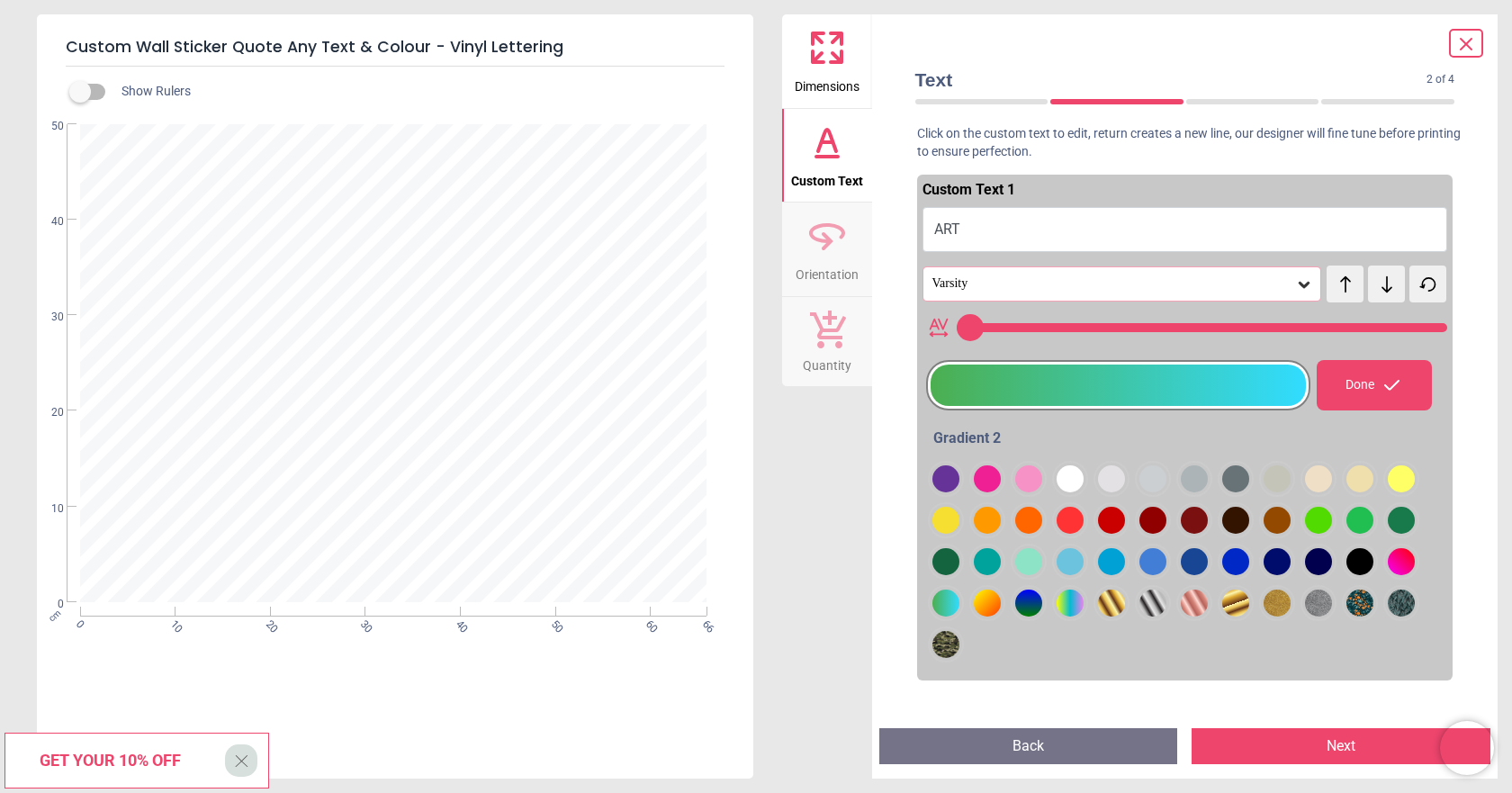
click at [1299, 285] on icon at bounding box center [1305, 284] width 11 height 6
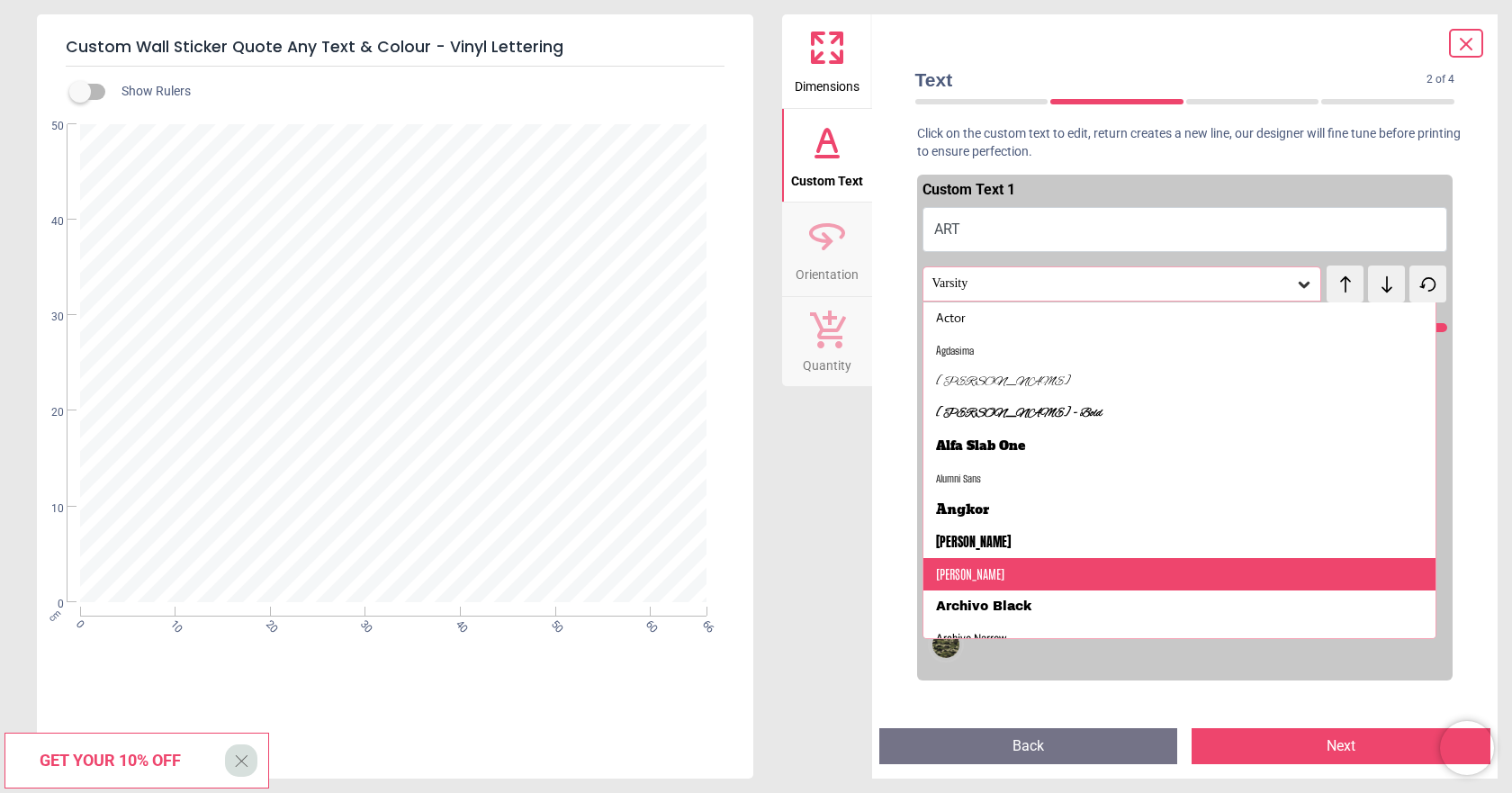
scroll to position [0, 0]
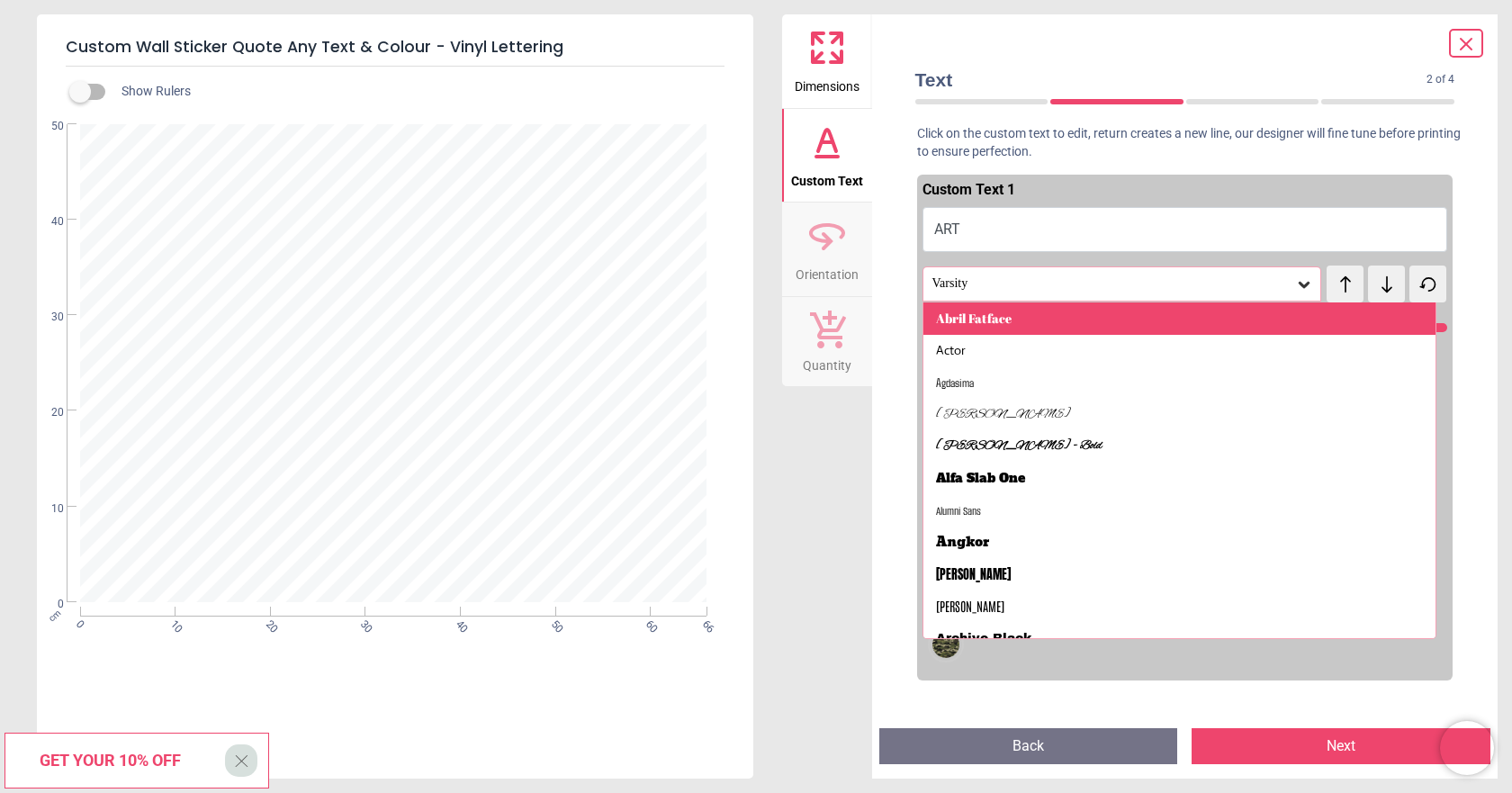
click at [1020, 316] on div "Abril Fatface" at bounding box center [1180, 318] width 513 height 32
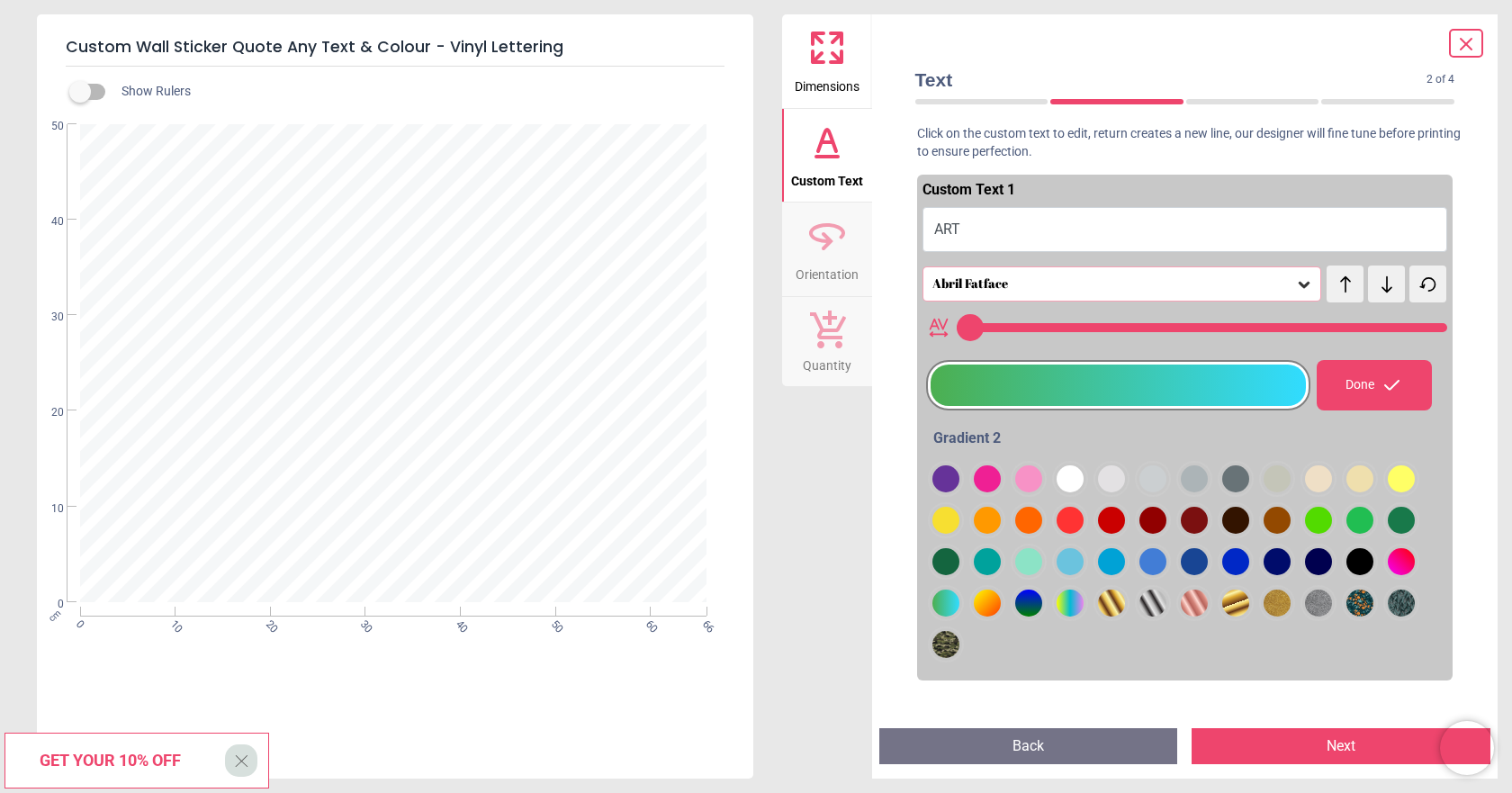
click at [1299, 285] on icon at bounding box center [1305, 284] width 11 height 6
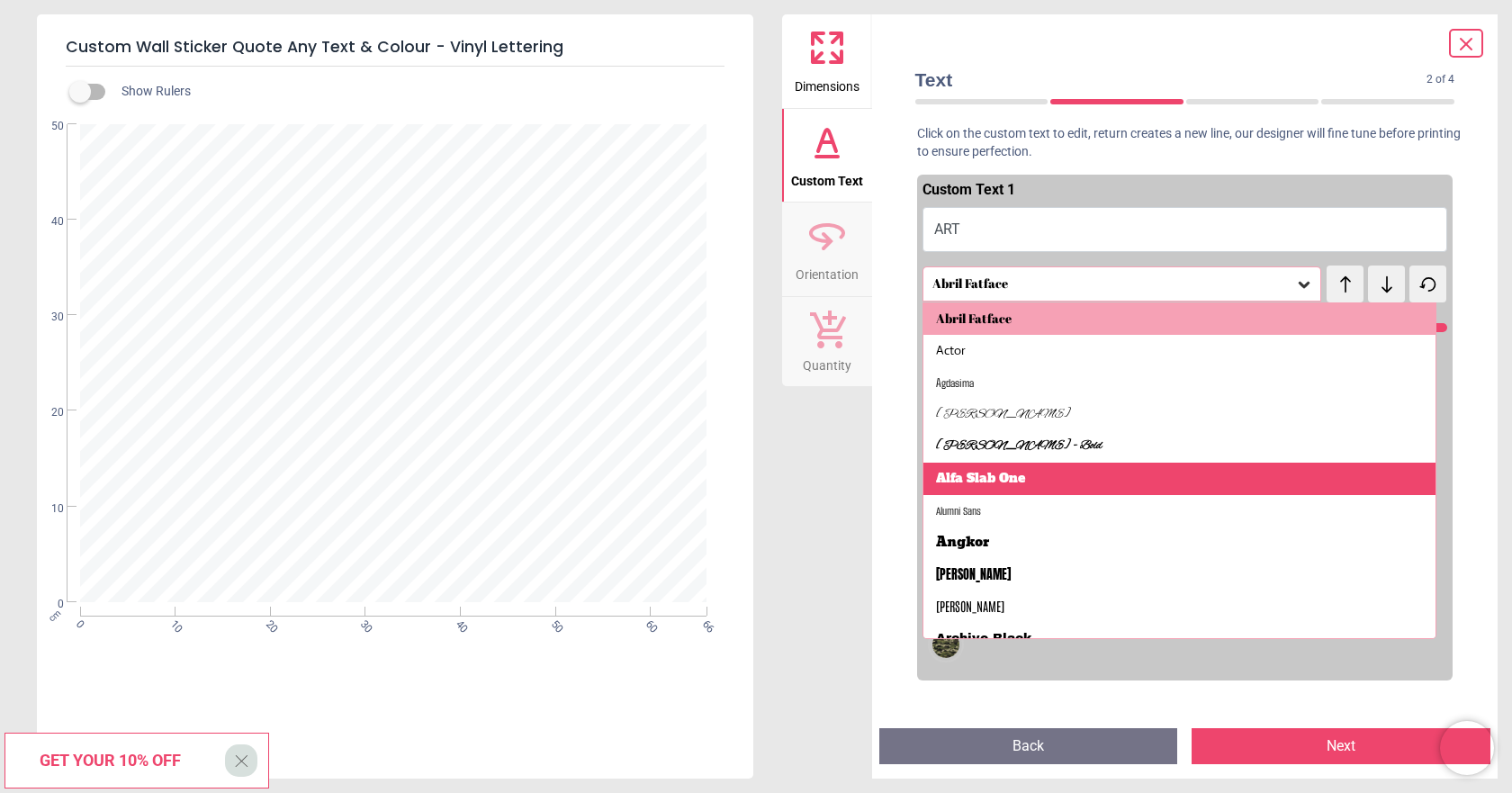
click at [1242, 485] on div "Alfa Slab One" at bounding box center [1180, 478] width 513 height 32
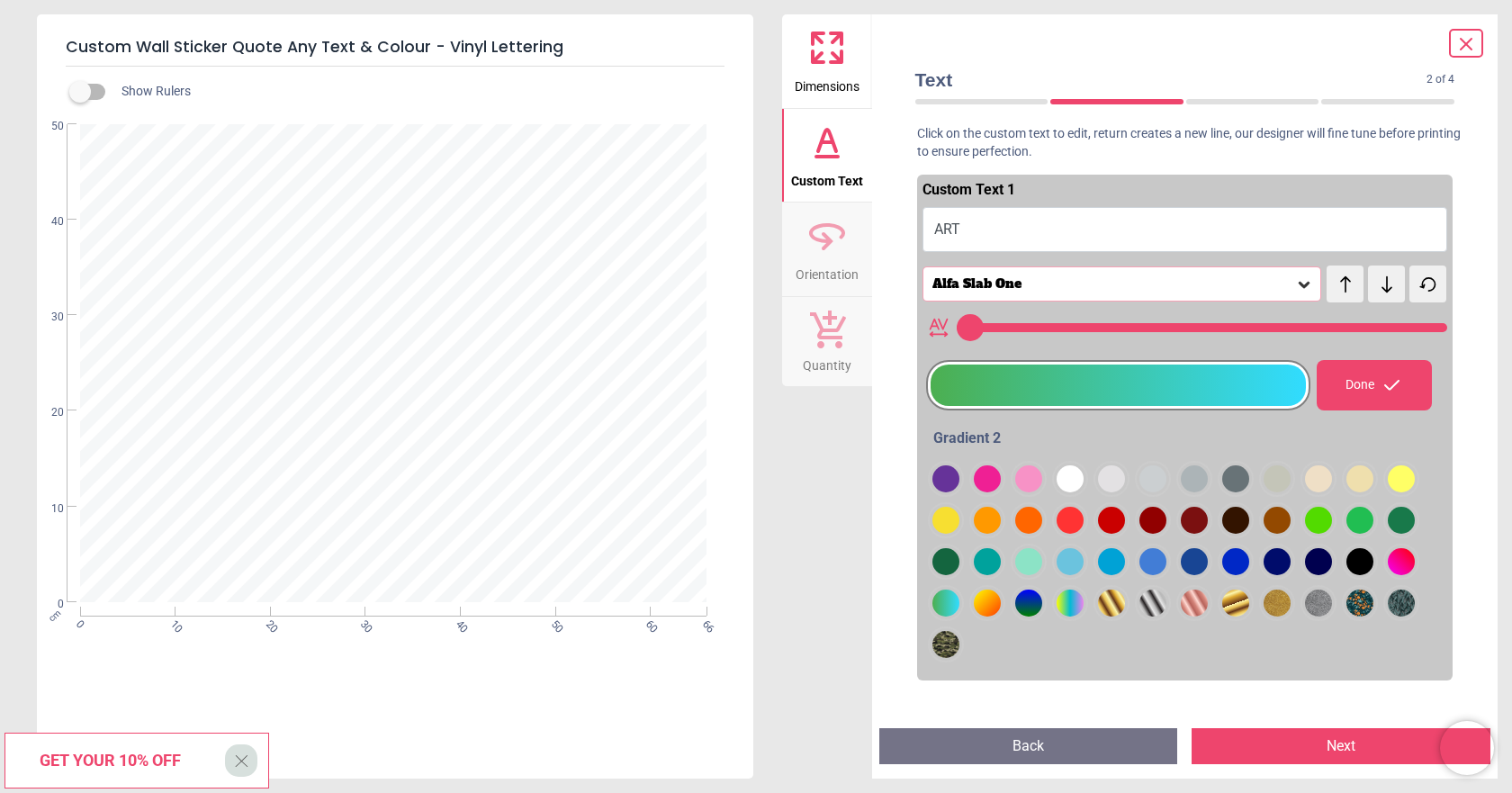
click at [1295, 283] on icon at bounding box center [1304, 284] width 18 height 18
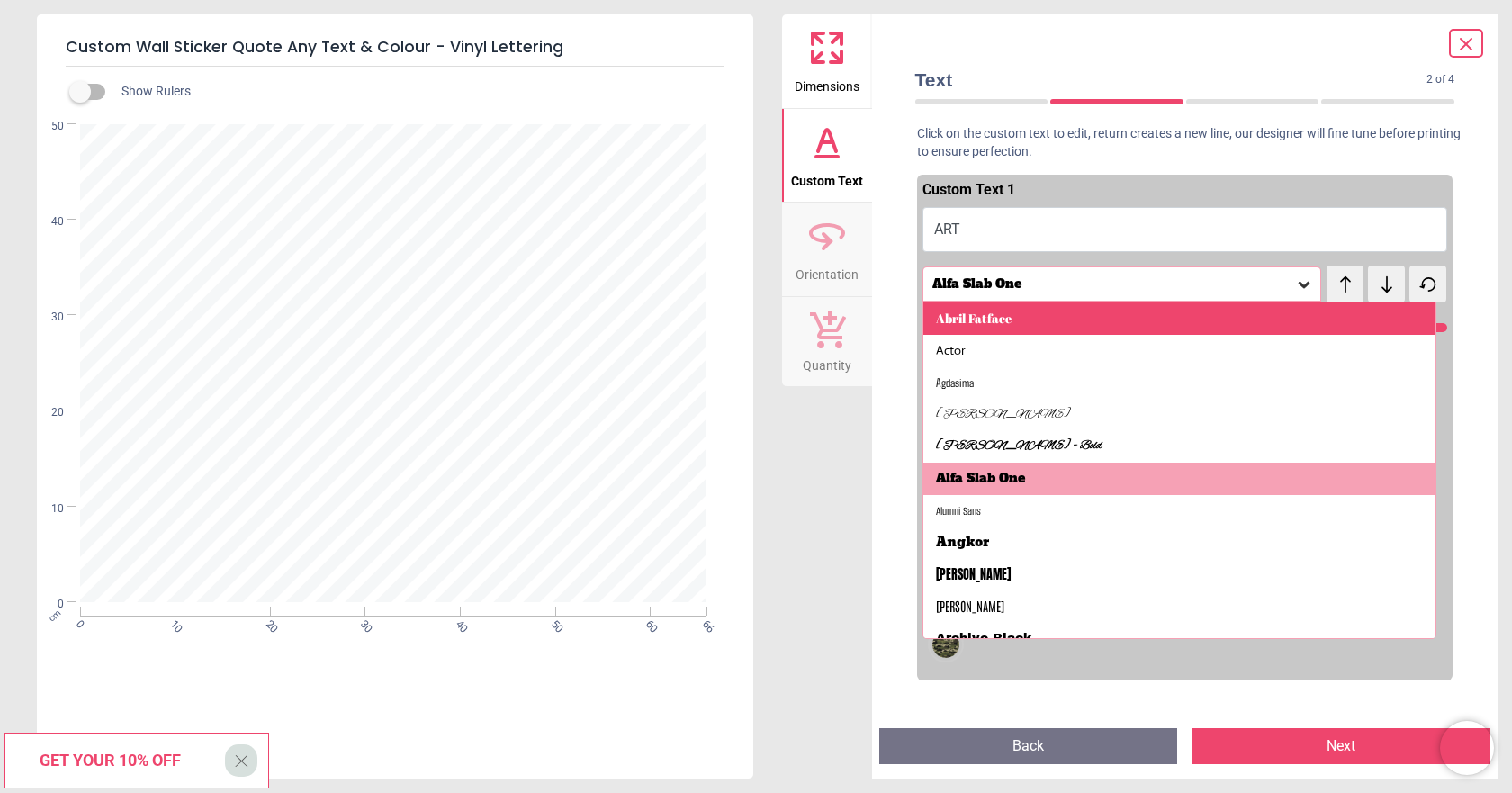
click at [1230, 323] on div "Abril Fatface" at bounding box center [1180, 318] width 513 height 32
type input "***"
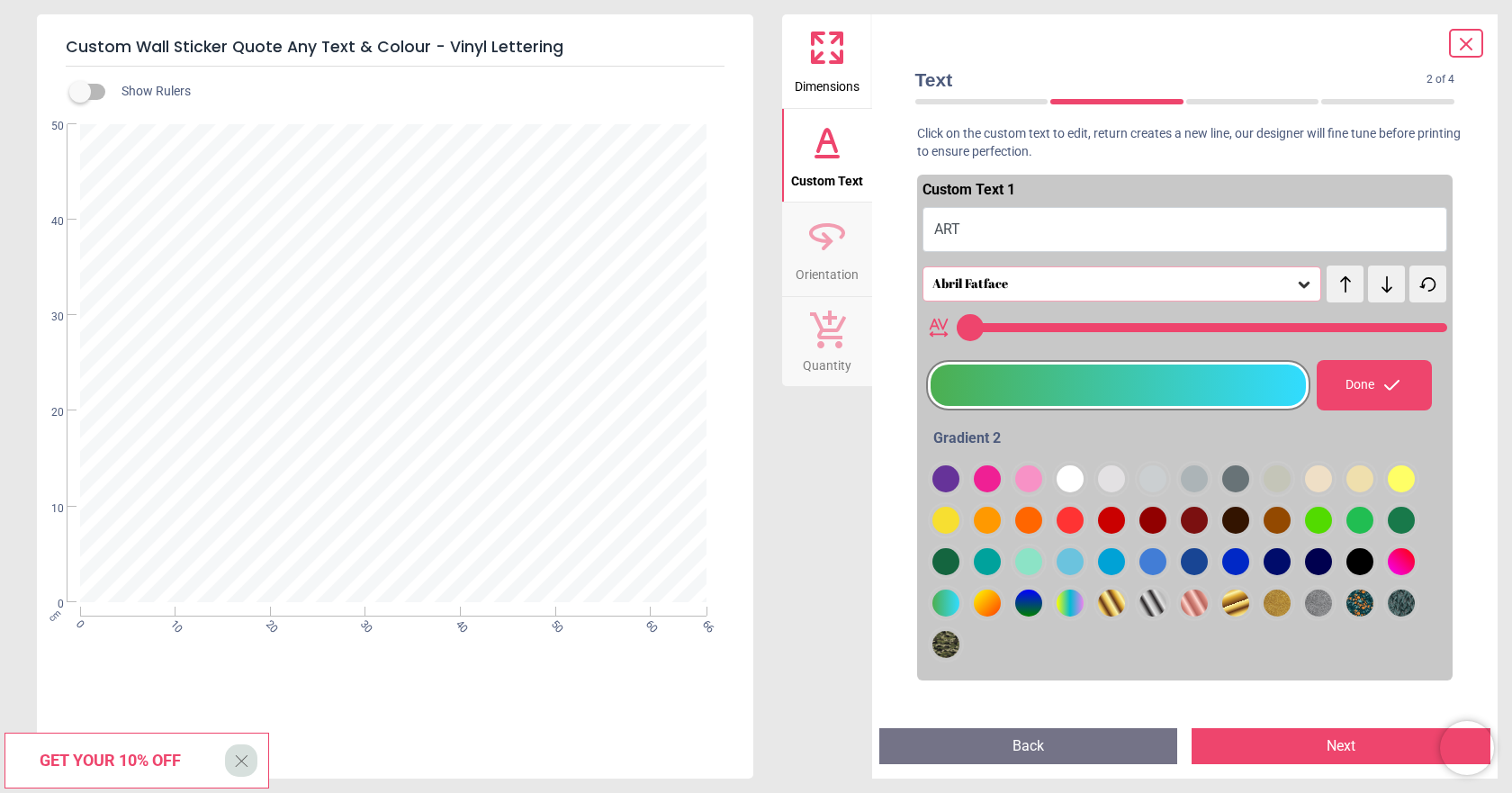
click at [1253, 149] on p "Click on the custom text to edit, return creates a new line, our designer will …" at bounding box center [1185, 142] width 569 height 35
click at [1382, 748] on button "Next" at bounding box center [1341, 746] width 299 height 36
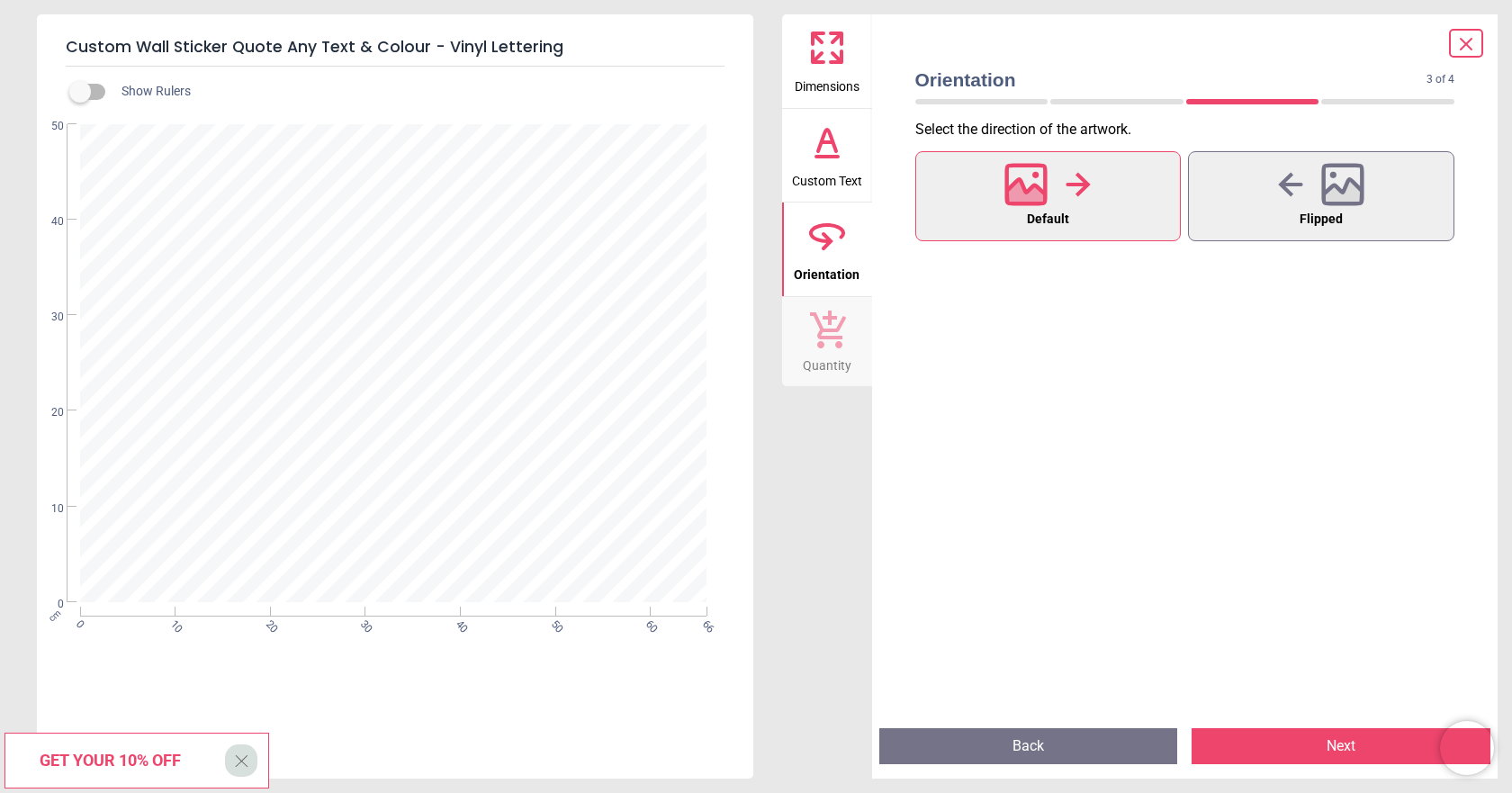
click at [1363, 745] on button "Next" at bounding box center [1341, 746] width 299 height 36
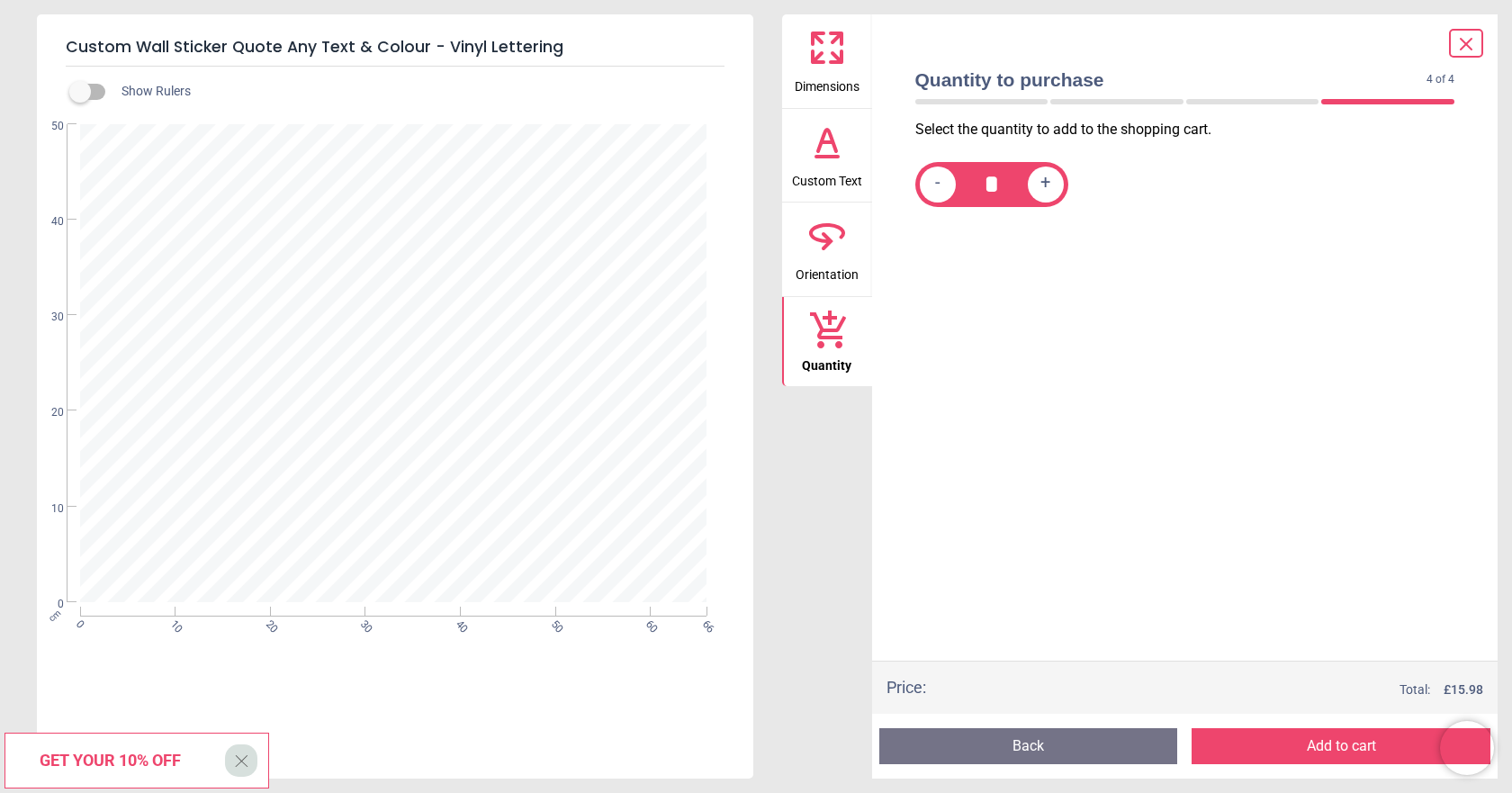
click at [840, 53] on icon at bounding box center [837, 56] width 11 height 11
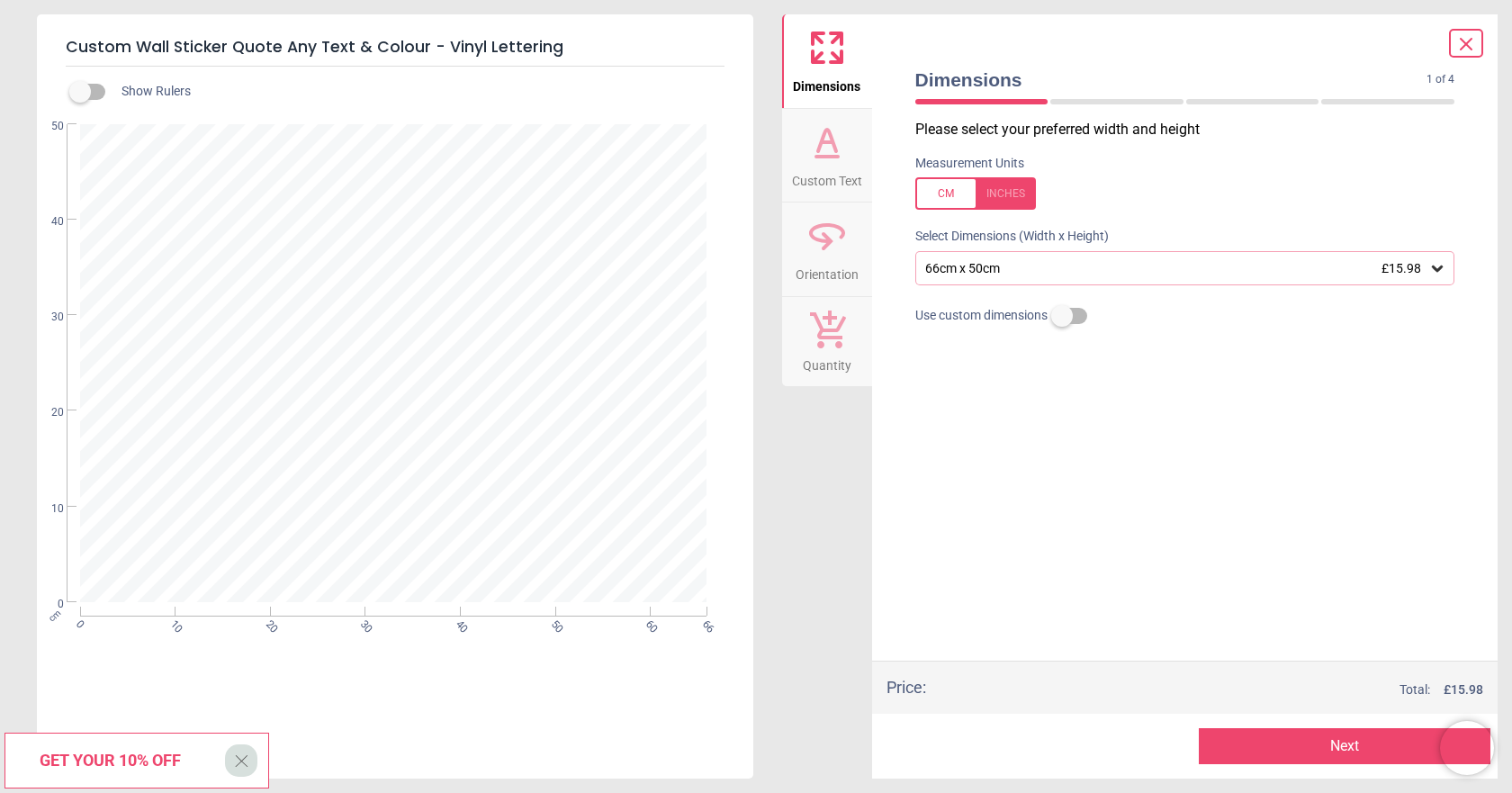
click at [1446, 270] on div "66cm x 50cm £15.98" at bounding box center [1185, 267] width 540 height 34
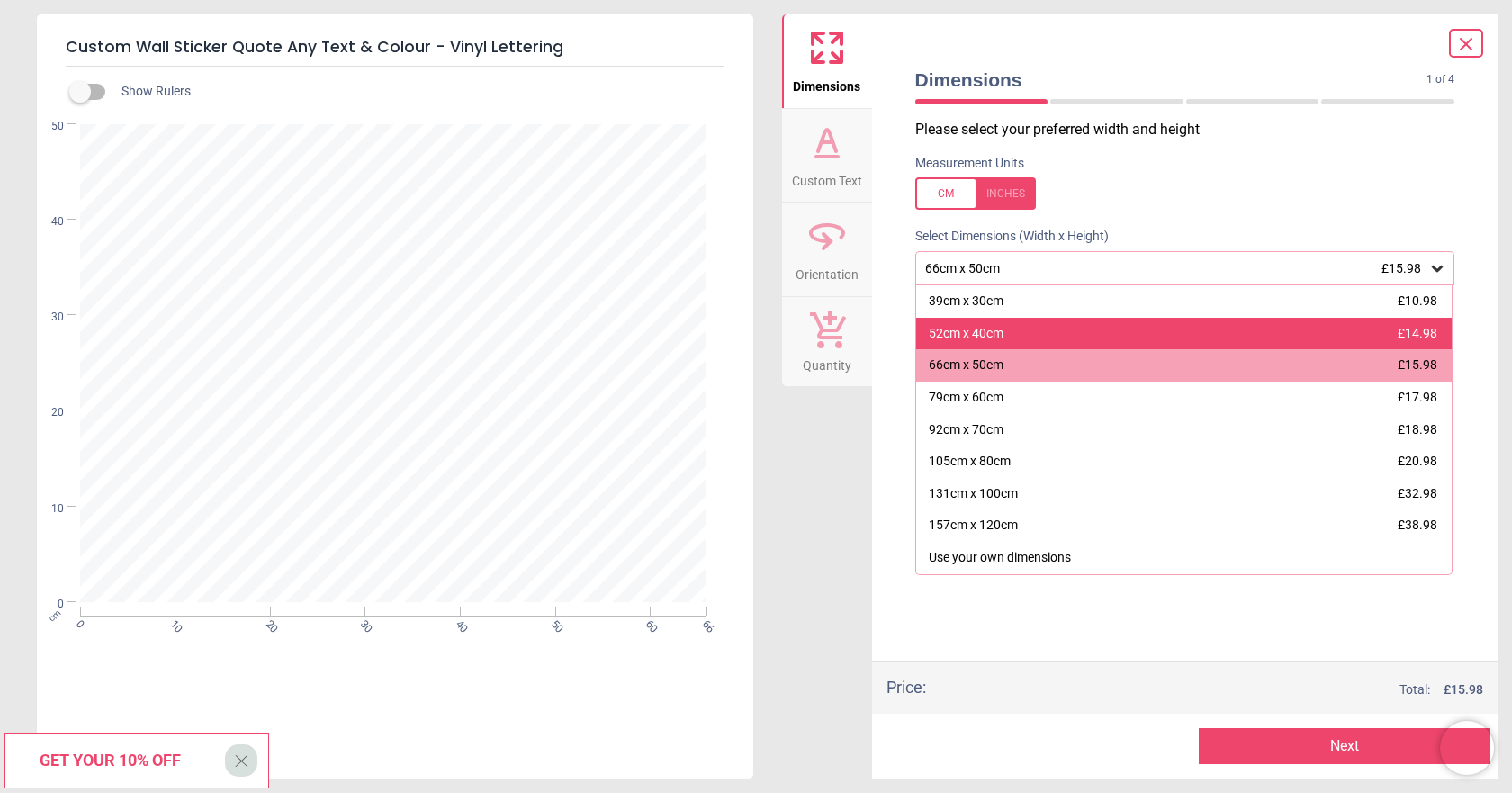
click at [1335, 333] on div "52cm x 40cm £14.98" at bounding box center [1184, 333] width 537 height 32
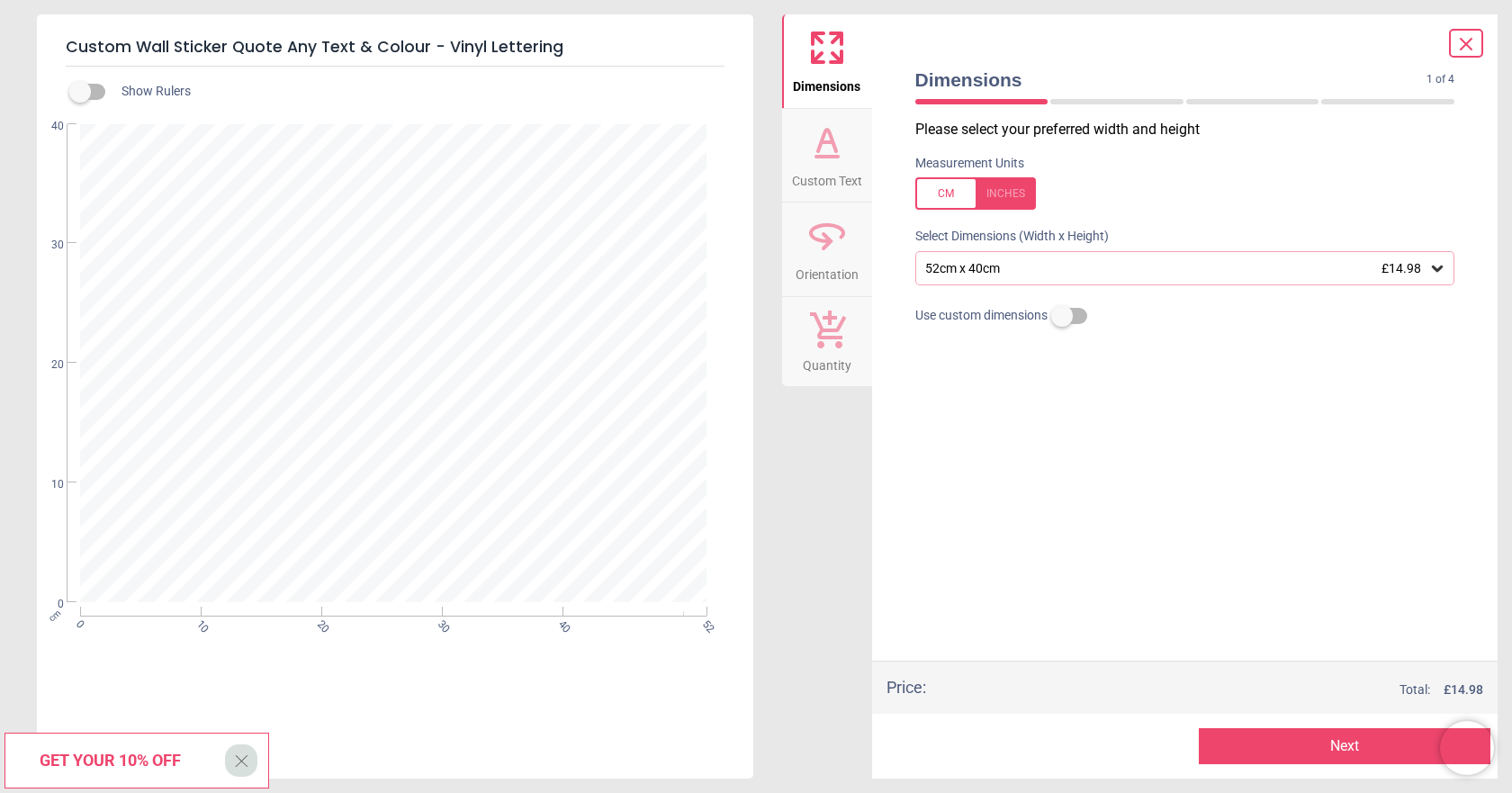
click at [827, 164] on span "Custom Text" at bounding box center [827, 177] width 70 height 27
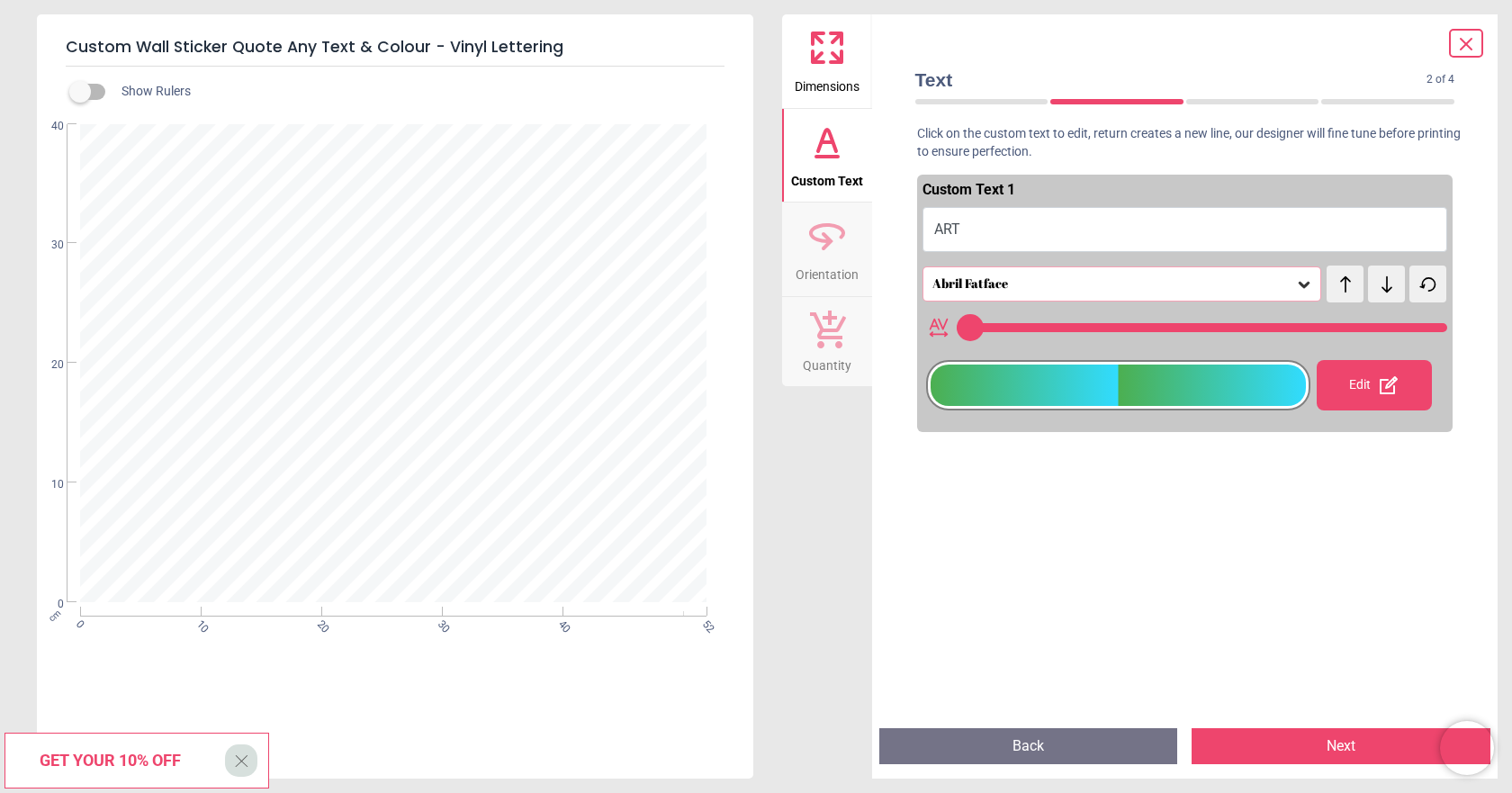
type input "***"
click at [840, 69] on span "Dimensions" at bounding box center [827, 82] width 65 height 27
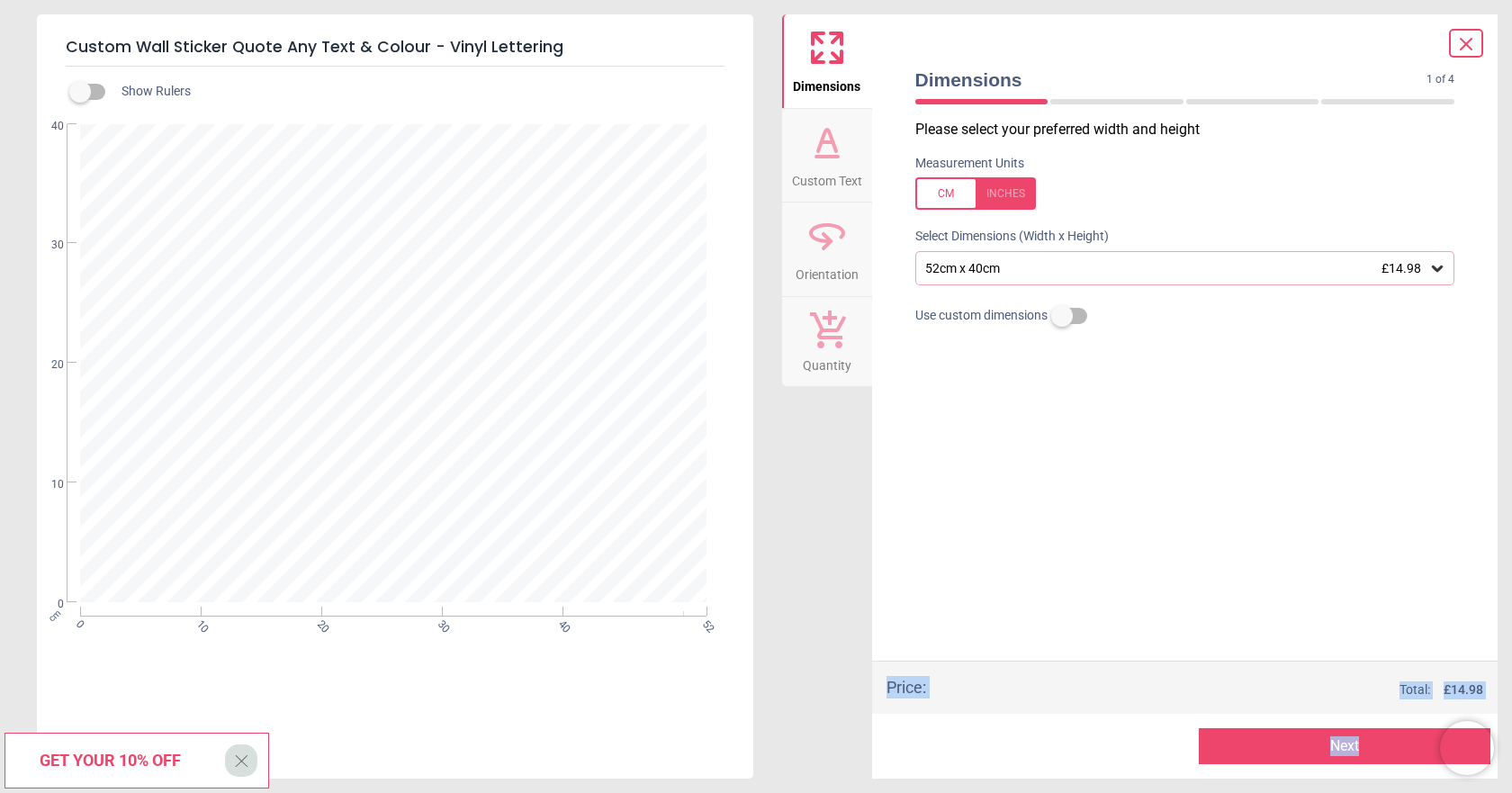
drag, startPoint x: 1469, startPoint y: 43, endPoint x: 1511, endPoint y: 353, distance: 312.8
click at [1511, 349] on div "Custom Wall Sticker Quote Any Text & Colour - Vinyl Lettering Show Rulers .cls-…" at bounding box center [756, 396] width 1512 height 793
click at [1437, 263] on icon at bounding box center [1437, 267] width 18 height 18
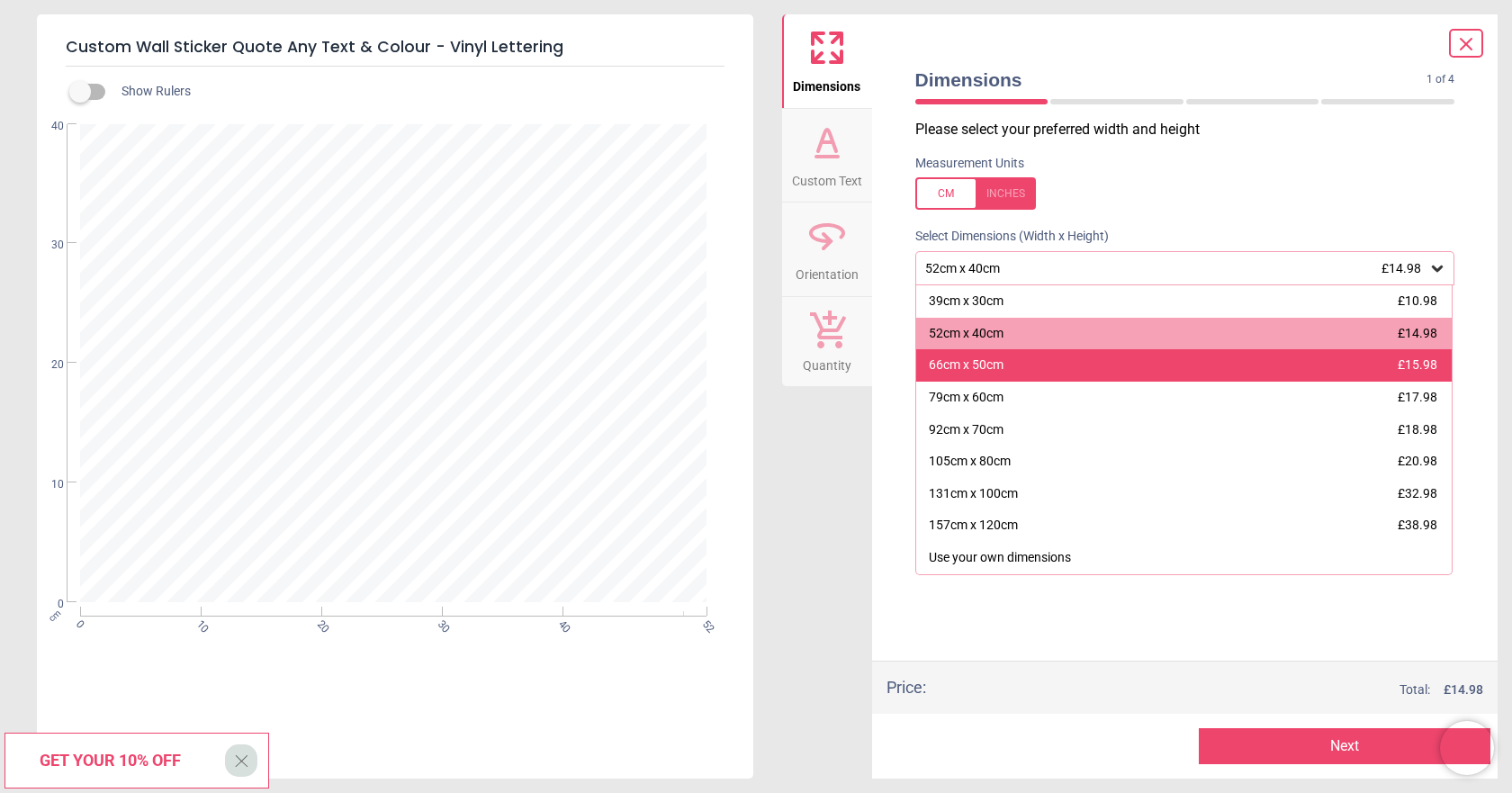
click at [1346, 365] on div "66cm x 50cm £15.98" at bounding box center [1184, 365] width 537 height 32
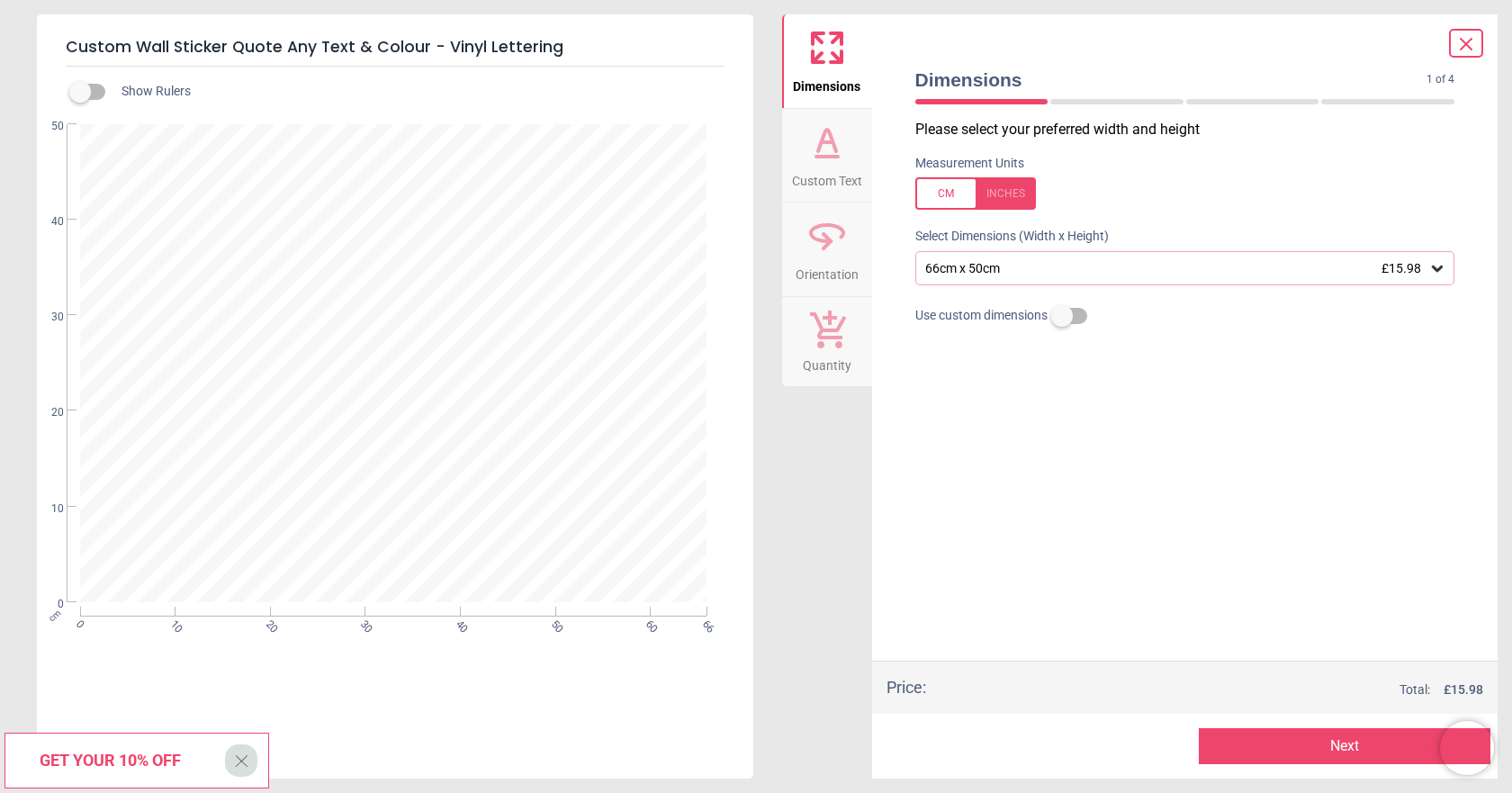
click at [1468, 46] on icon at bounding box center [1467, 44] width 11 height 11
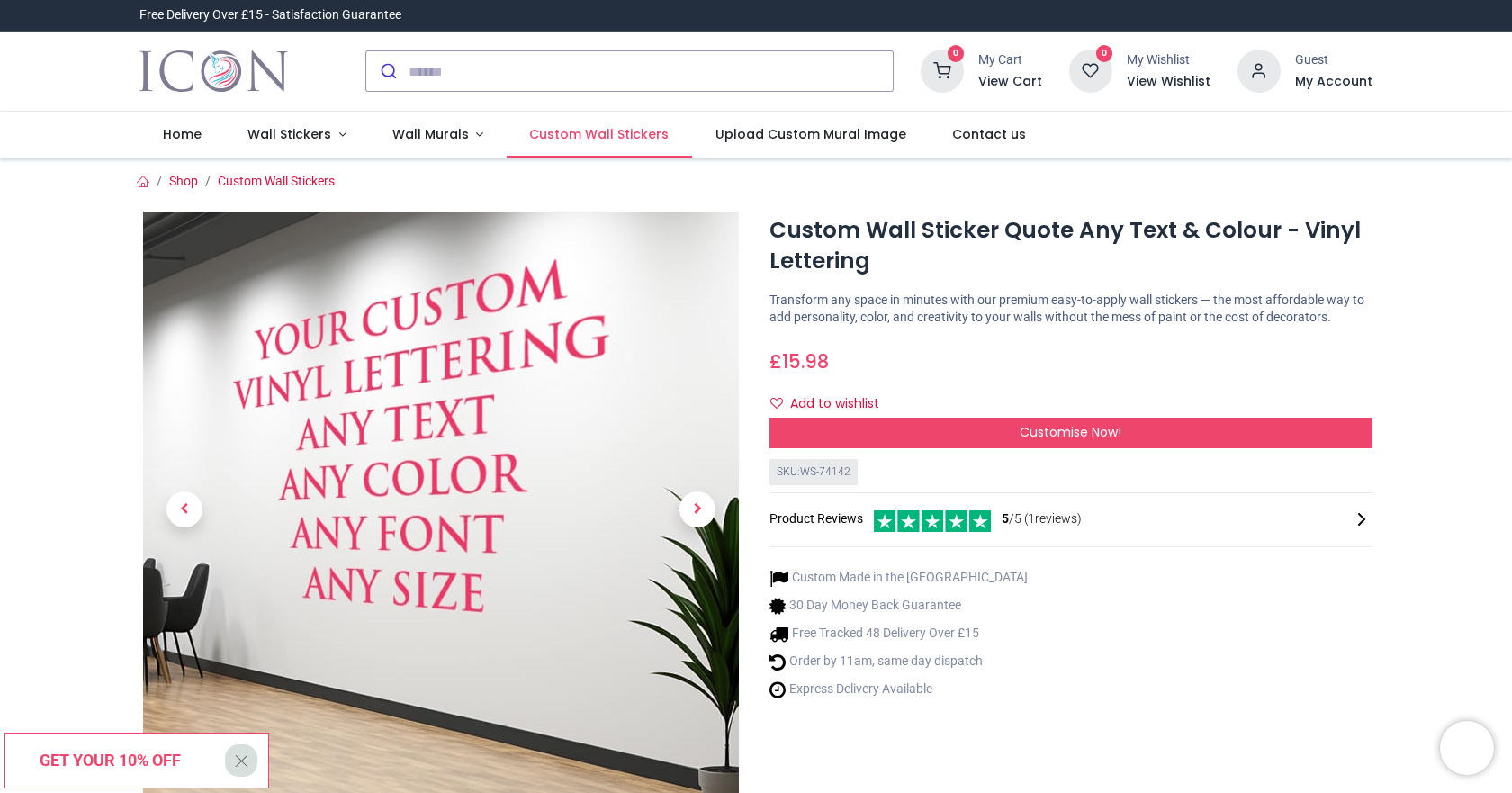
click at [618, 133] on span "Custom Wall Stickers" at bounding box center [599, 133] width 140 height 18
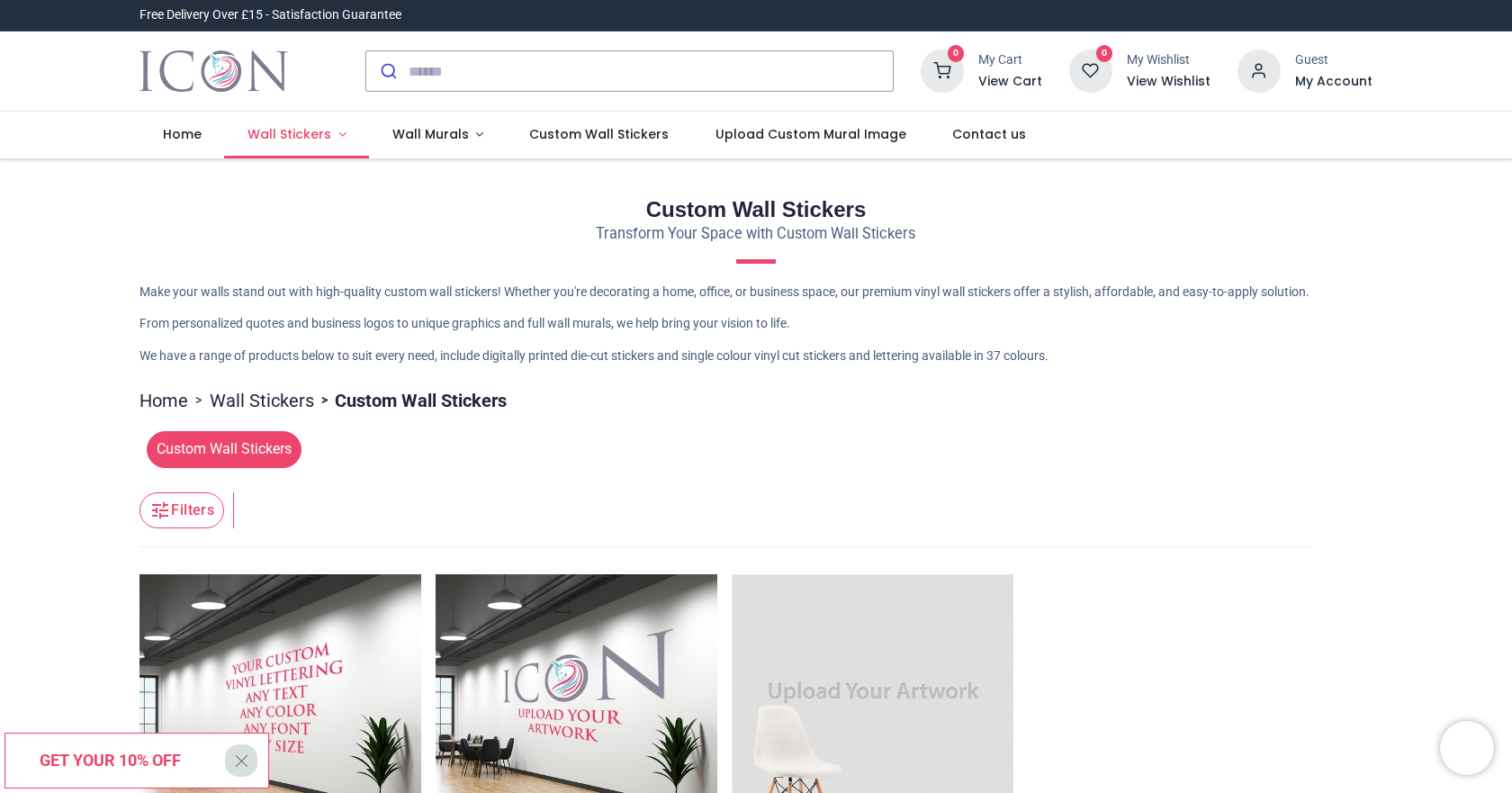
click at [287, 130] on span "Wall Stickers" at bounding box center [290, 133] width 83 height 18
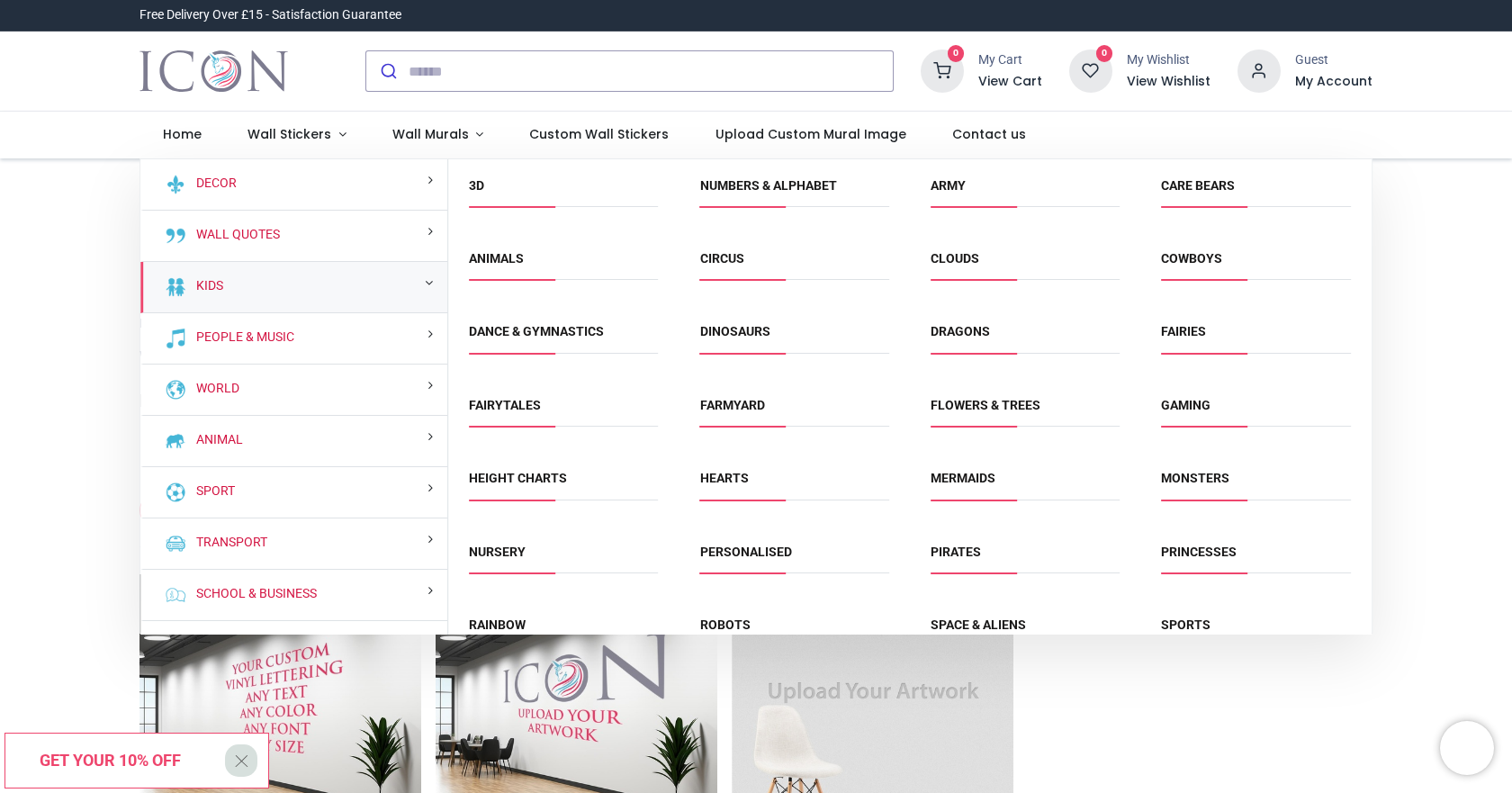
click at [304, 284] on div "Kids" at bounding box center [294, 287] width 307 height 51
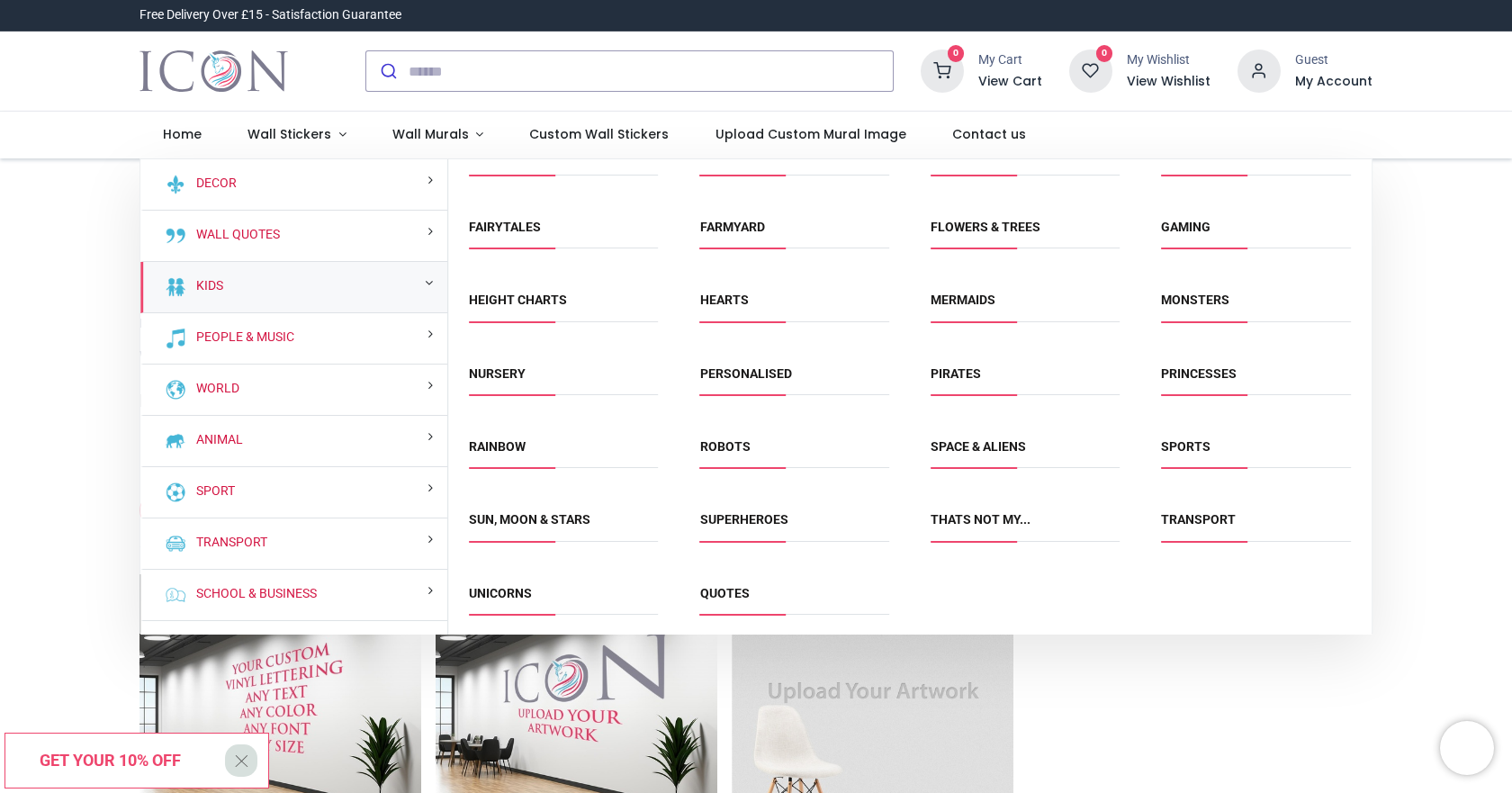
scroll to position [183, 0]
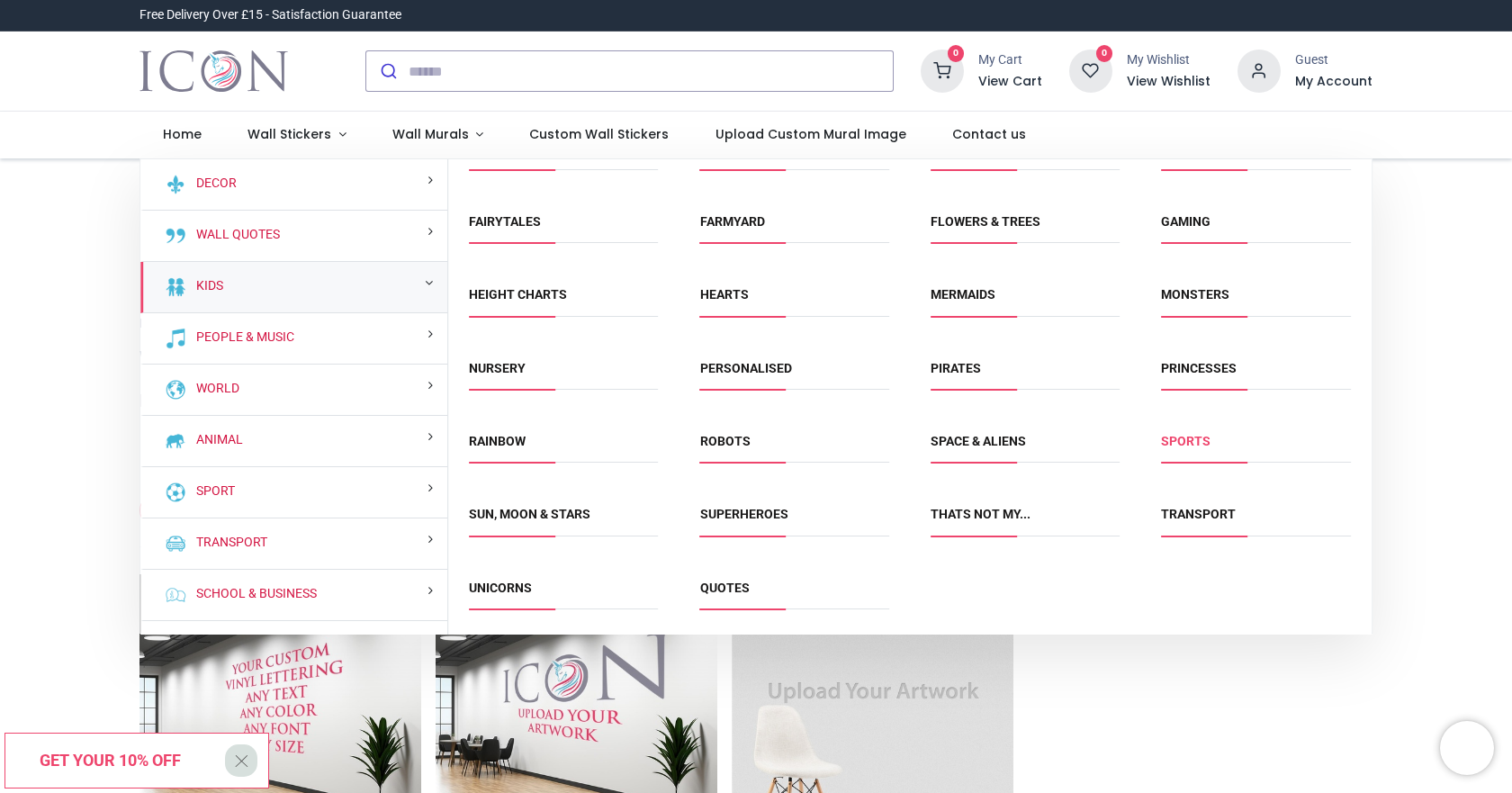
click at [1190, 439] on link "Sports" at bounding box center [1186, 441] width 50 height 15
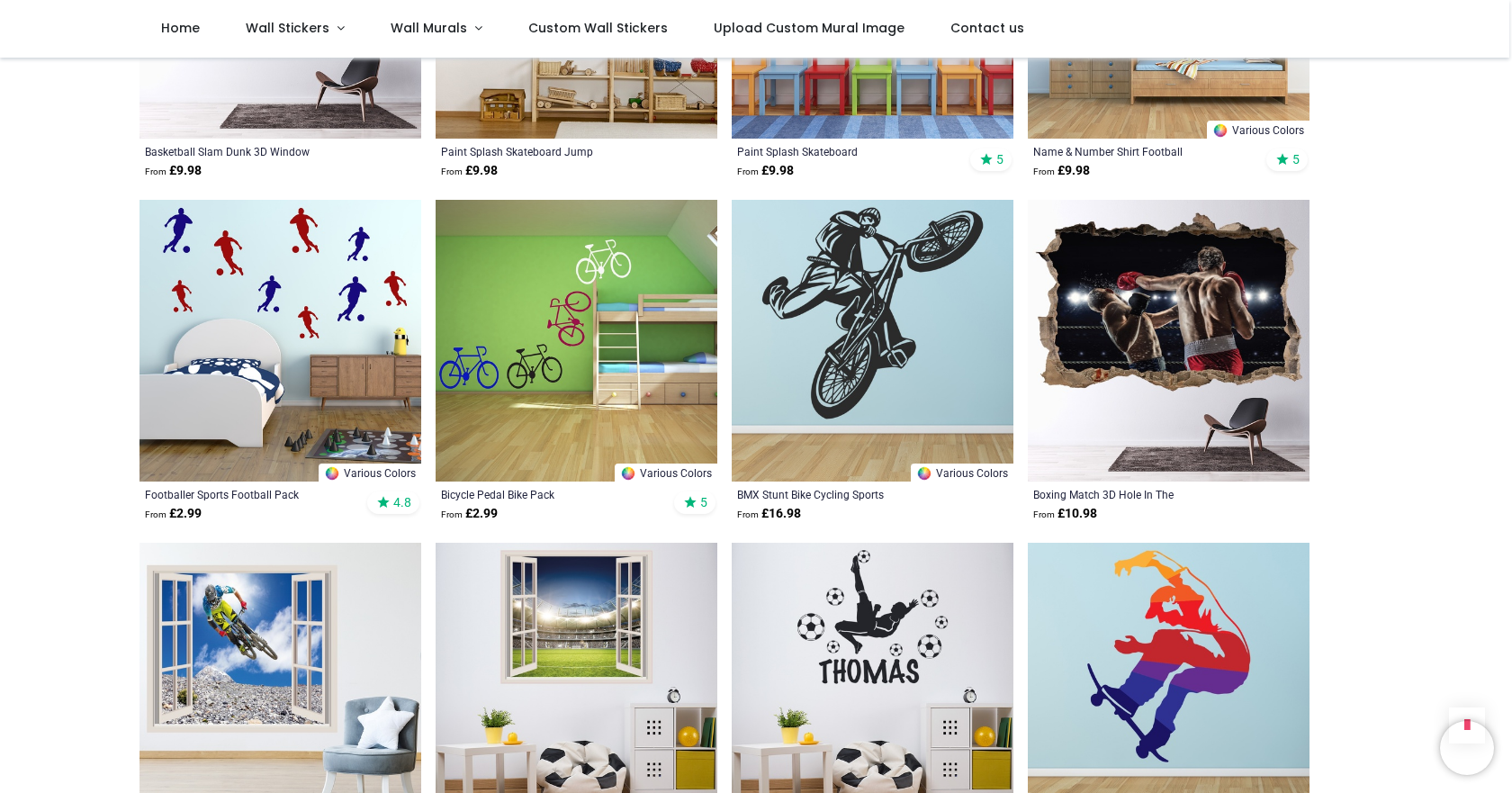
scroll to position [1620, 0]
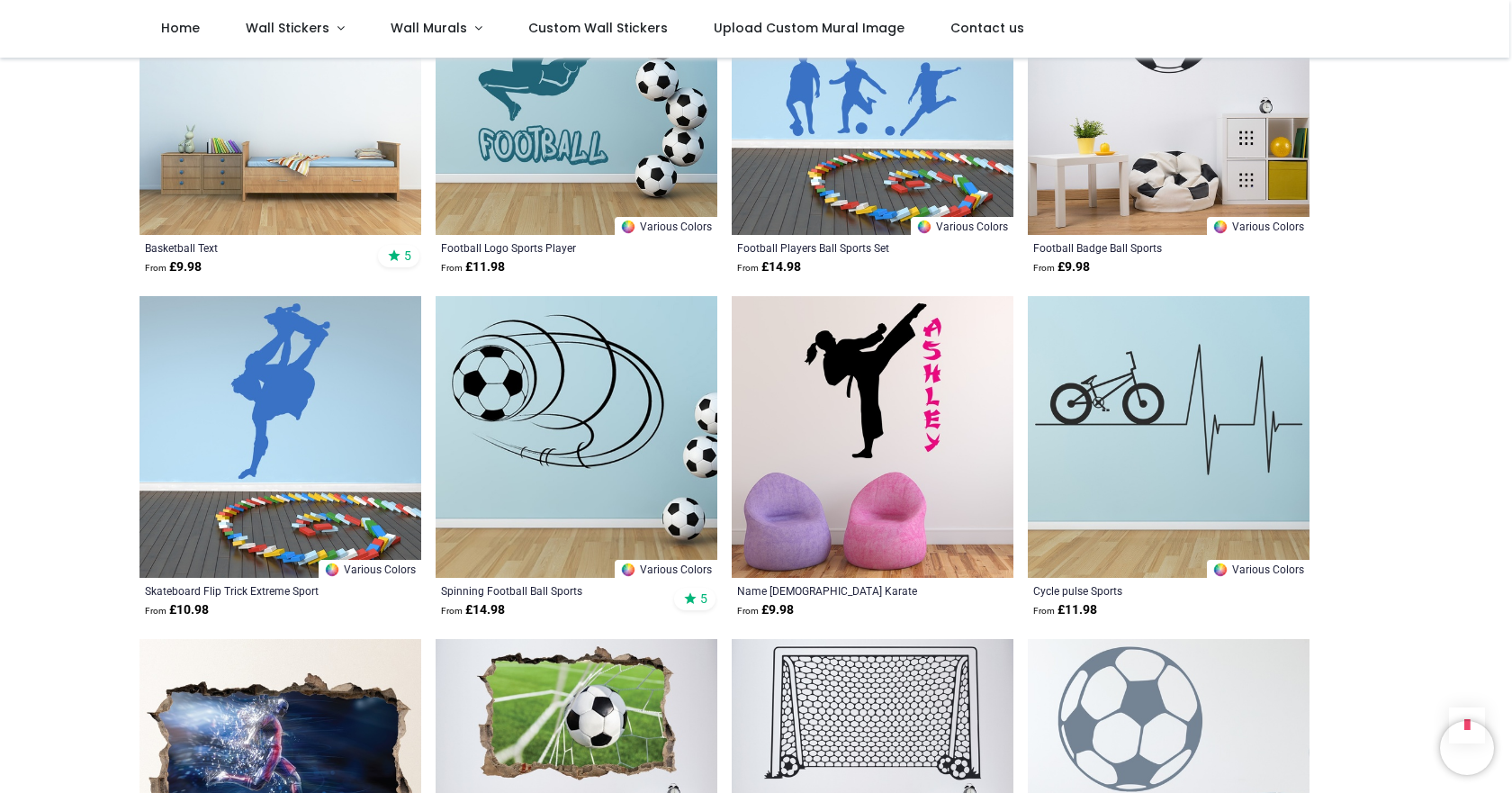
scroll to position [4501, 0]
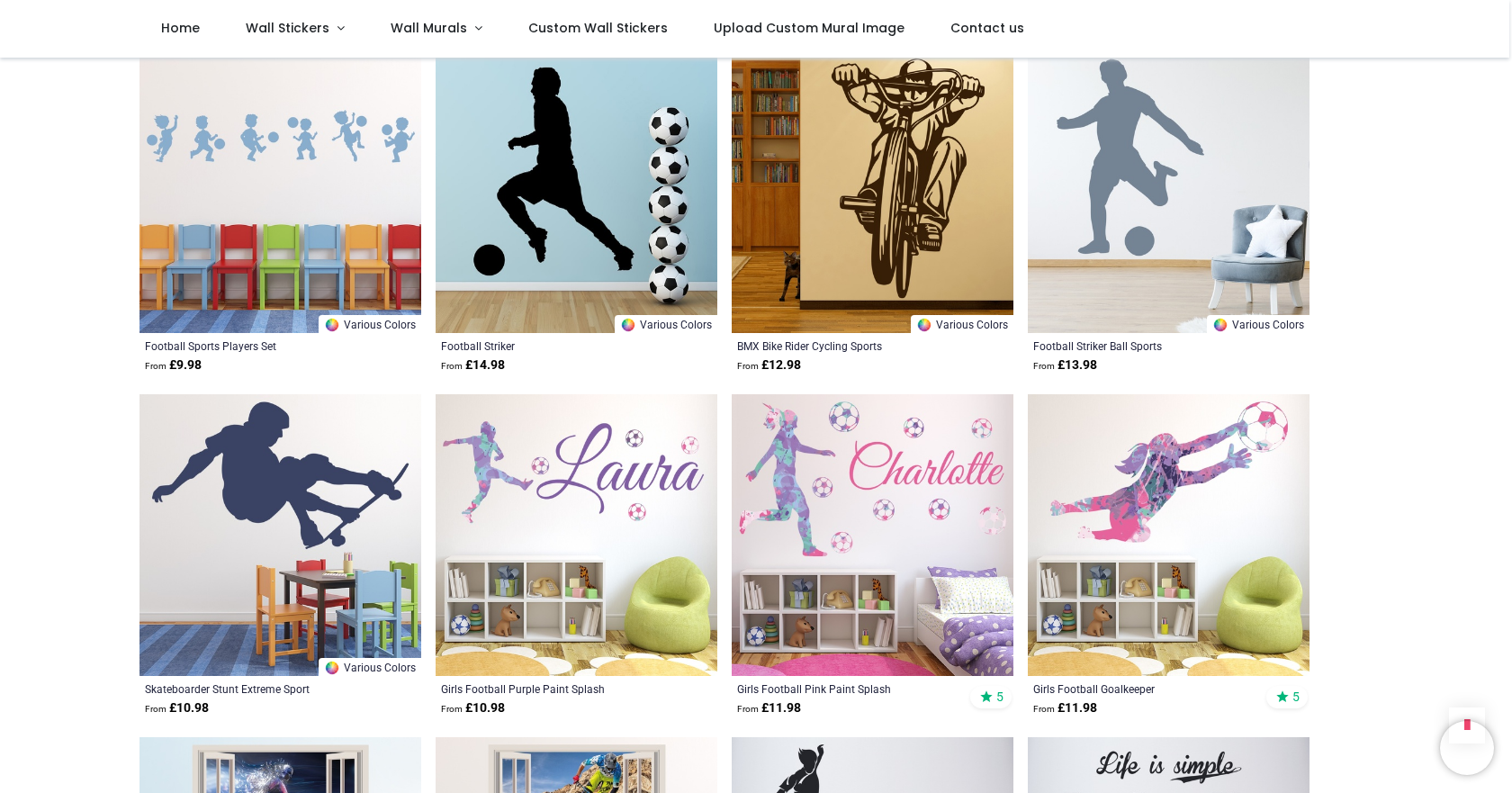
scroll to position [6301, 0]
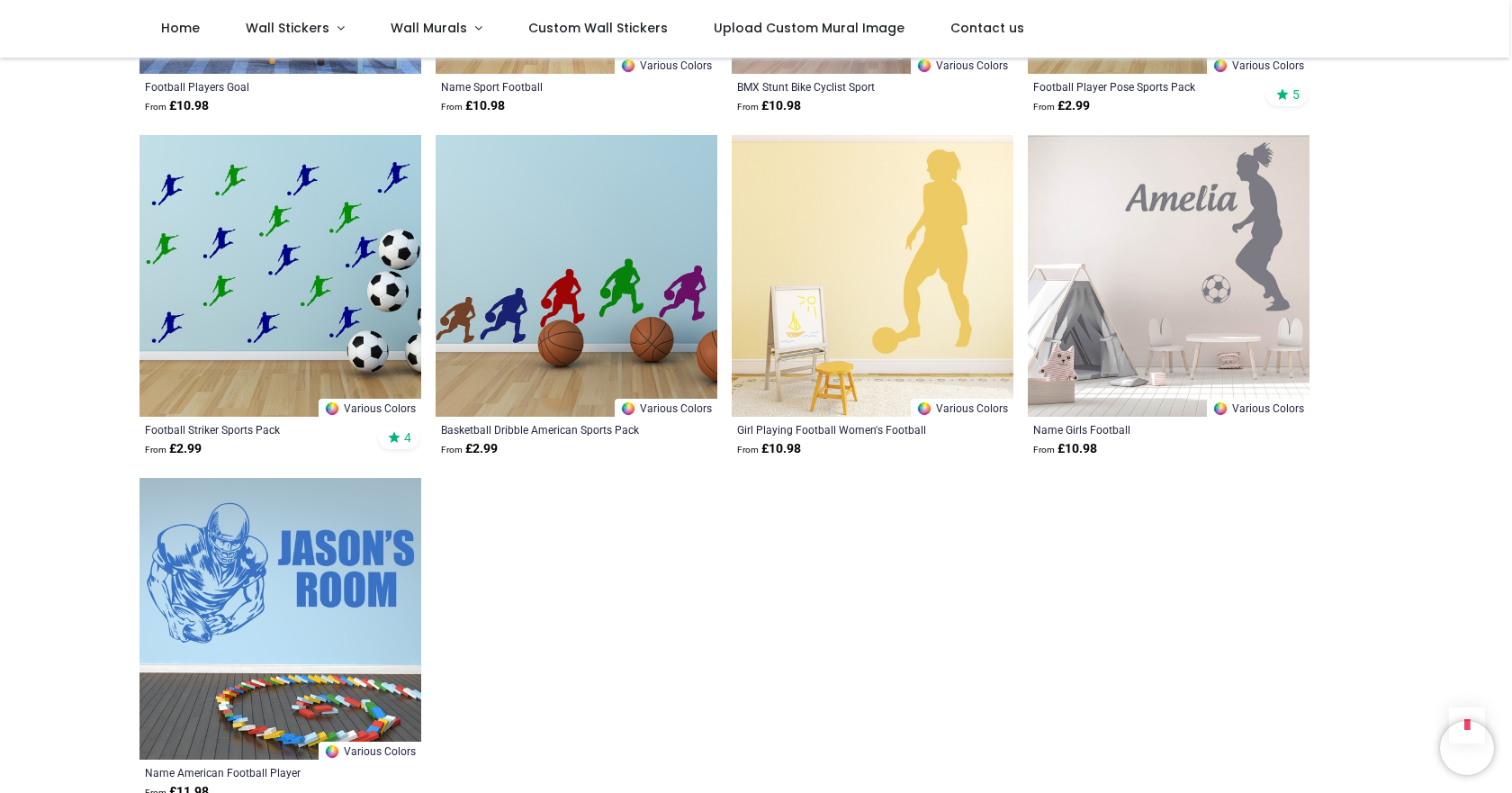
scroll to position [9258, 0]
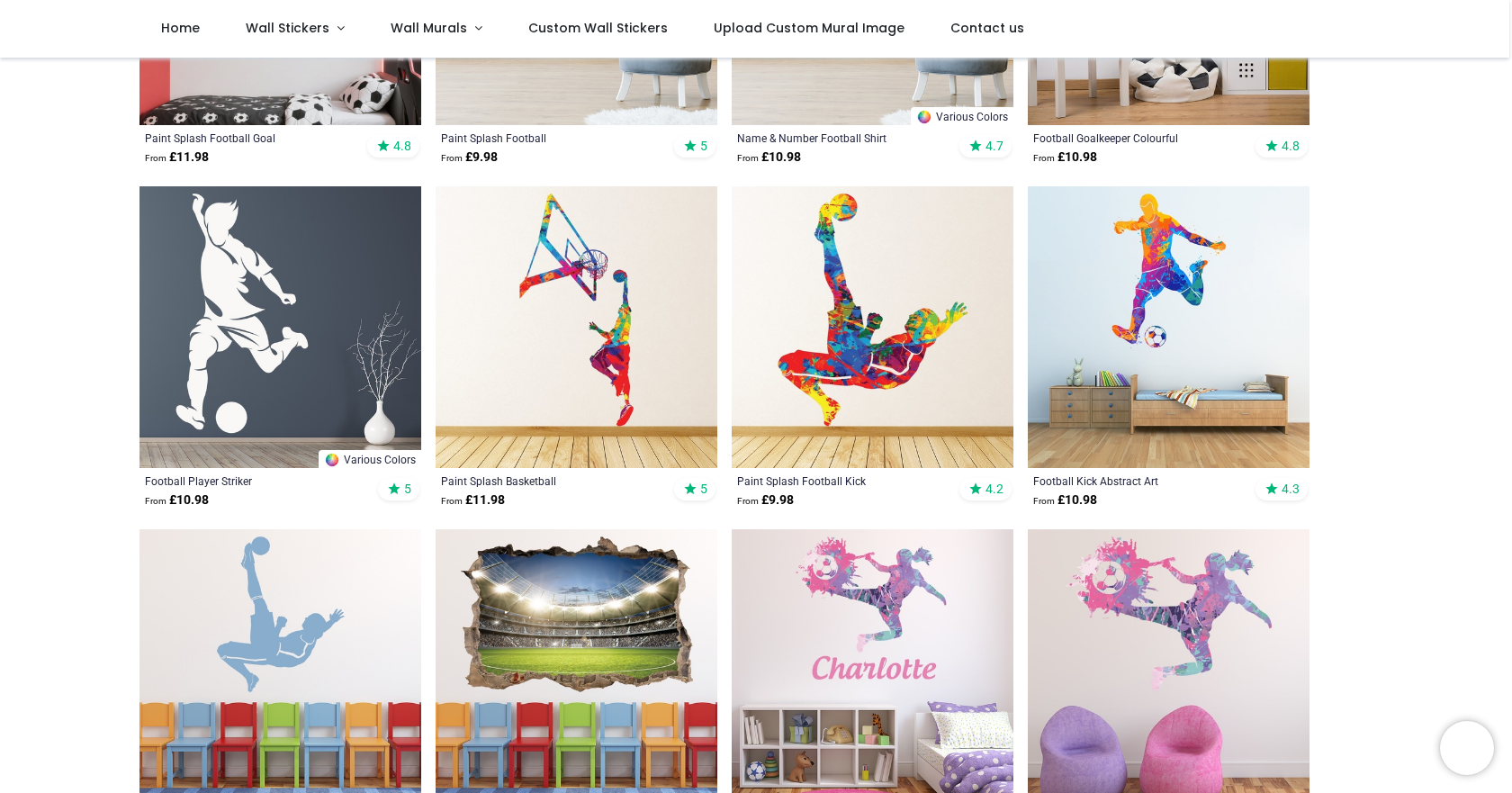
scroll to position [121, 0]
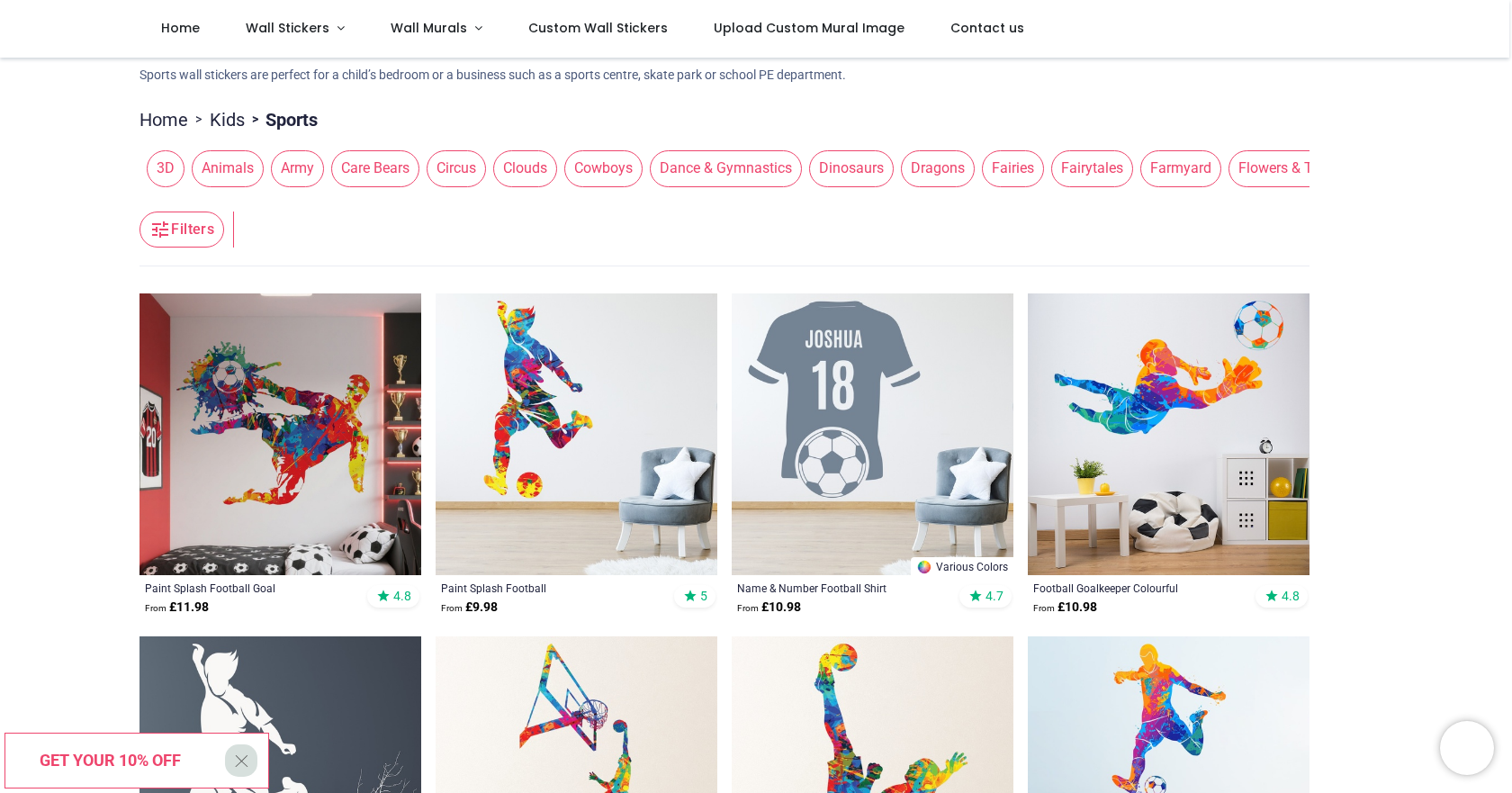
click at [930, 170] on span "Dragons" at bounding box center [938, 167] width 74 height 36
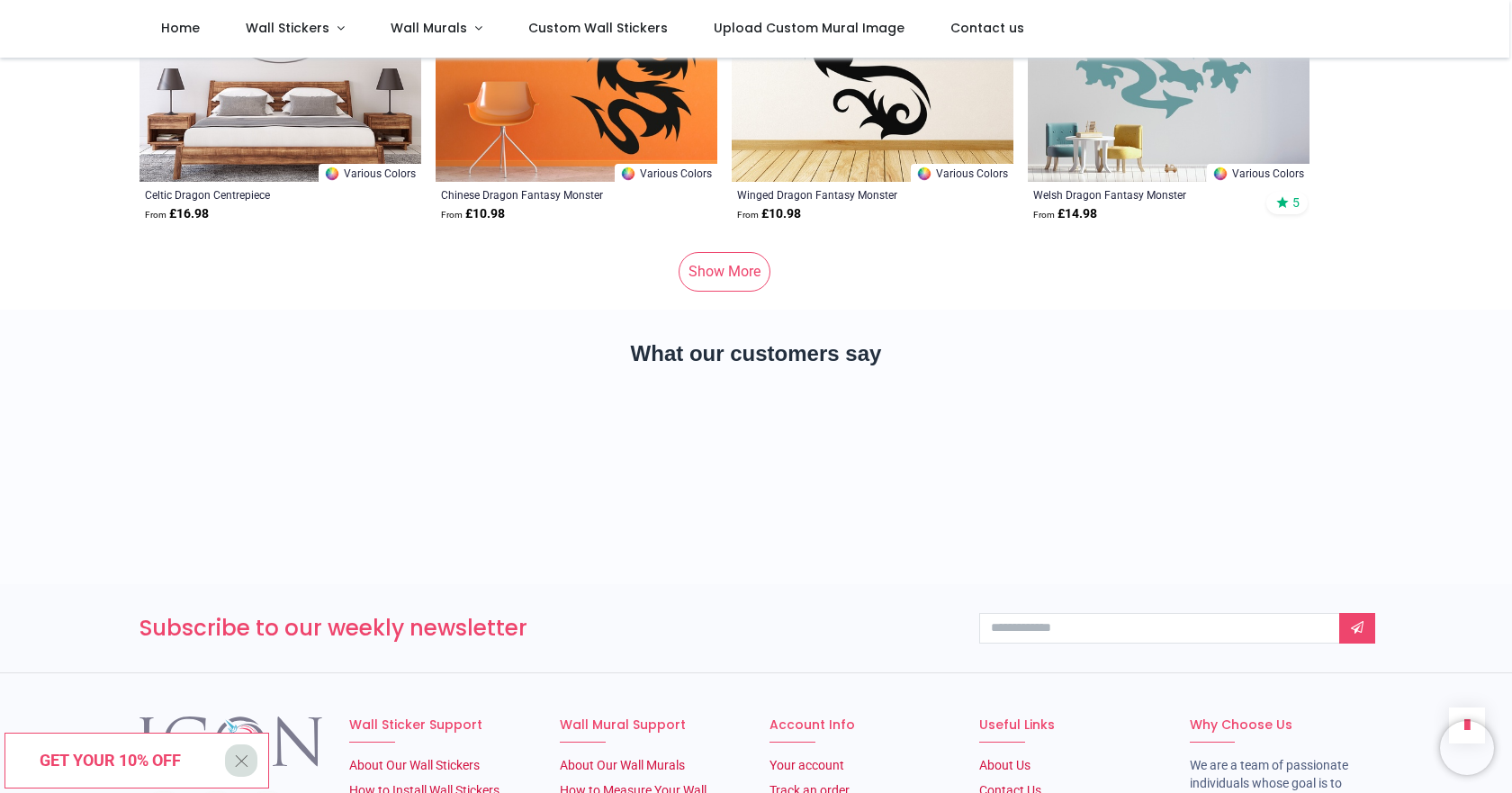
scroll to position [4982, 0]
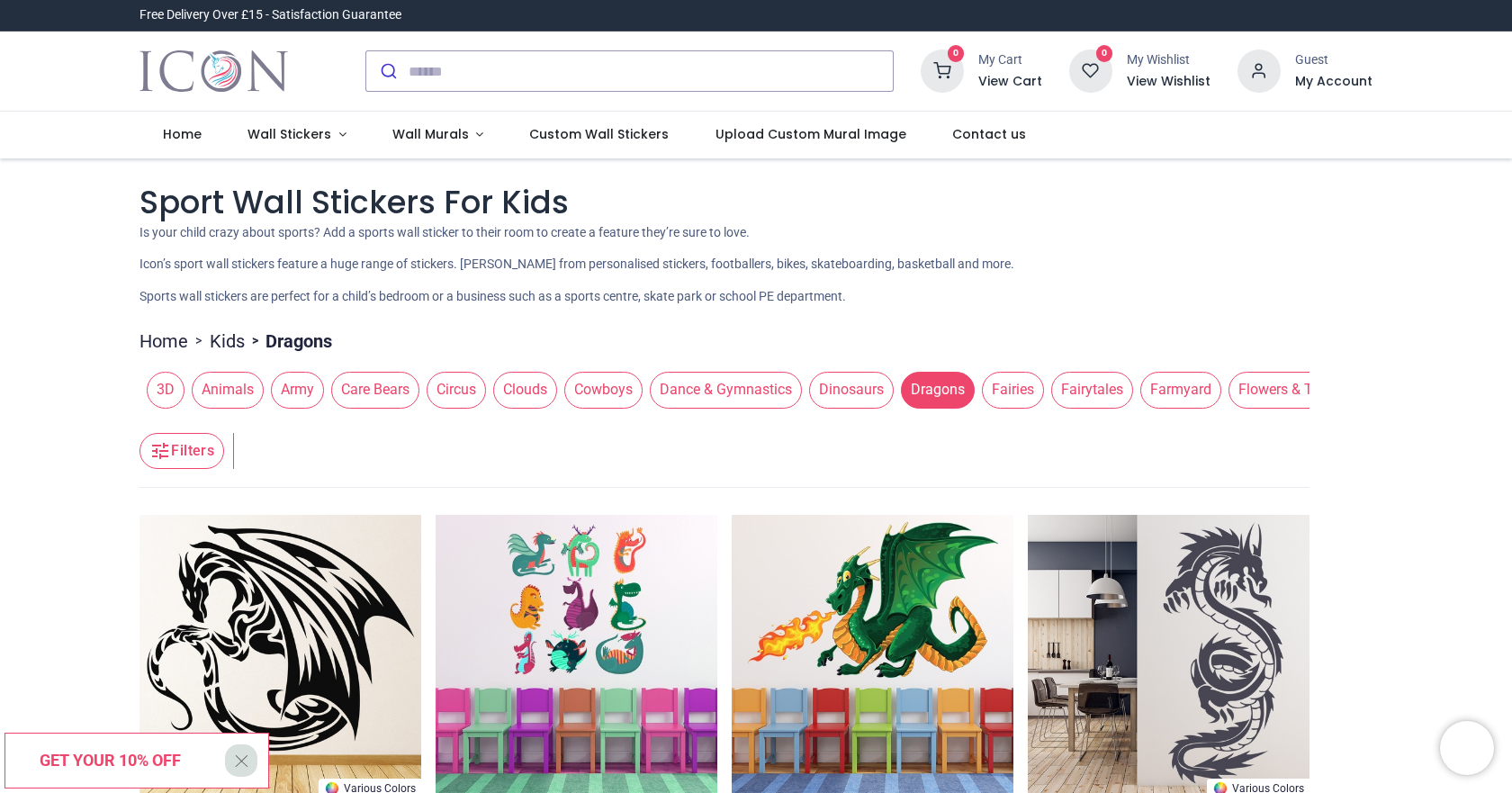
click at [234, 344] on link "Kids" at bounding box center [228, 341] width 35 height 25
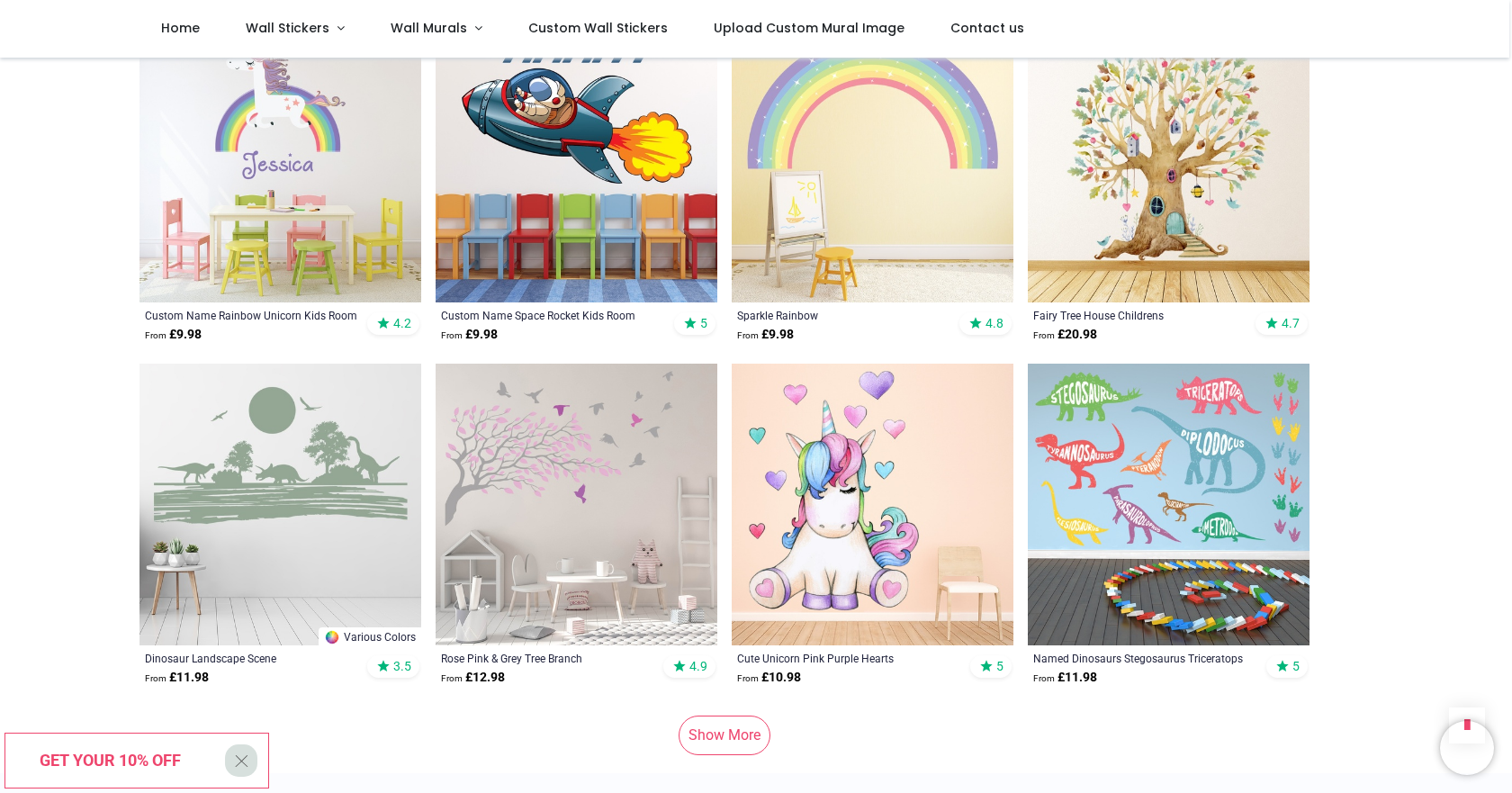
scroll to position [2340, 0]
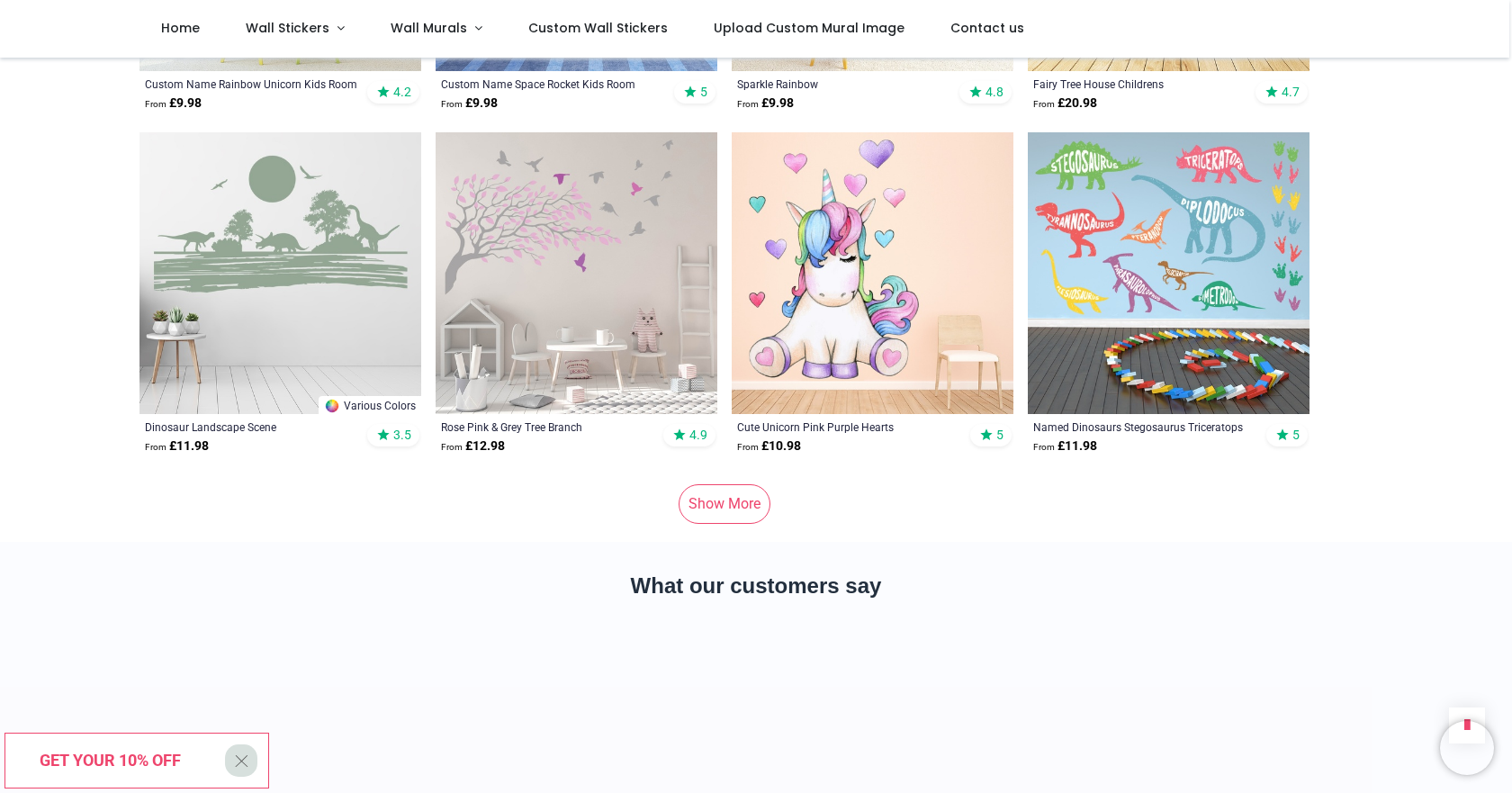
click at [715, 484] on link "Show More" at bounding box center [724, 503] width 92 height 40
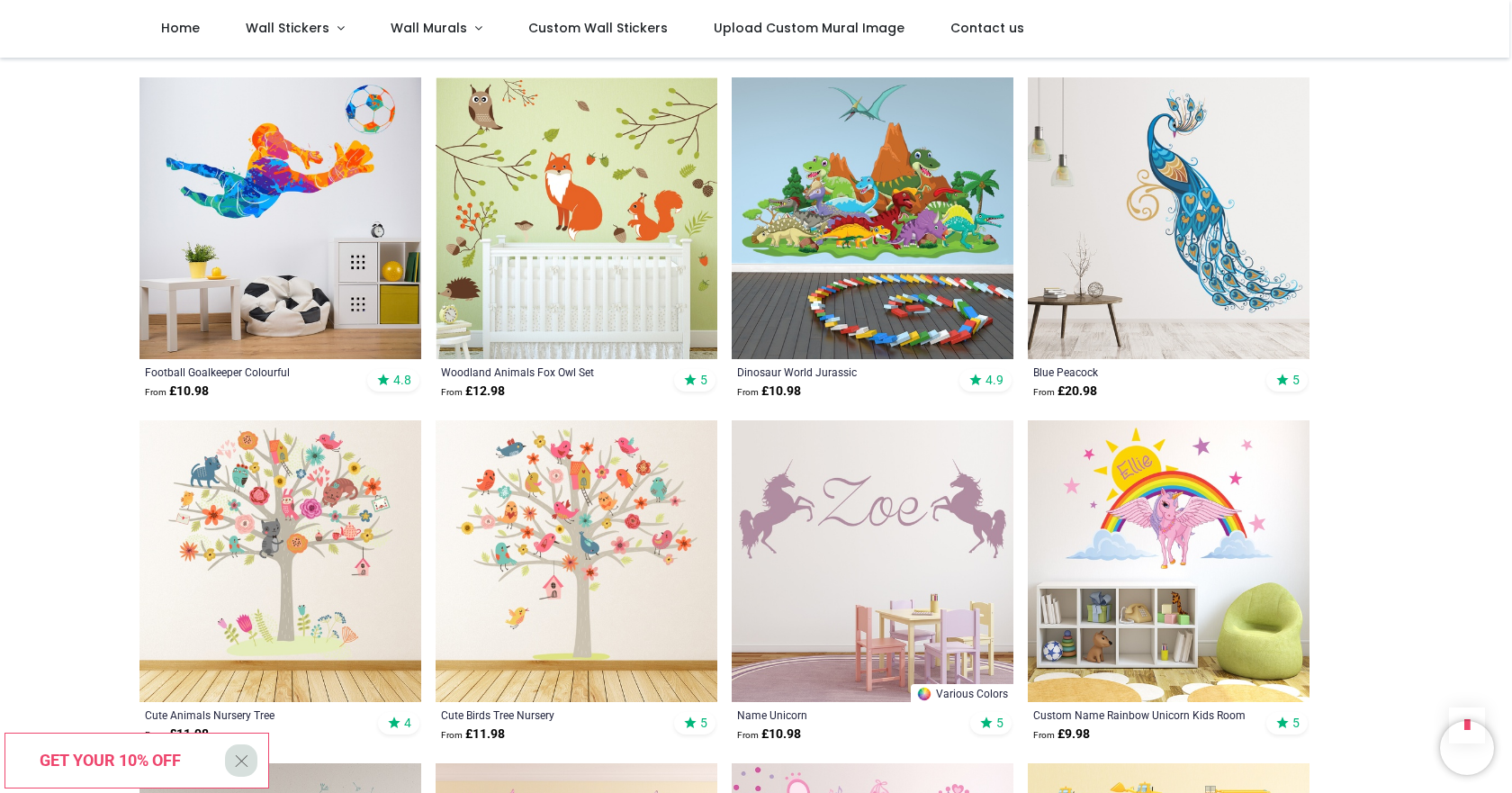
scroll to position [2791, 0]
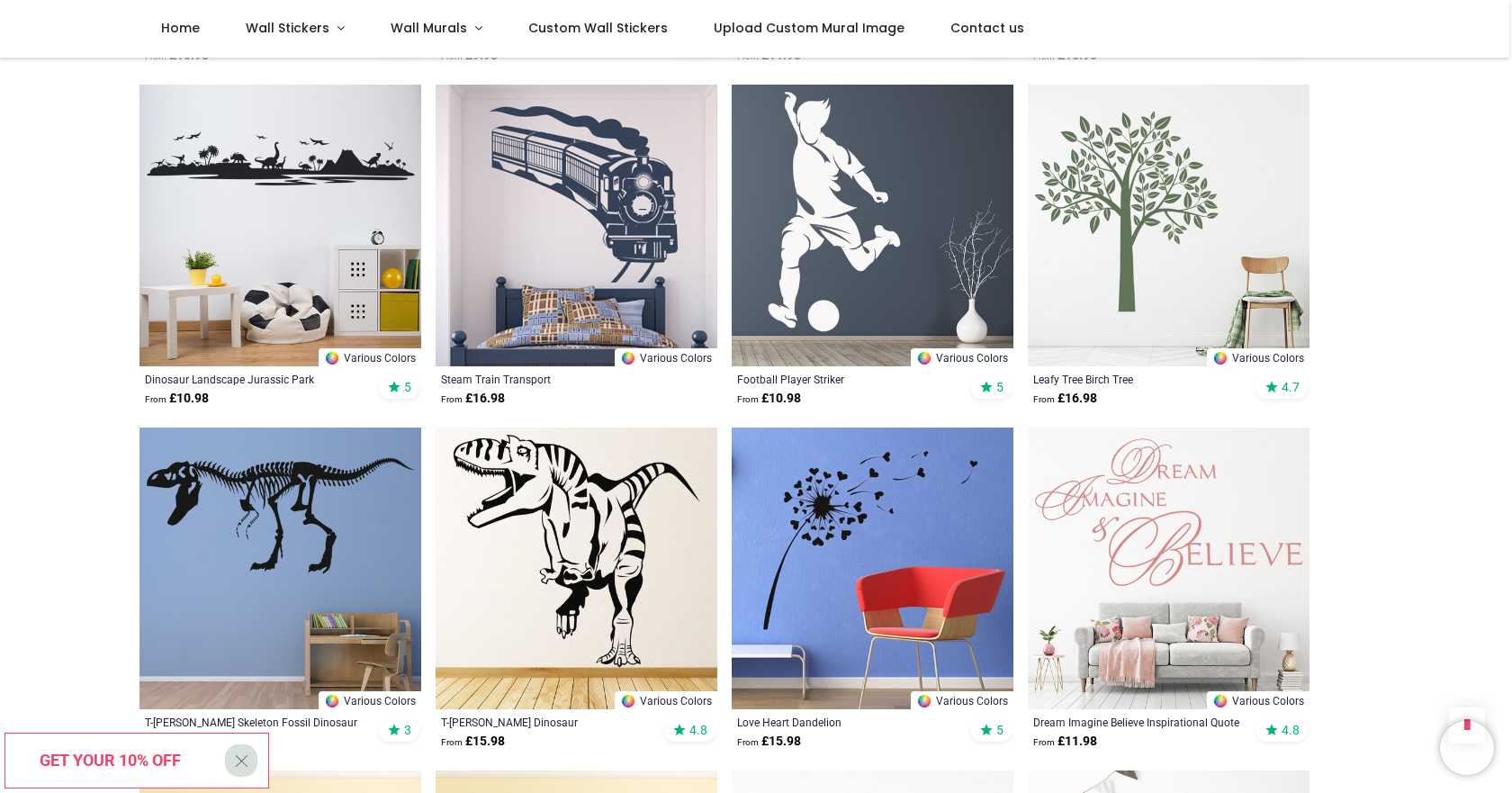
scroll to position [5131, 0]
click at [1150, 541] on img at bounding box center [1169, 569] width 281 height 281
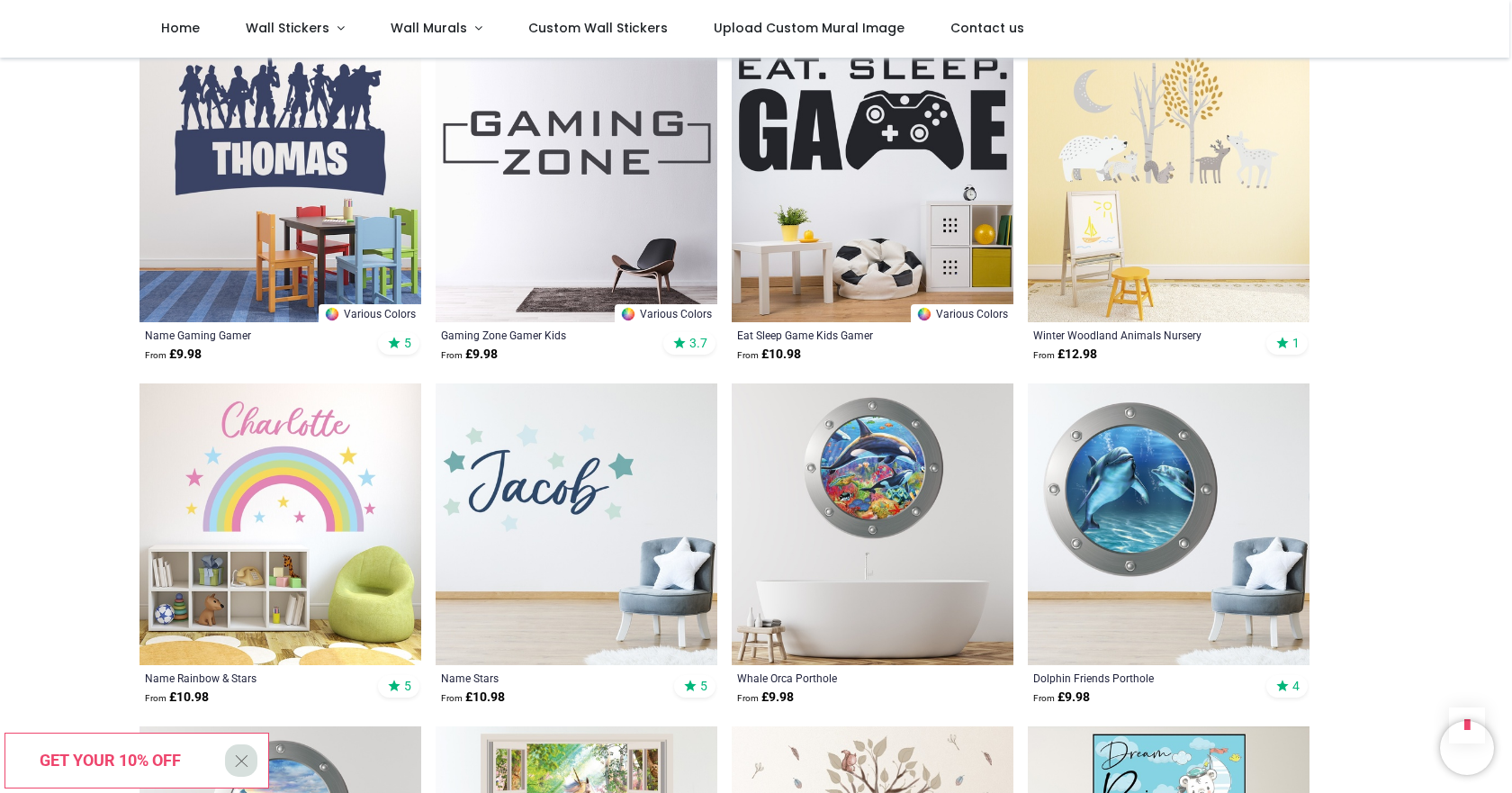
scroll to position [6571, 0]
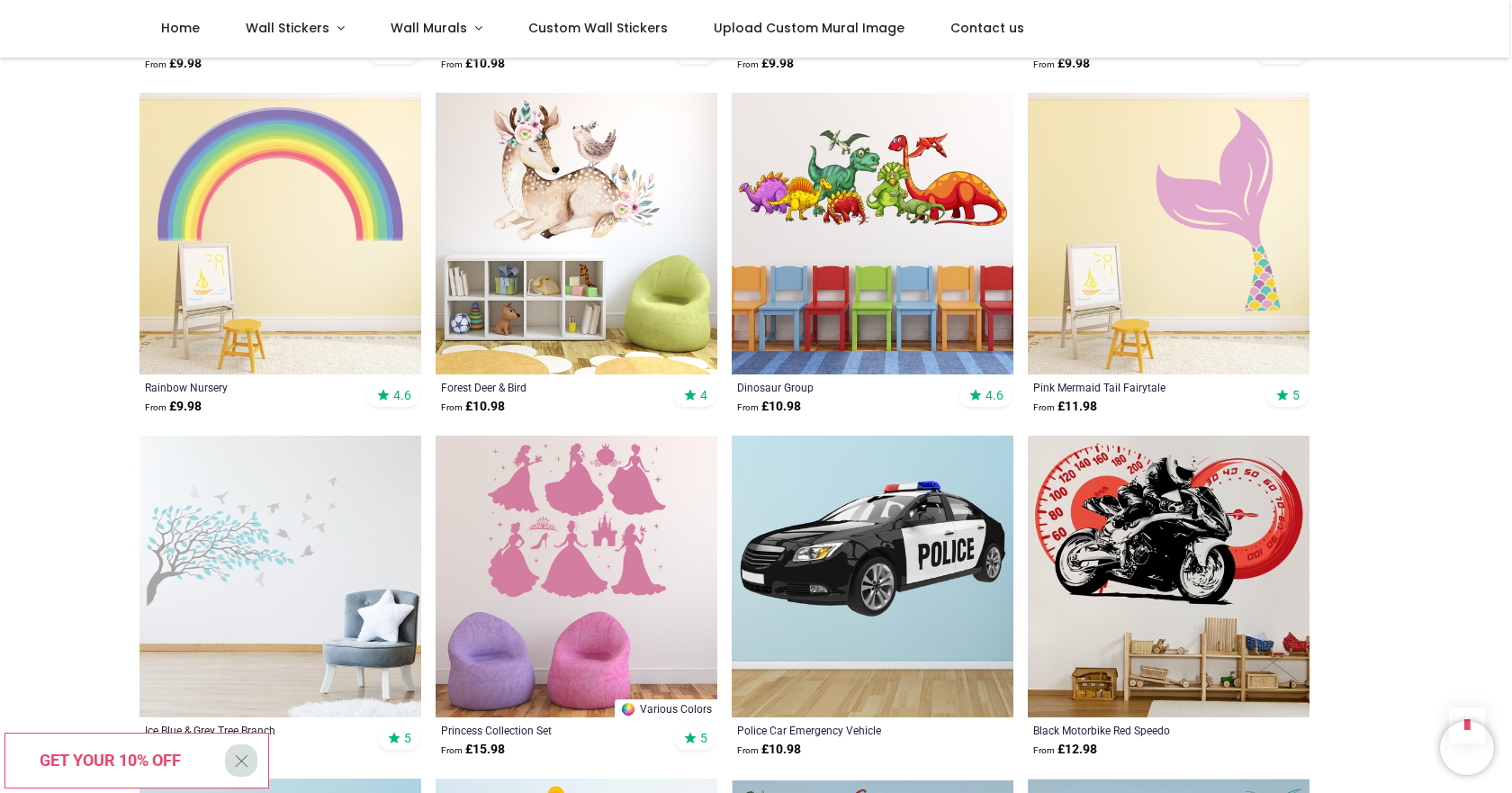
scroll to position [9001, 0]
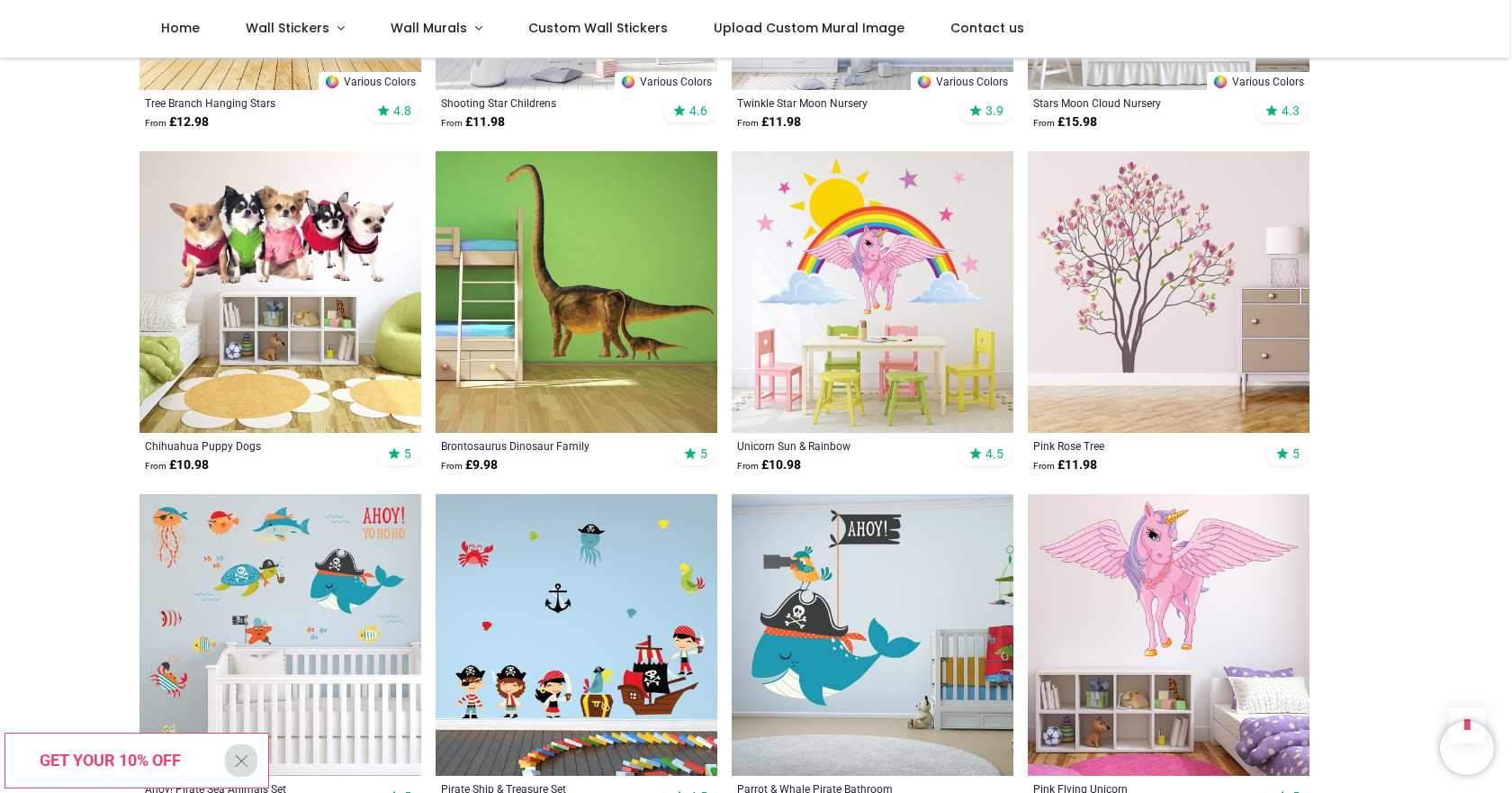
scroll to position [11342, 0]
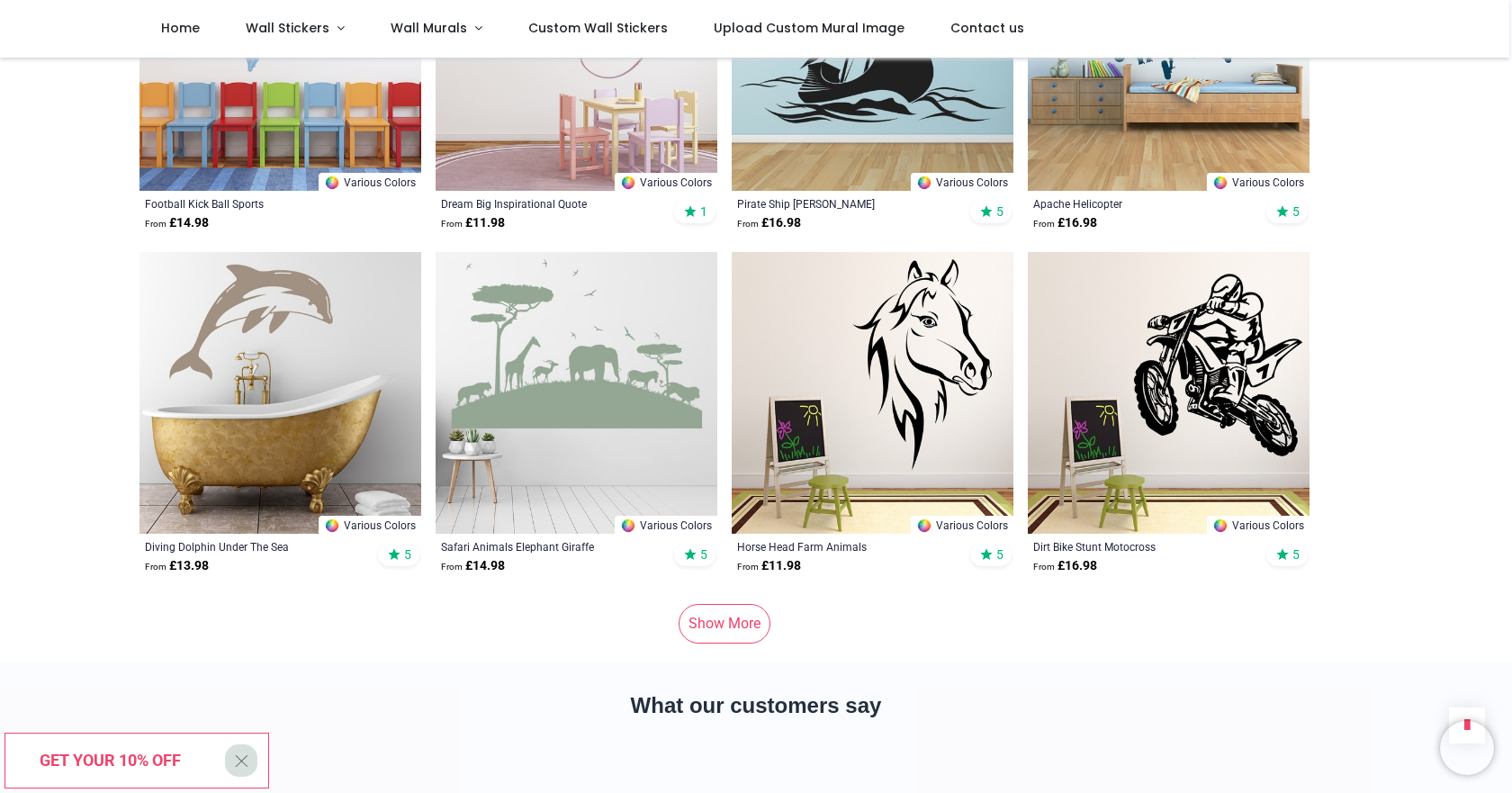
scroll to position [14221, 0]
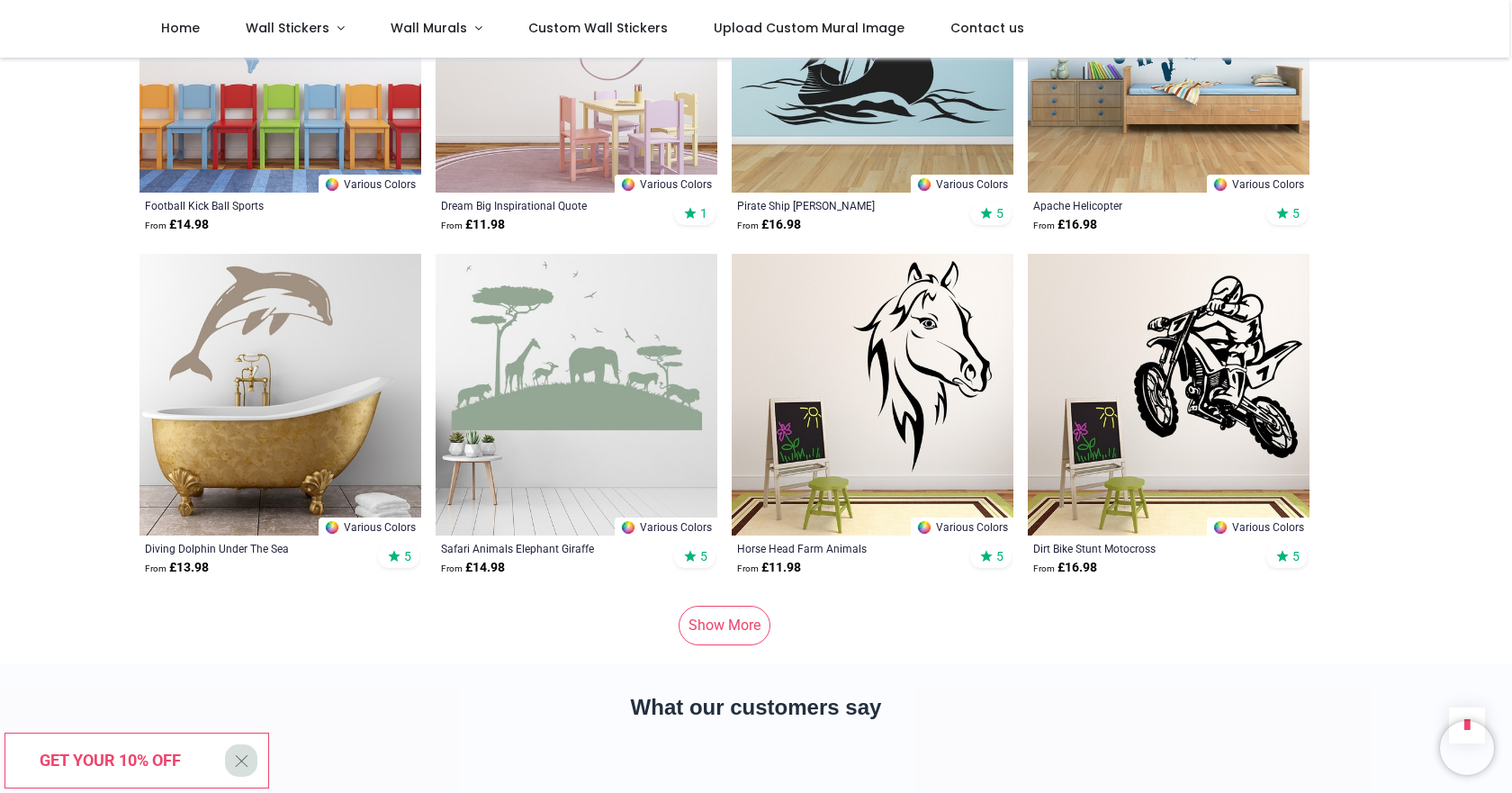
click at [726, 606] on link "Show More" at bounding box center [724, 626] width 92 height 40
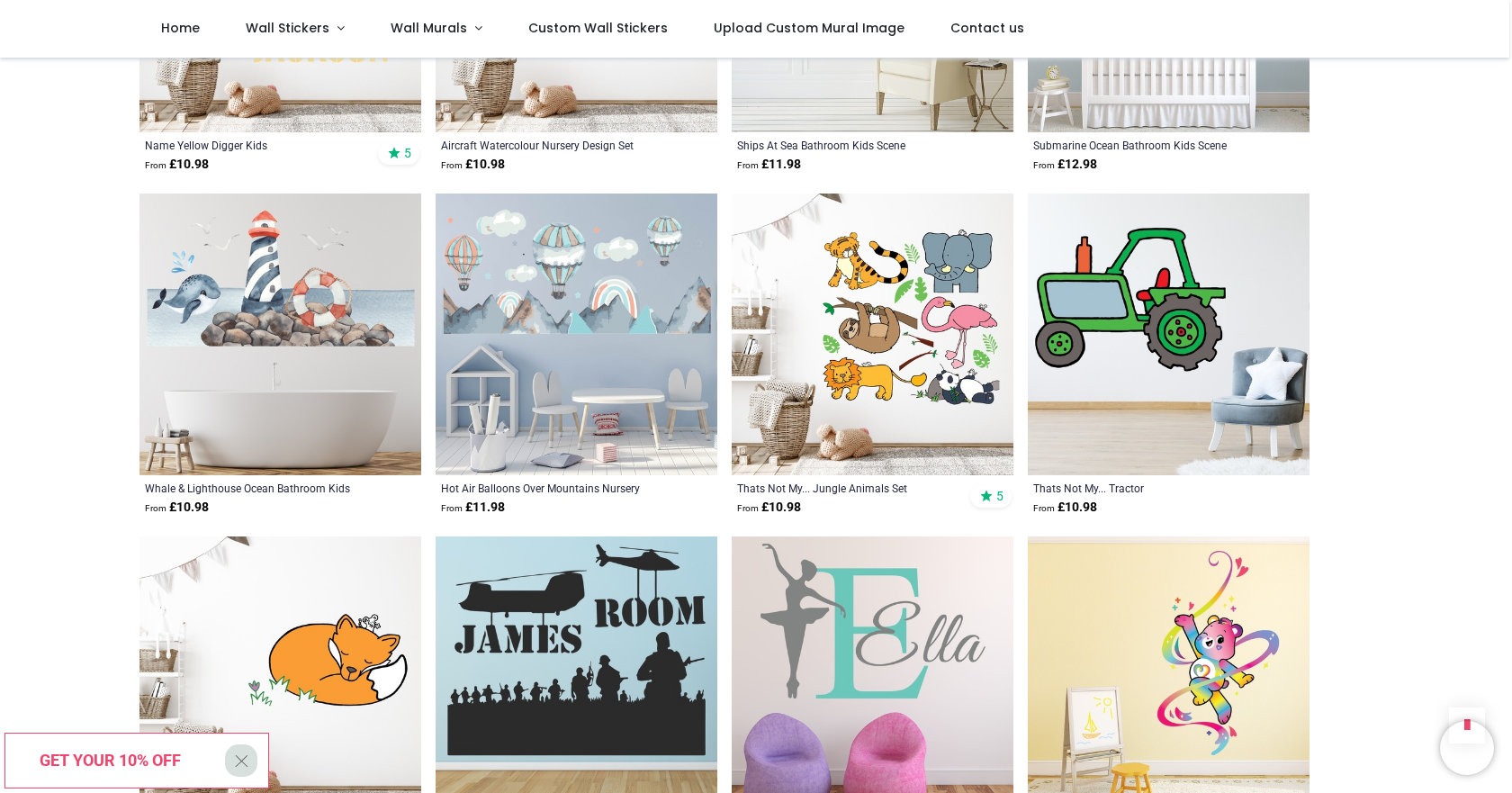
scroll to position [16022, 0]
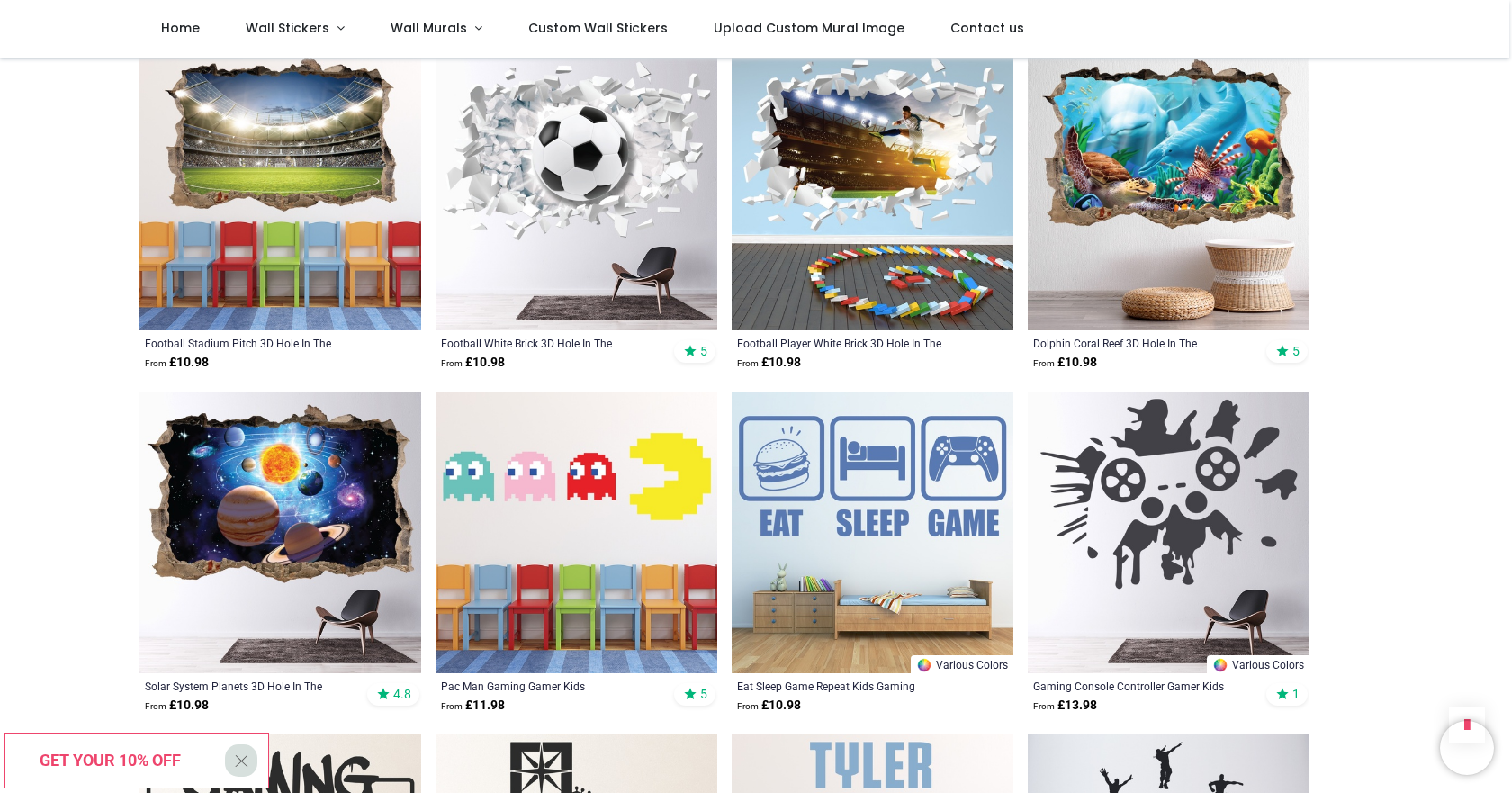
scroll to position [18632, 0]
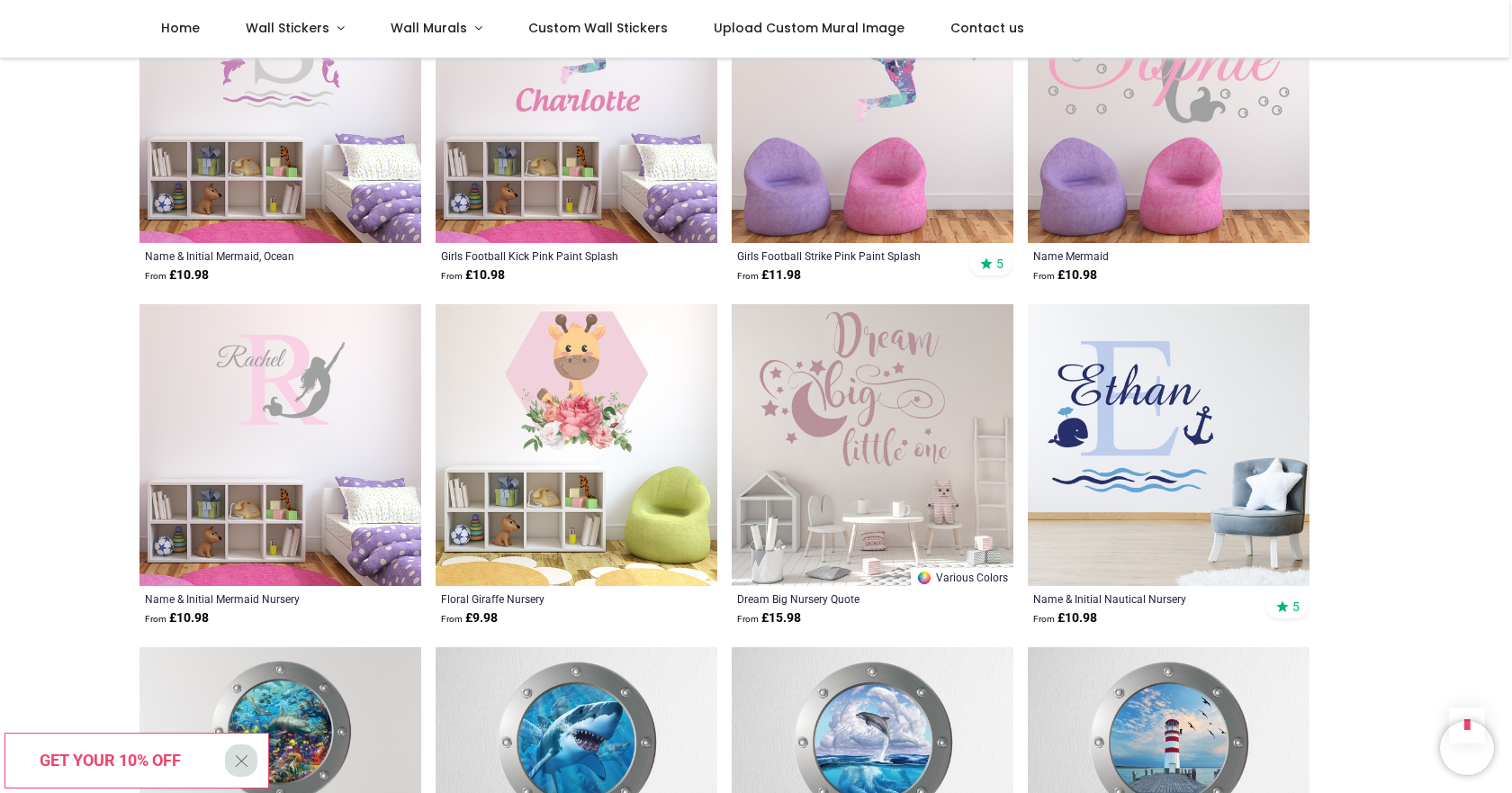
scroll to position [20702, 0]
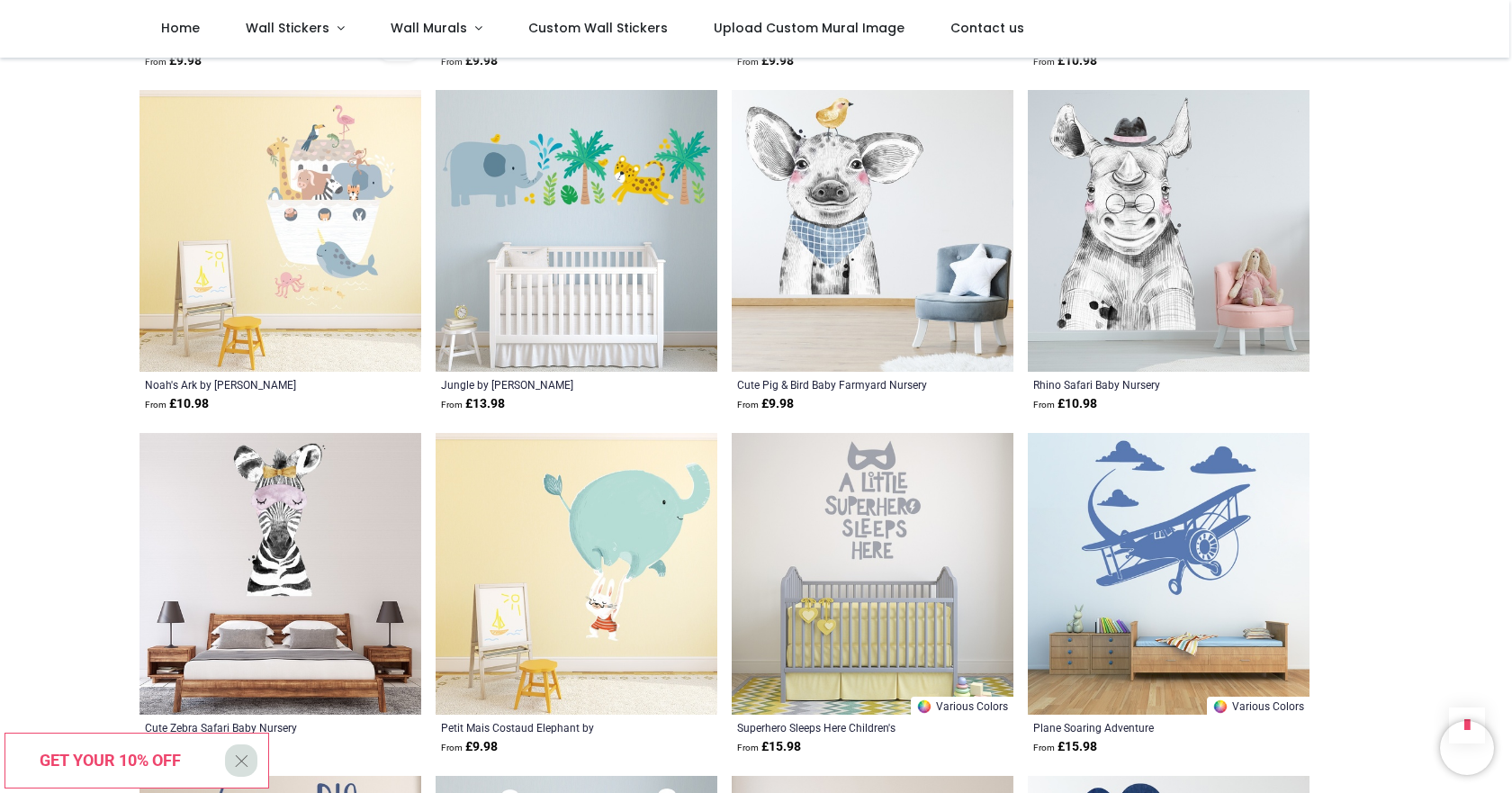
scroll to position [23313, 0]
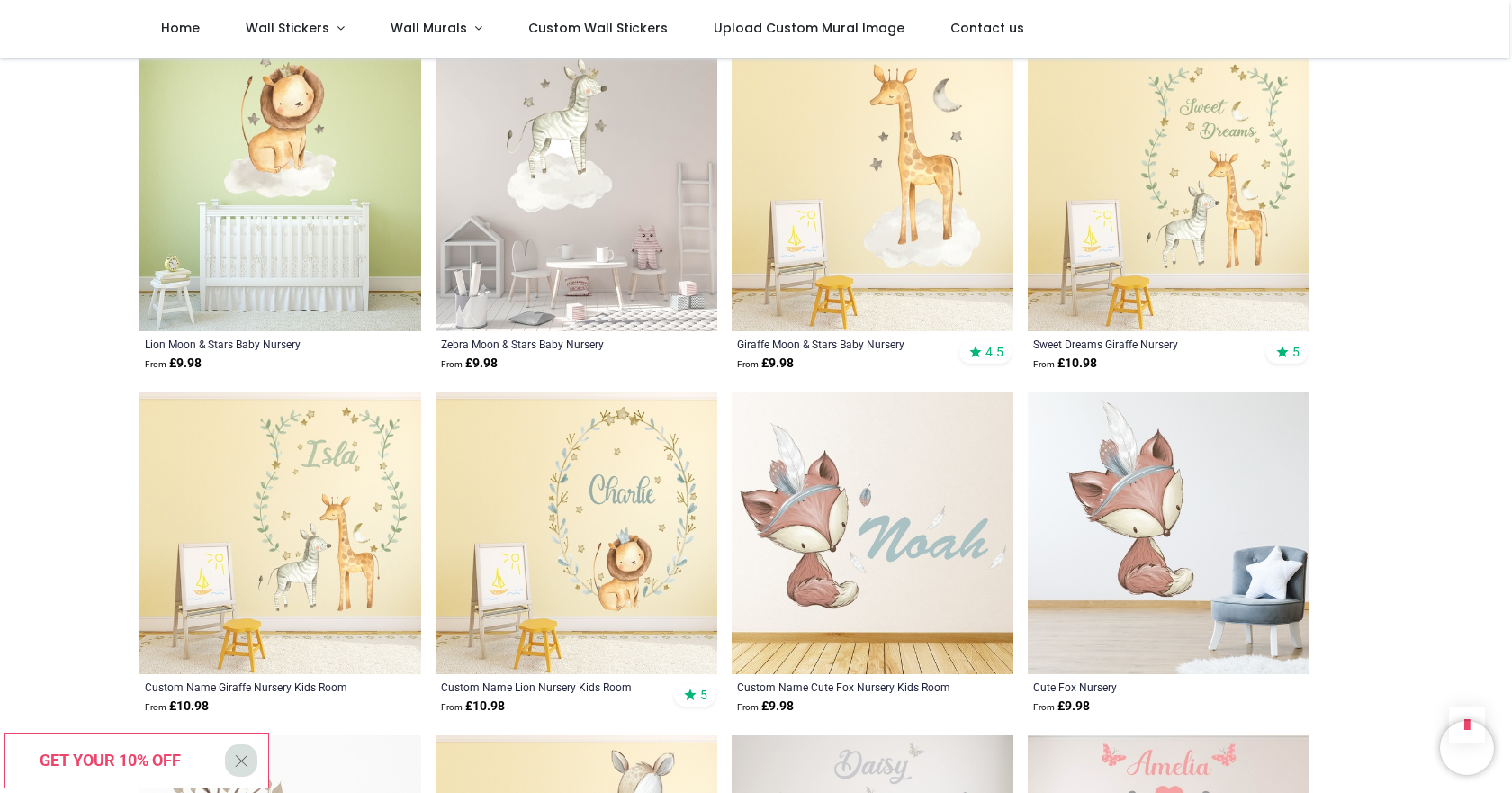
scroll to position [26283, 0]
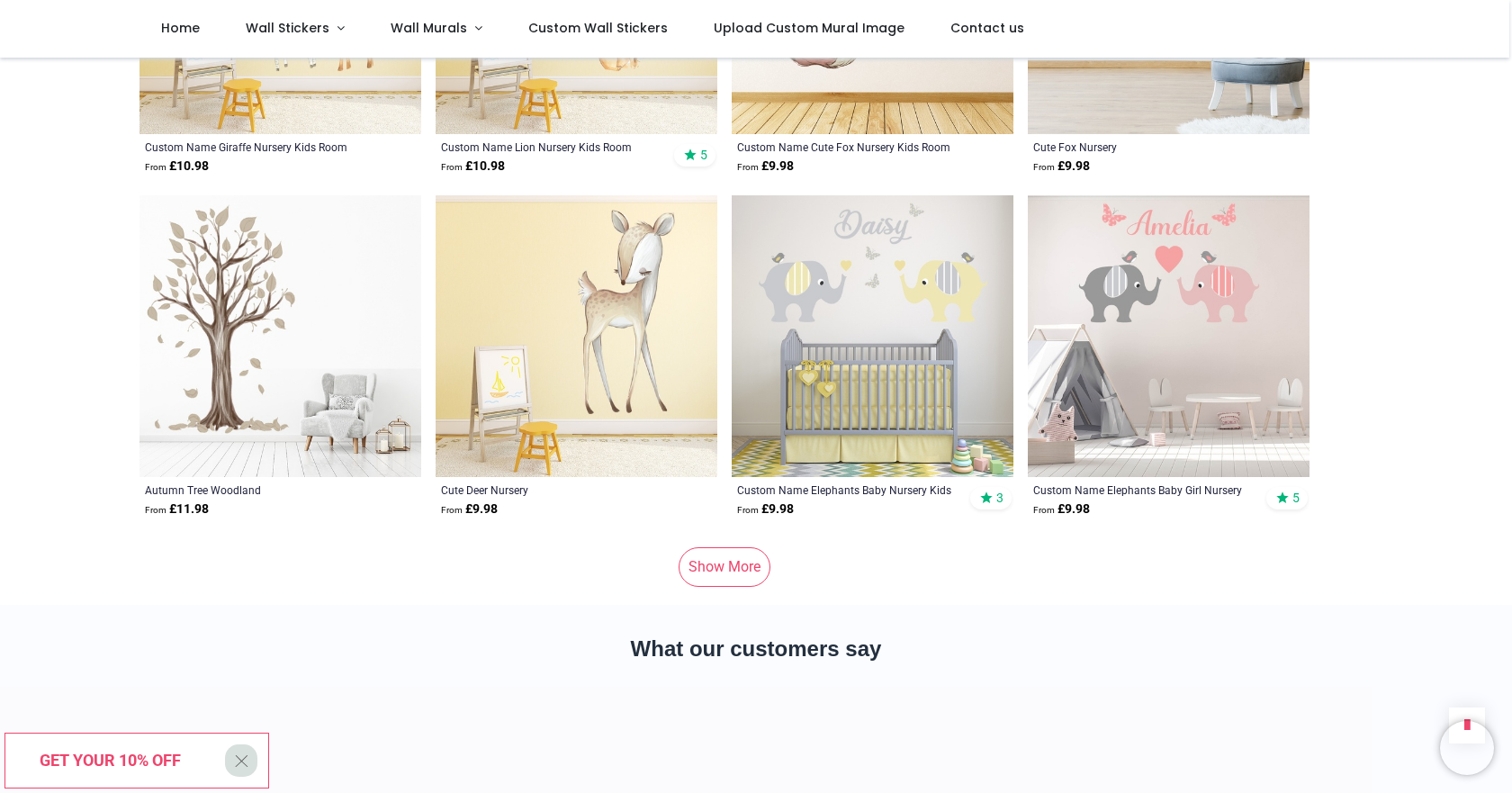
click at [705, 547] on link "Show More" at bounding box center [724, 566] width 92 height 40
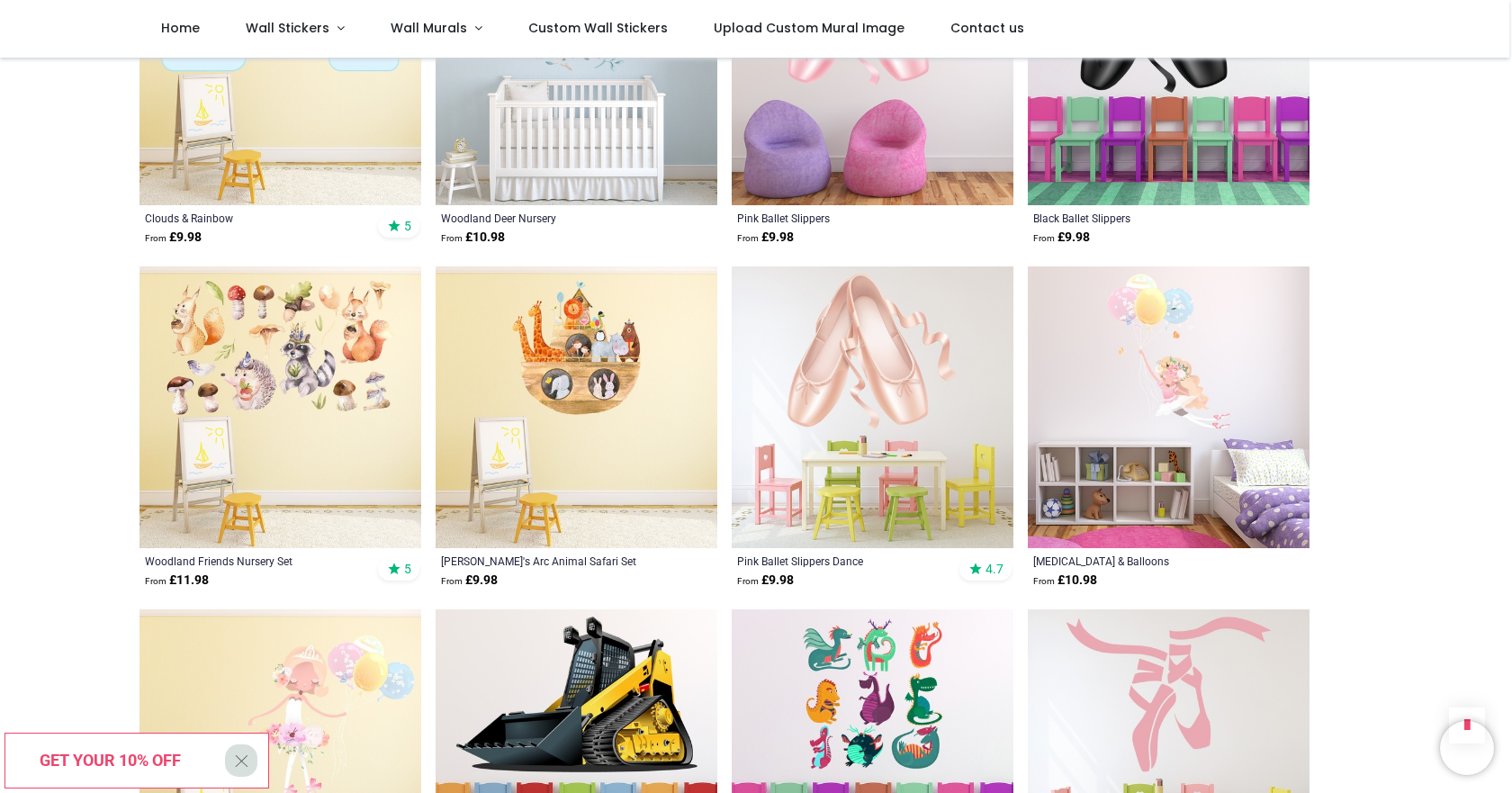
scroll to position [28263, 0]
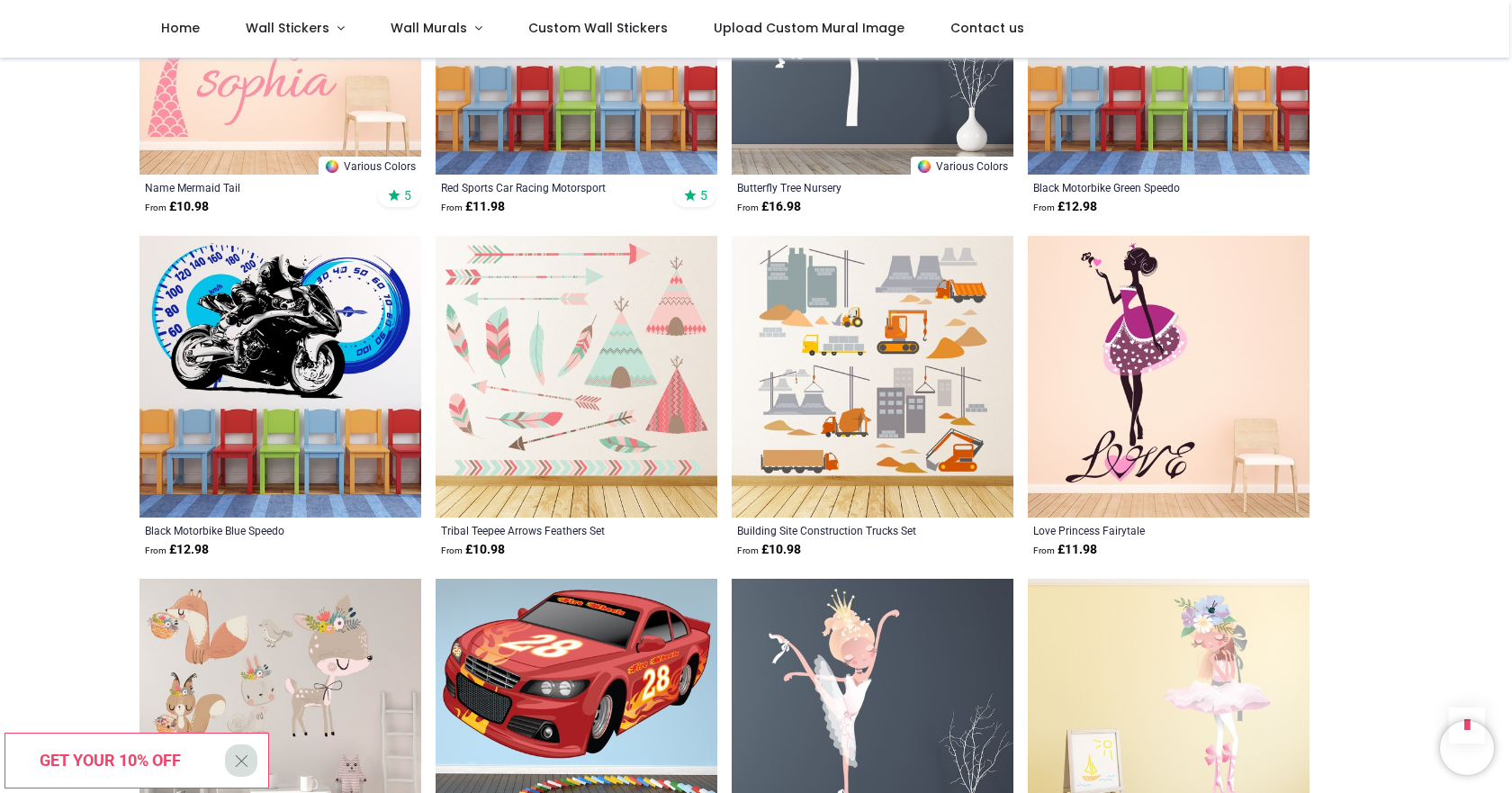
scroll to position [29074, 0]
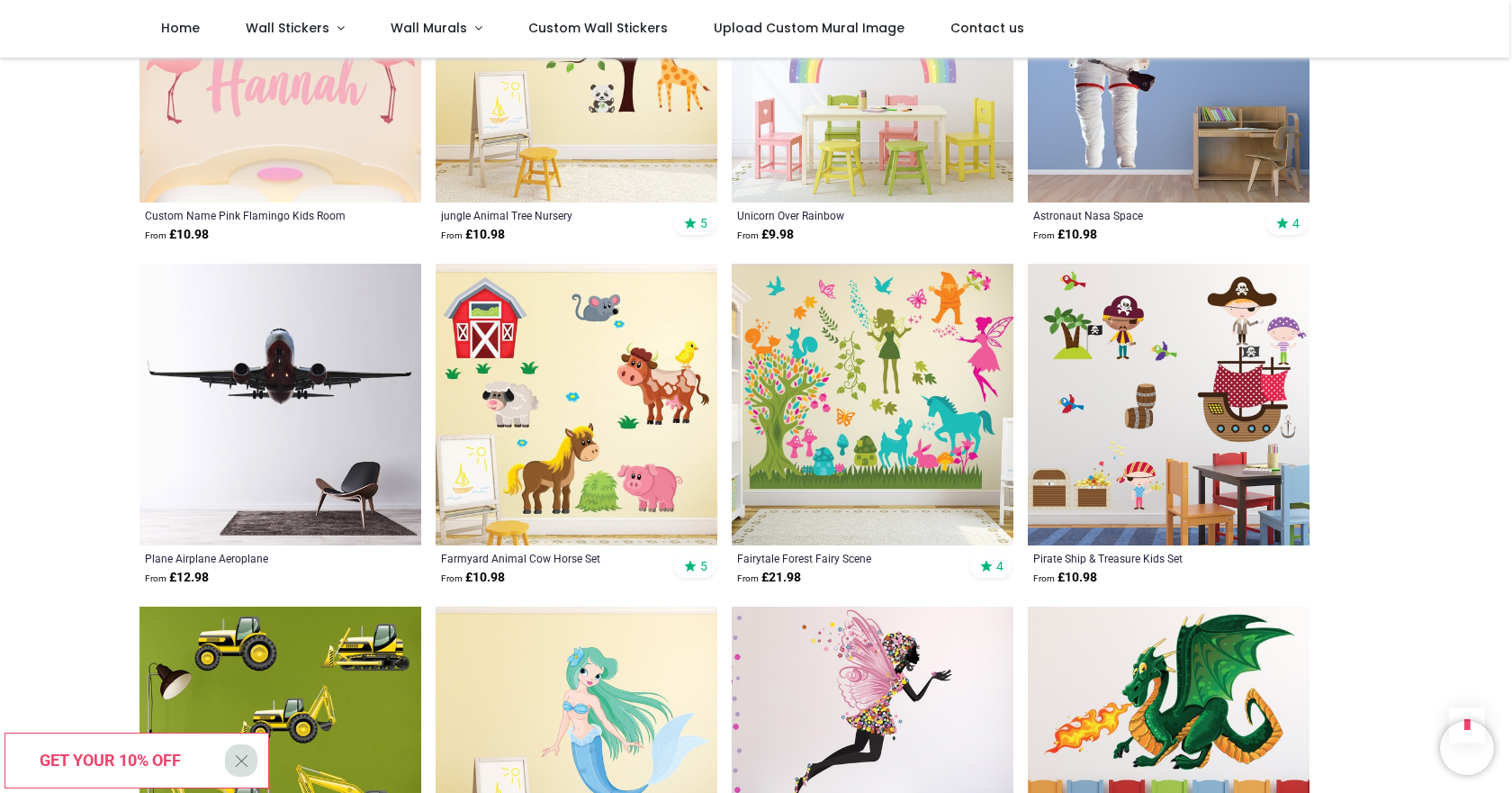
scroll to position [32044, 0]
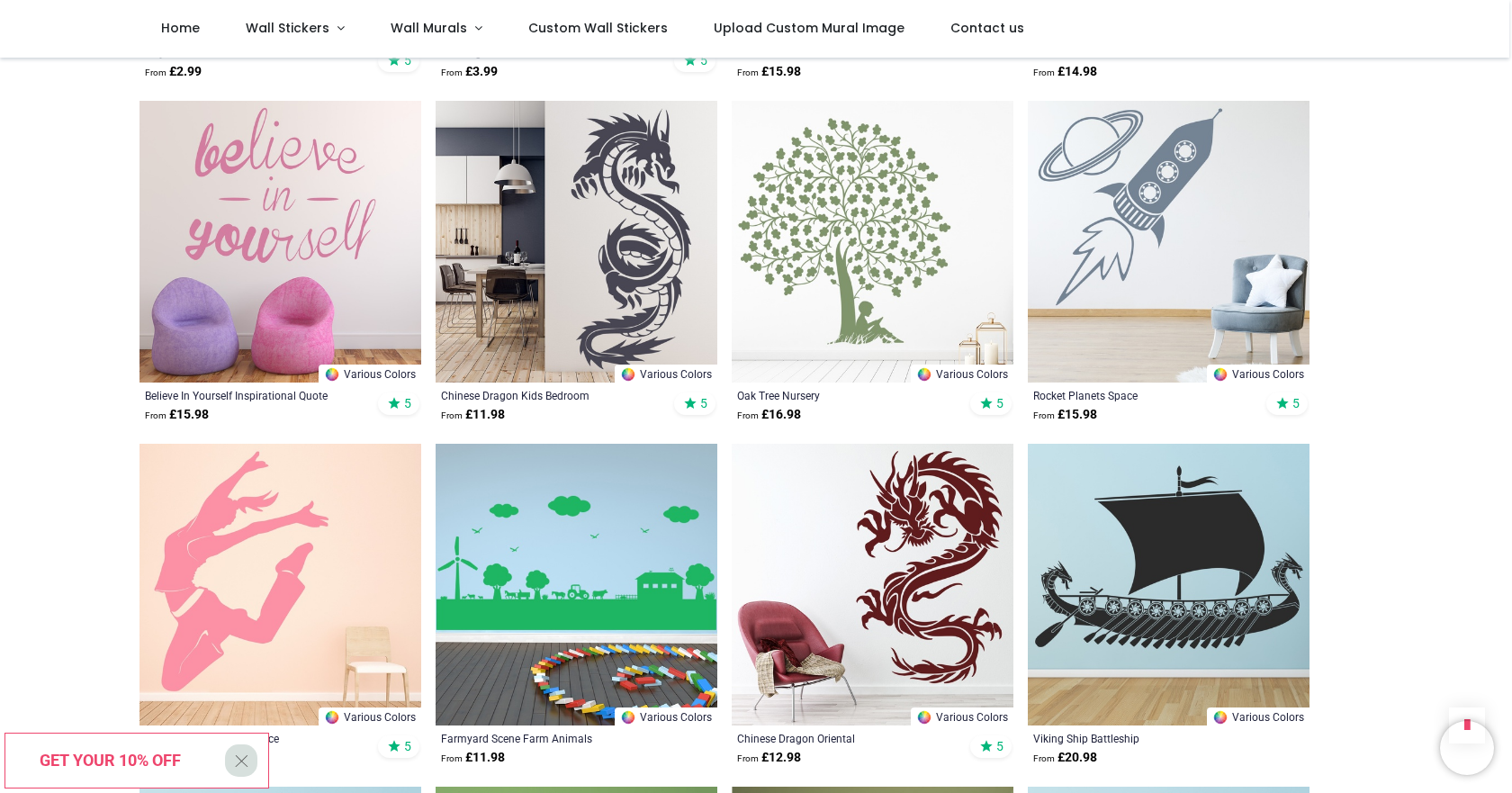
scroll to position [35374, 0]
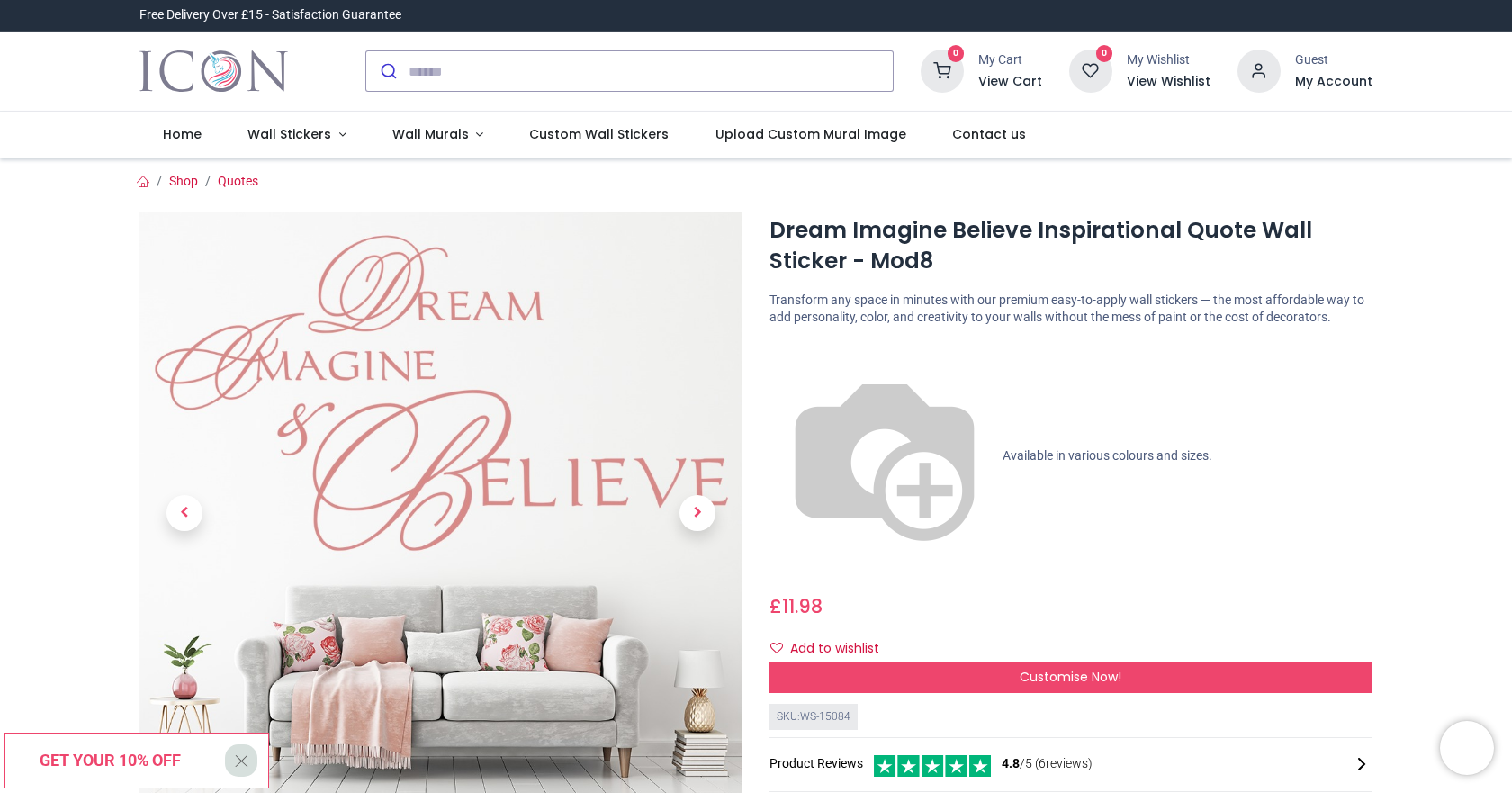
click at [688, 514] on span "Next" at bounding box center [697, 513] width 36 height 36
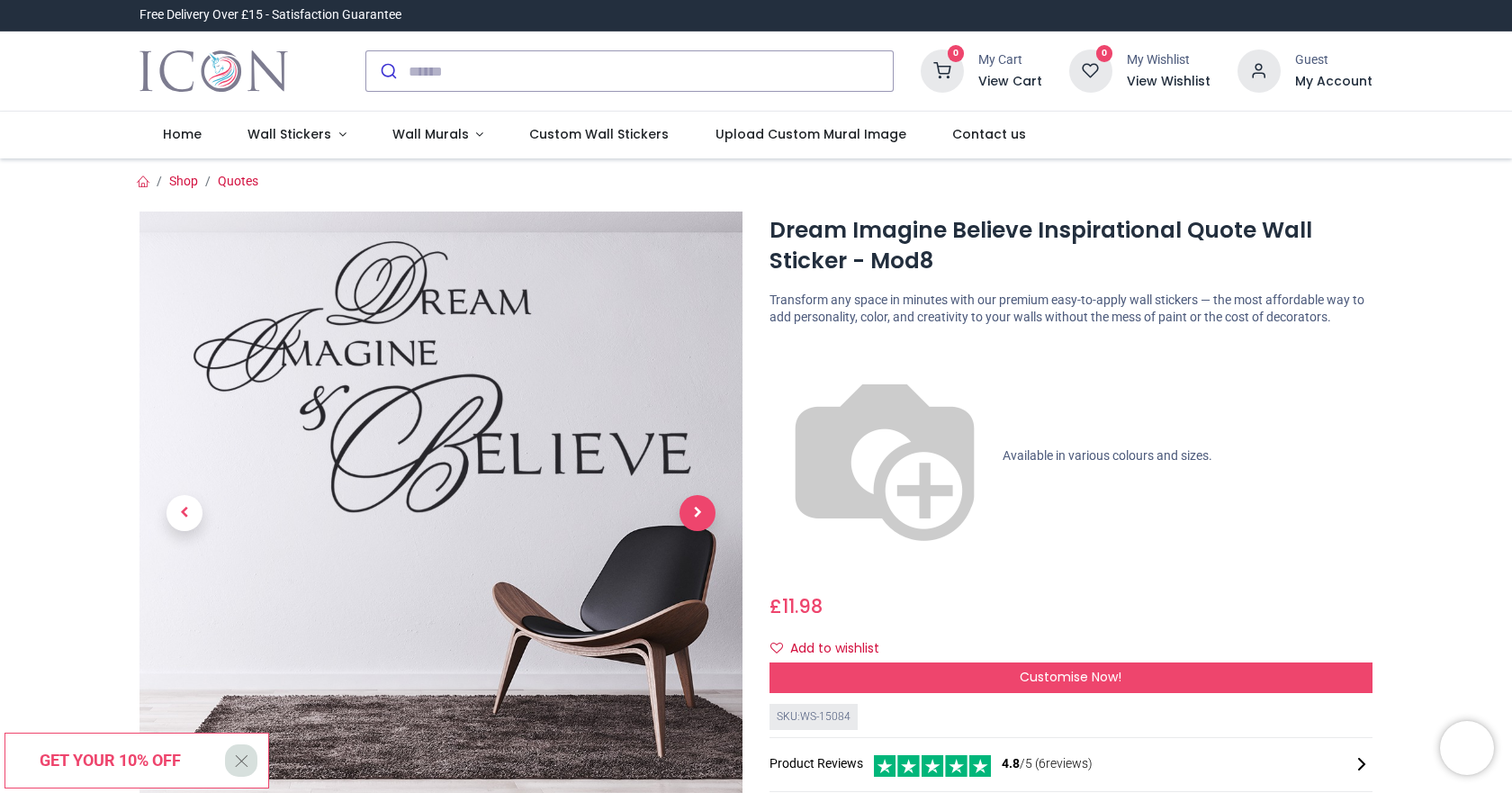
click at [688, 514] on span "Next" at bounding box center [697, 513] width 36 height 36
